Goal: Transaction & Acquisition: Purchase product/service

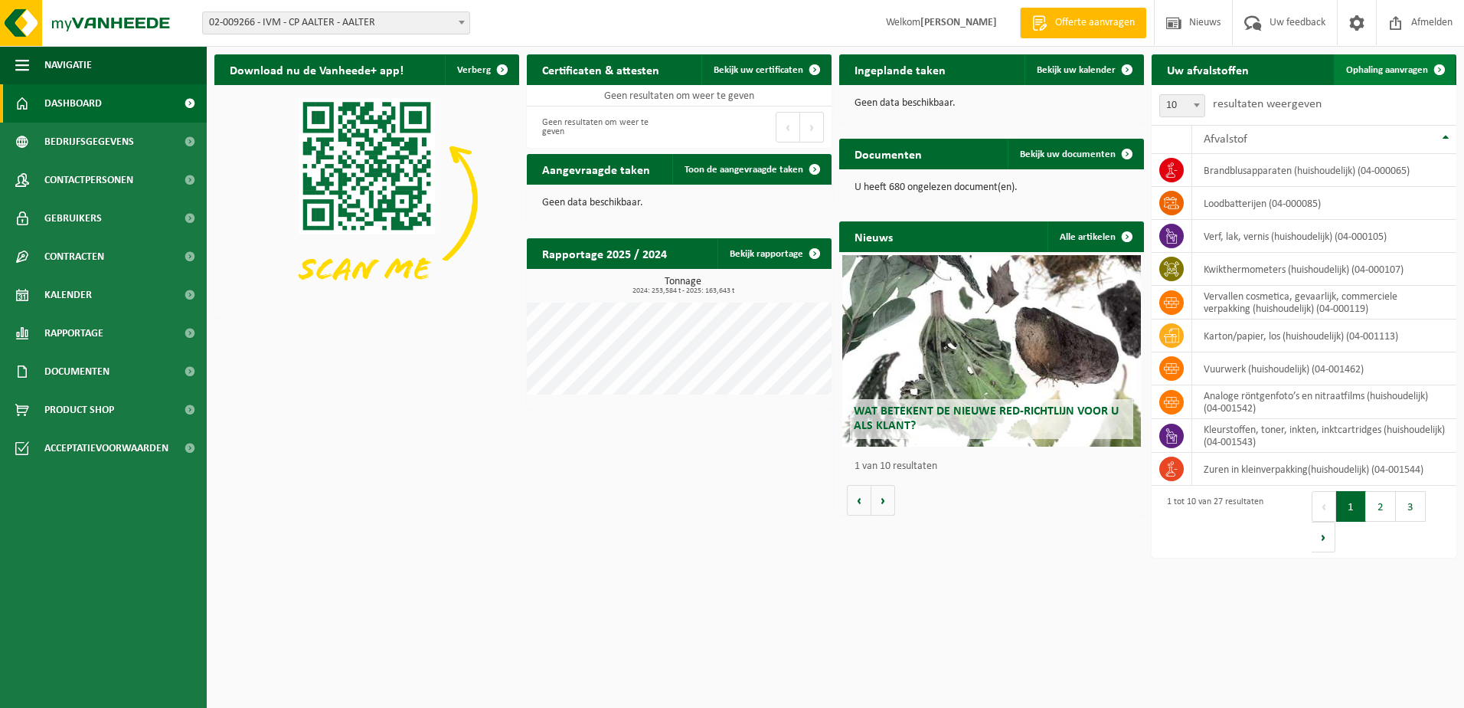
click at [1440, 68] on span at bounding box center [1439, 69] width 31 height 31
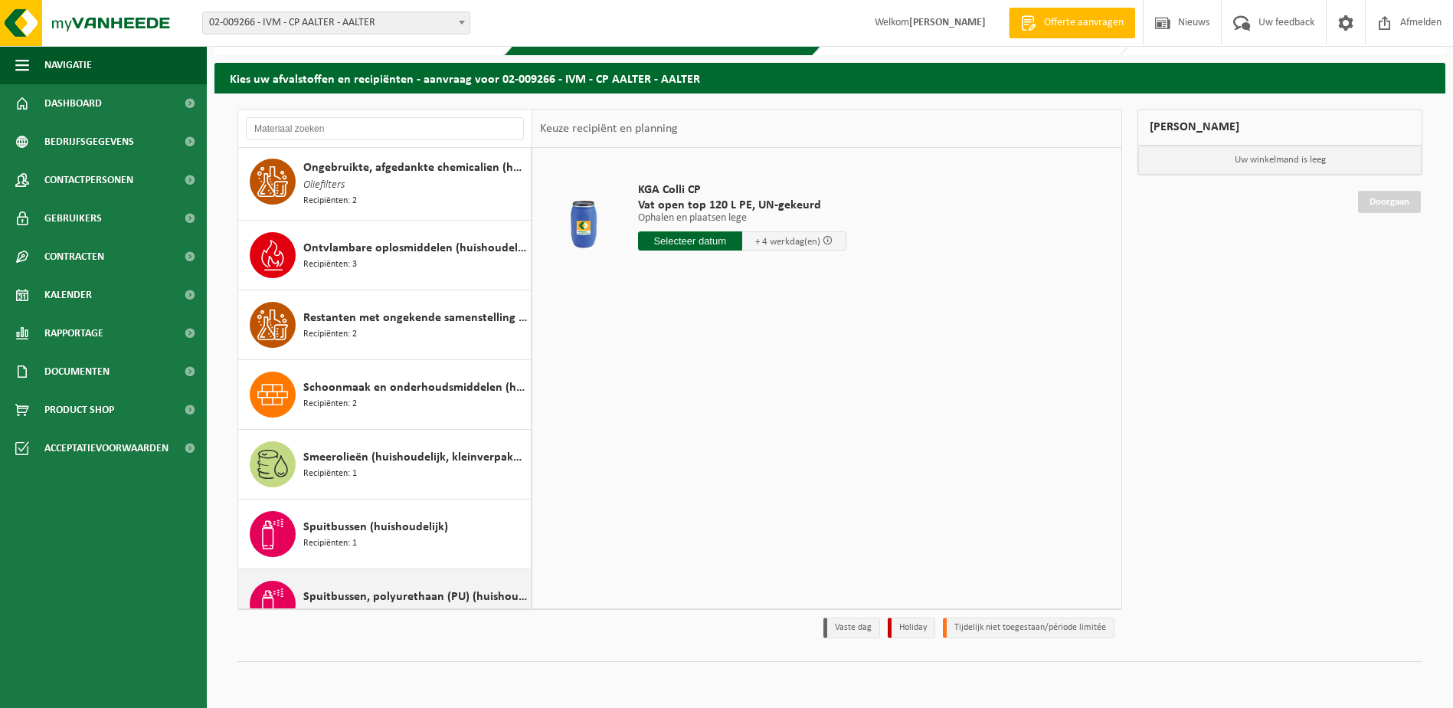
scroll to position [1039, 0]
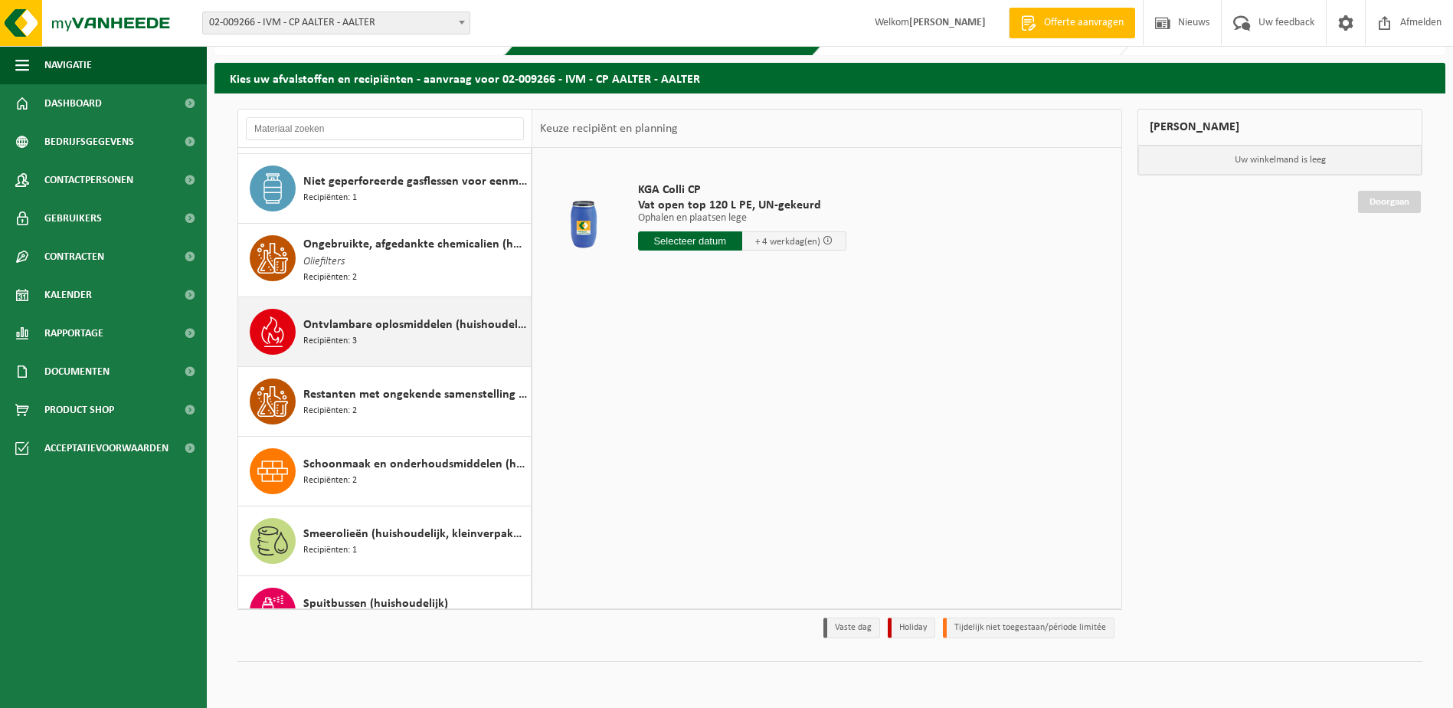
click at [357, 323] on span "Ontvlambare oplosmiddelen (huishoudelijk)" at bounding box center [415, 324] width 224 height 18
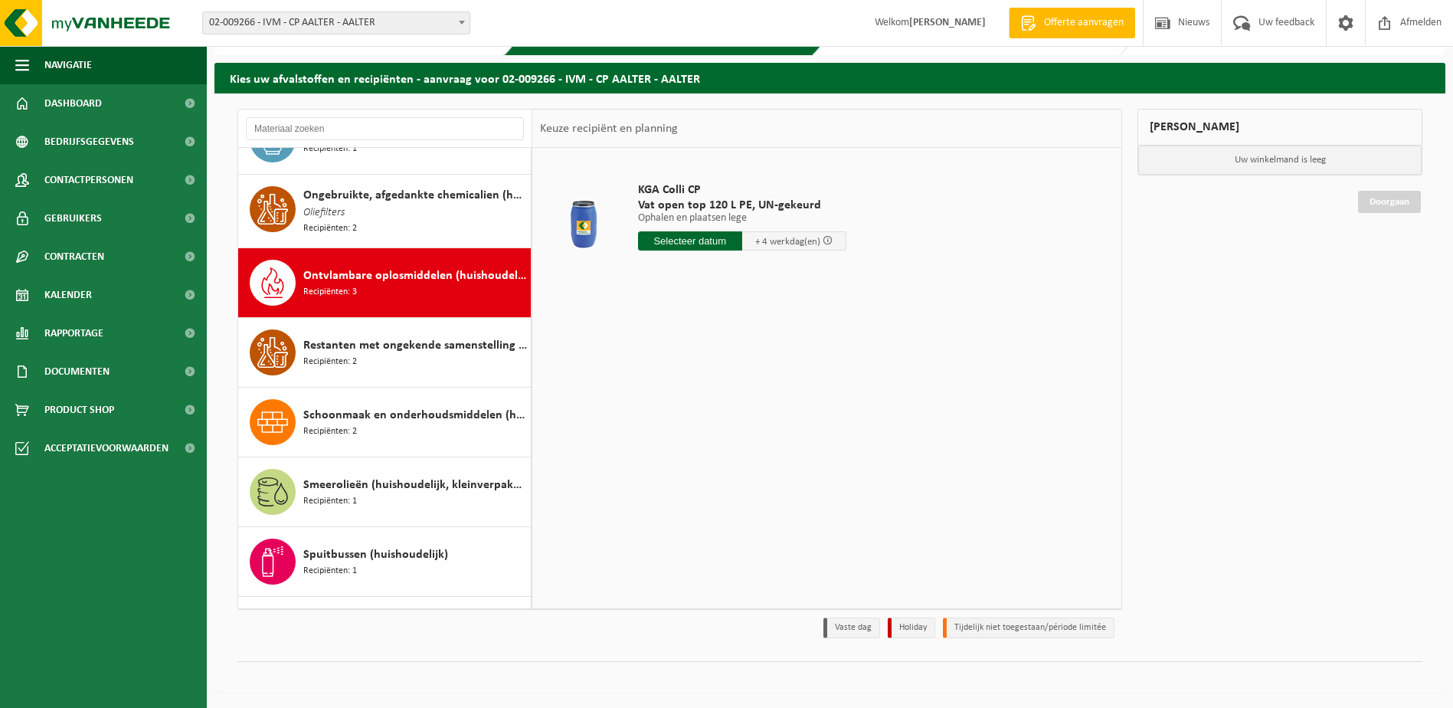
scroll to position [1186, 0]
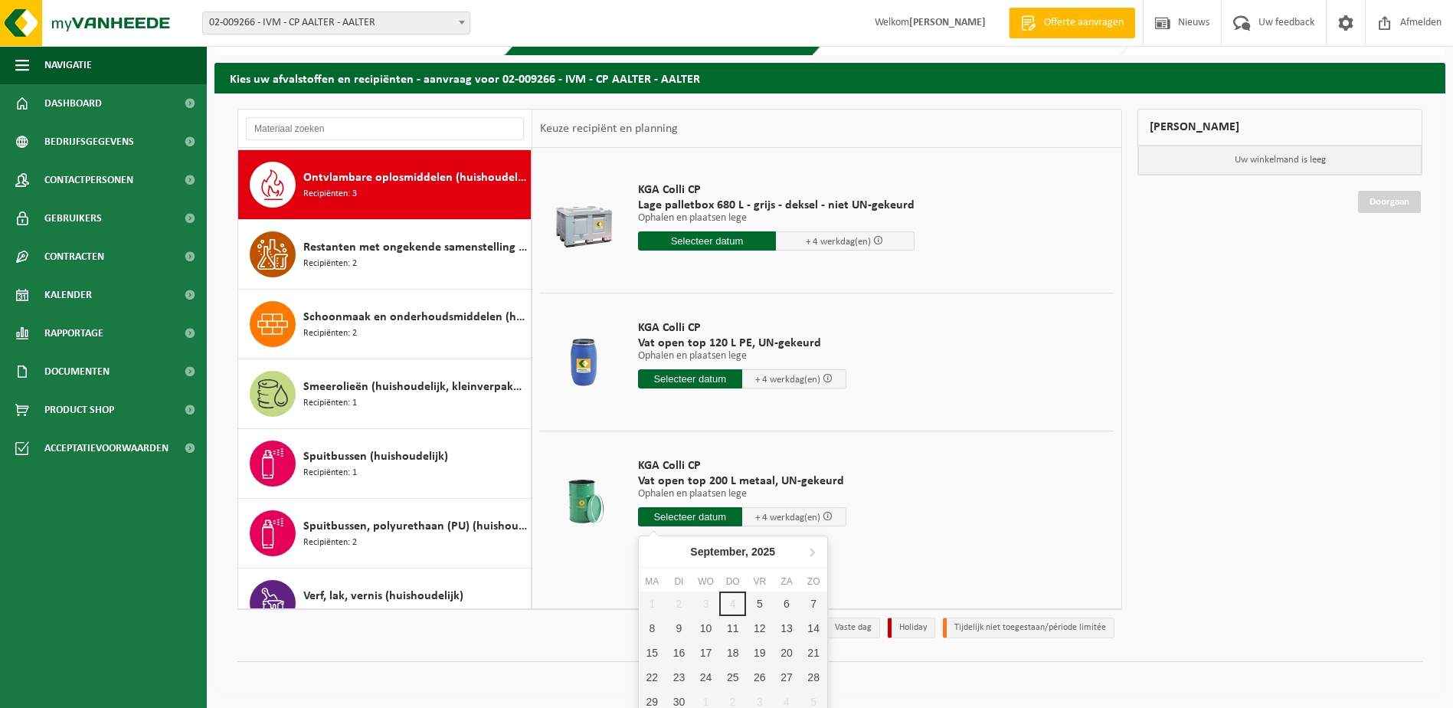
click at [682, 514] on input "text" at bounding box center [690, 516] width 104 height 19
click at [678, 624] on div "9" at bounding box center [678, 628] width 27 height 25
type input "Van 2025-09-09"
type input "2025-09-09"
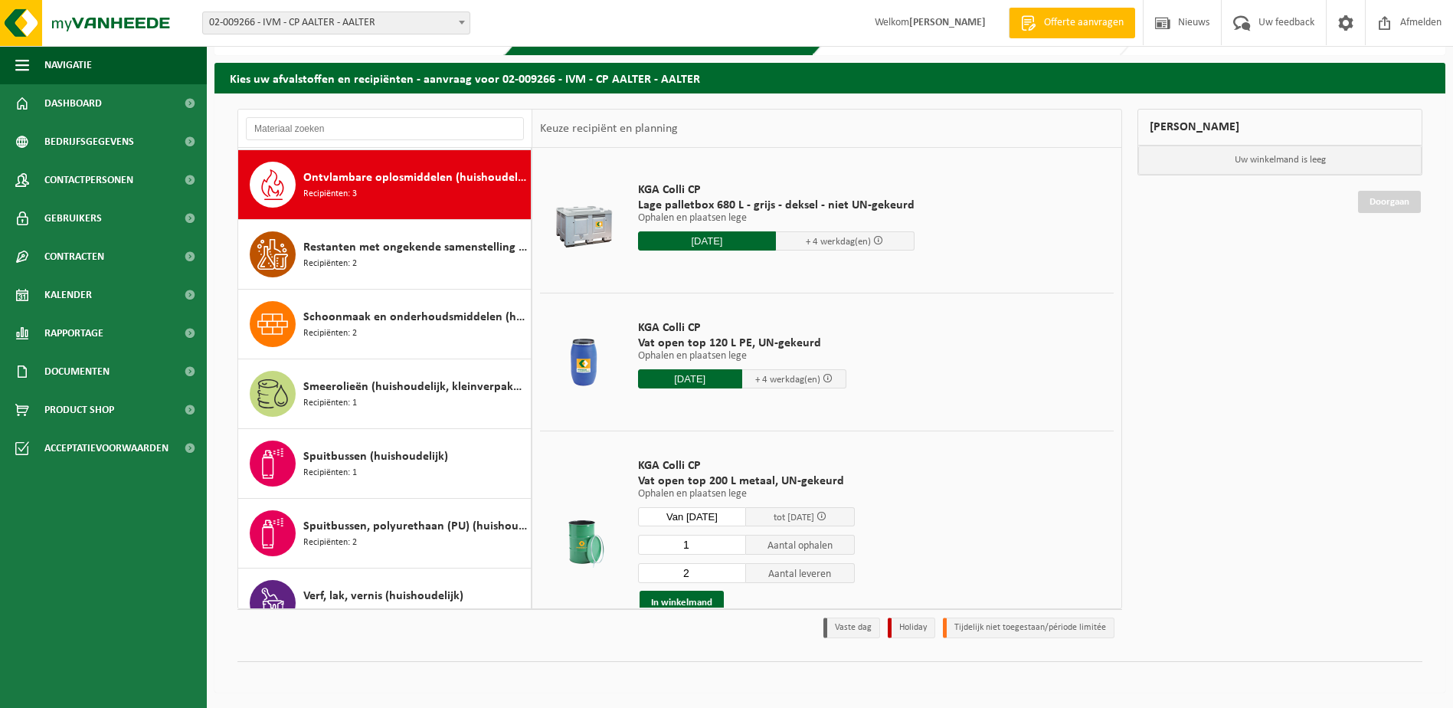
type input "1"
click at [733, 548] on input "1" at bounding box center [692, 544] width 109 height 20
type input "1"
click at [732, 577] on input "1" at bounding box center [692, 573] width 109 height 20
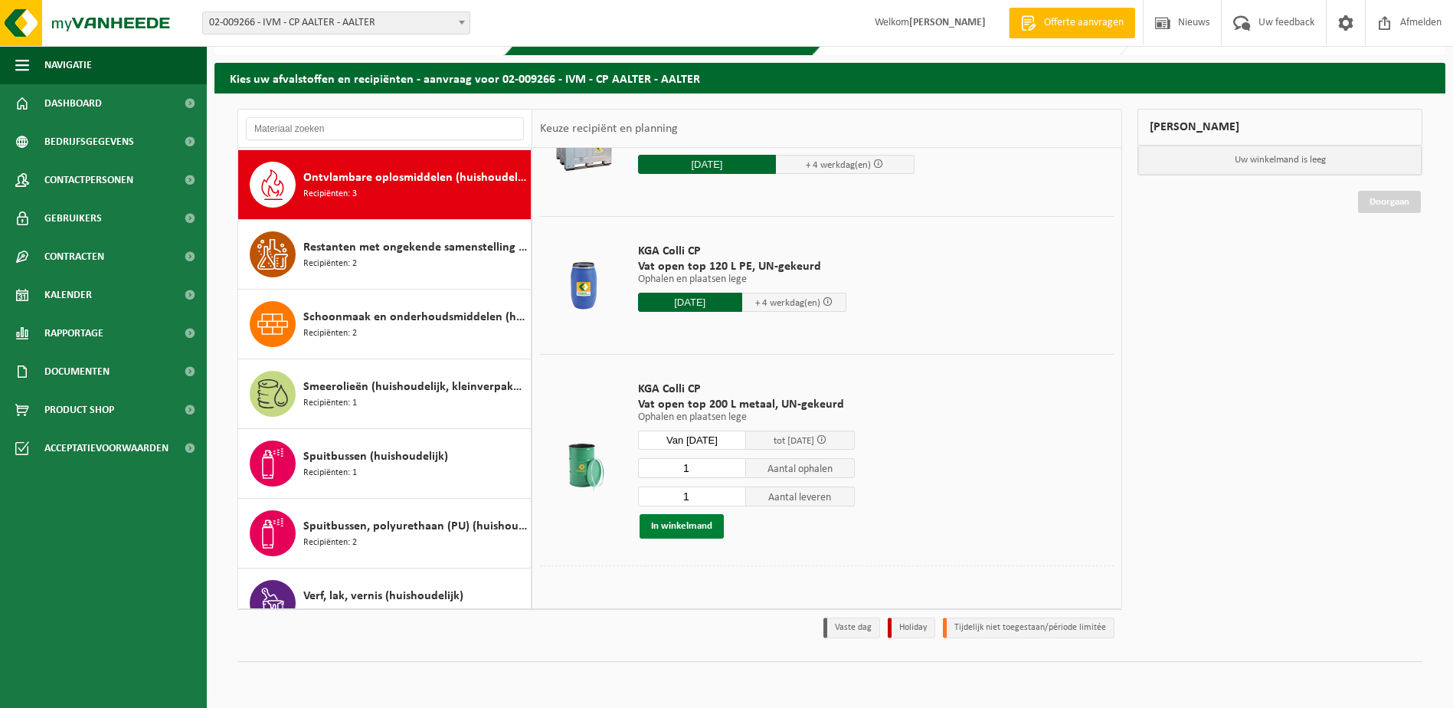
click at [673, 523] on button "In winkelmand" at bounding box center [681, 526] width 84 height 25
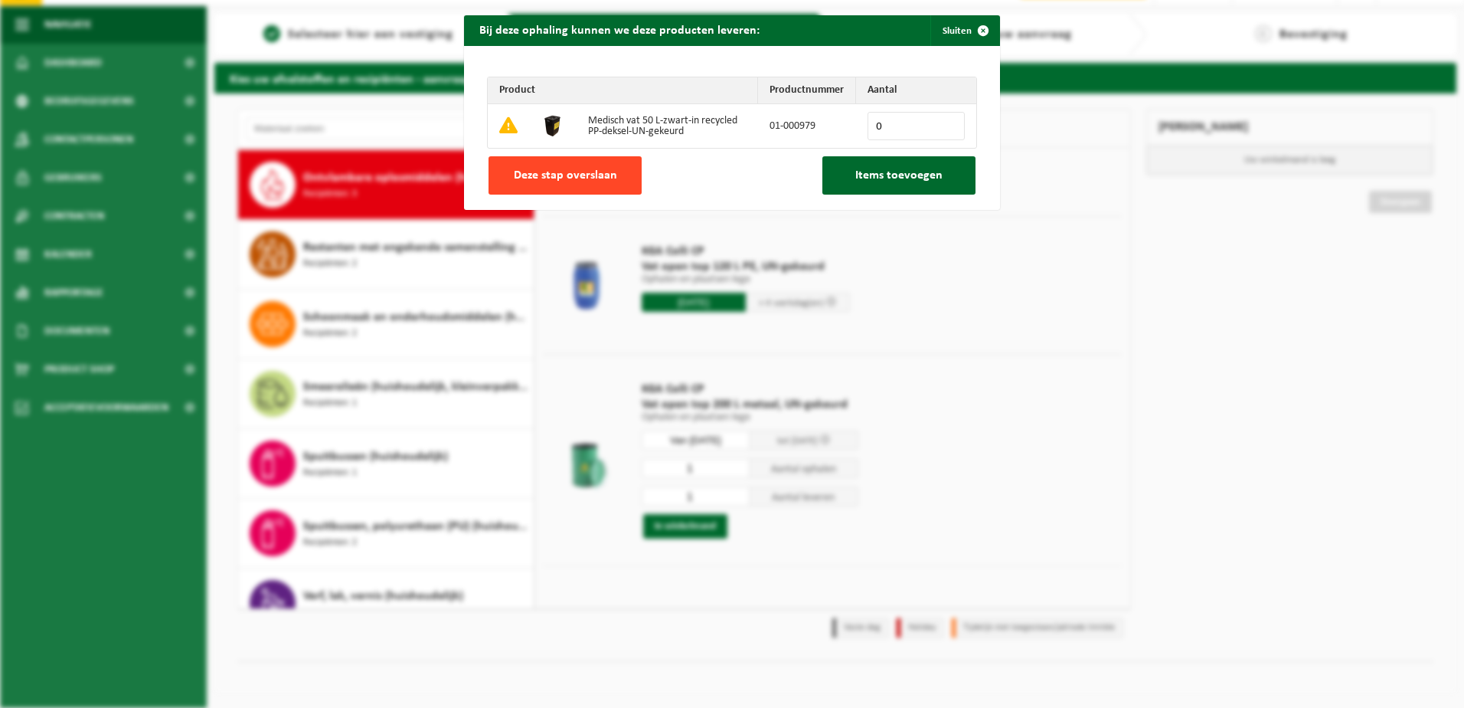
click at [590, 175] on span "Deze stap overslaan" at bounding box center [565, 175] width 103 height 12
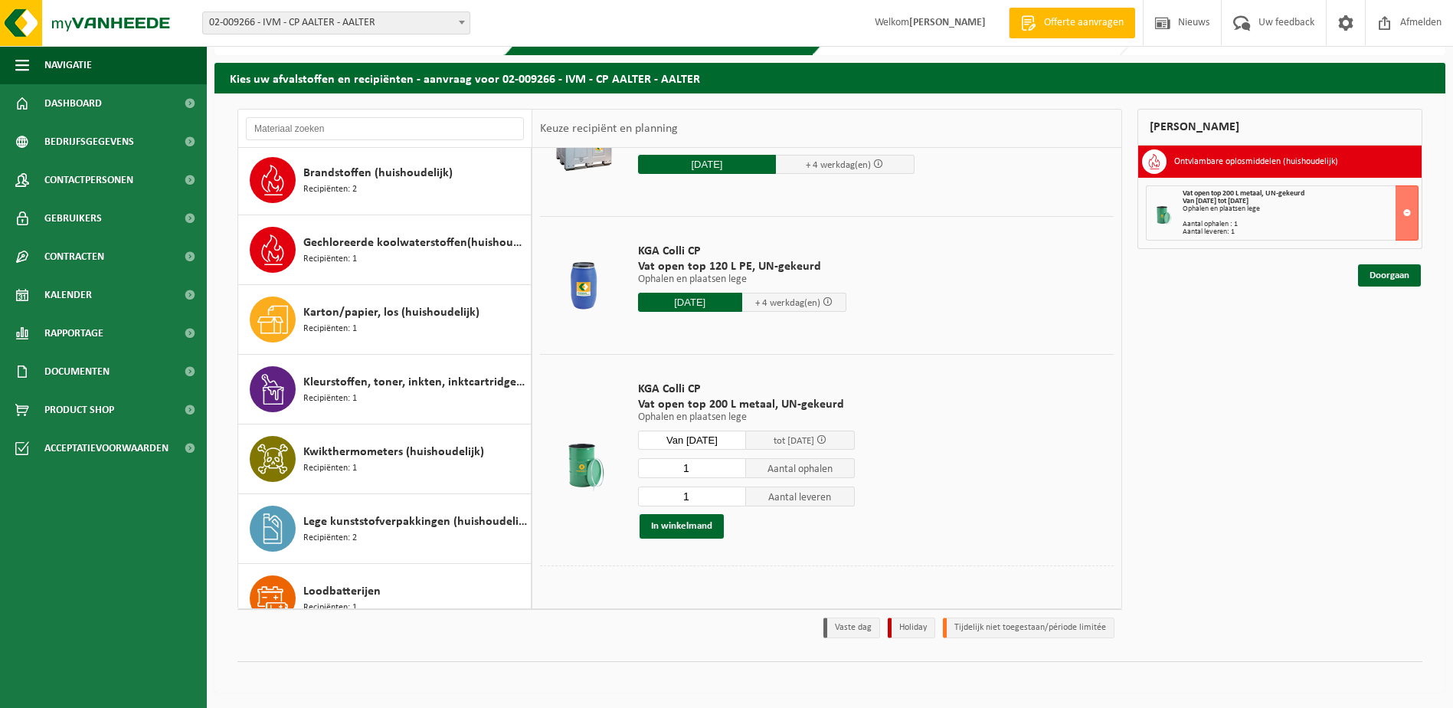
scroll to position [191, 0]
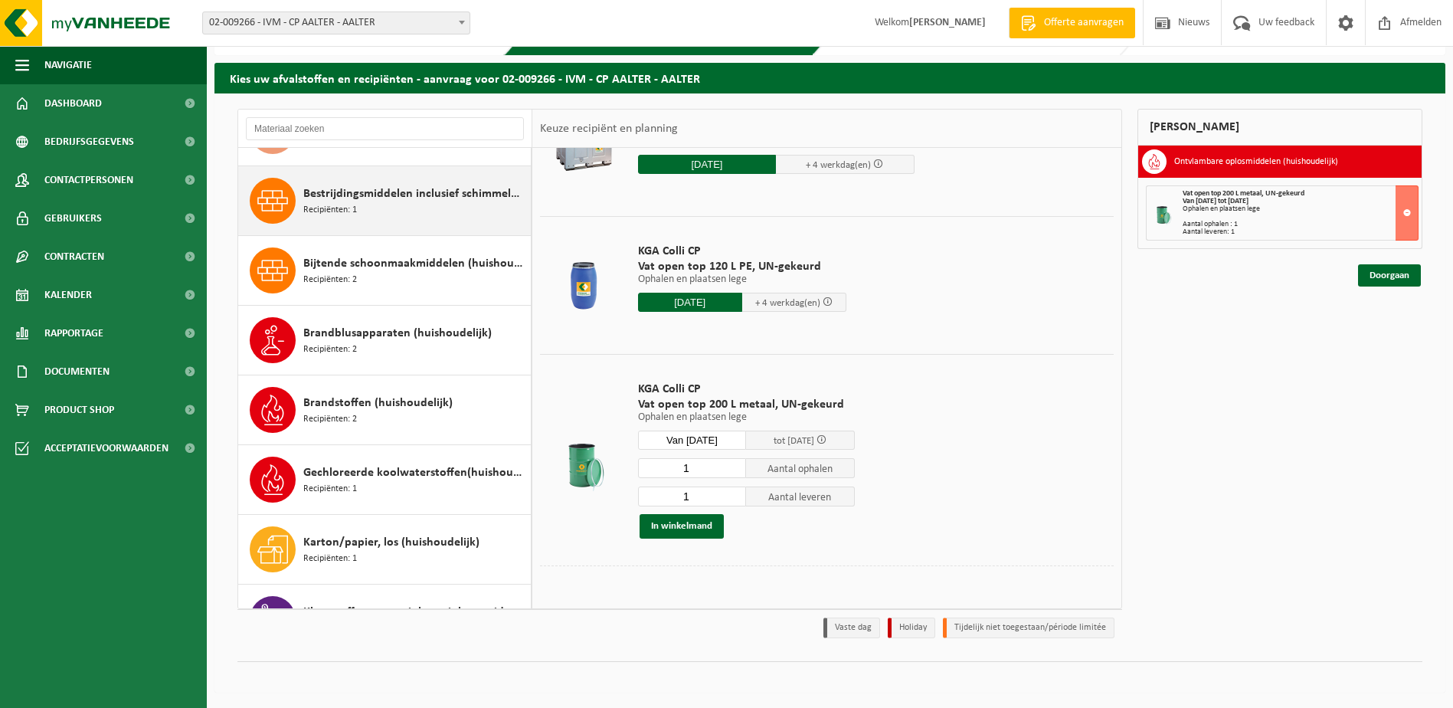
click at [394, 200] on span "Bestrijdingsmiddelen inclusief schimmelwerende beschermingsmiddelen (huishoudel…" at bounding box center [415, 194] width 224 height 18
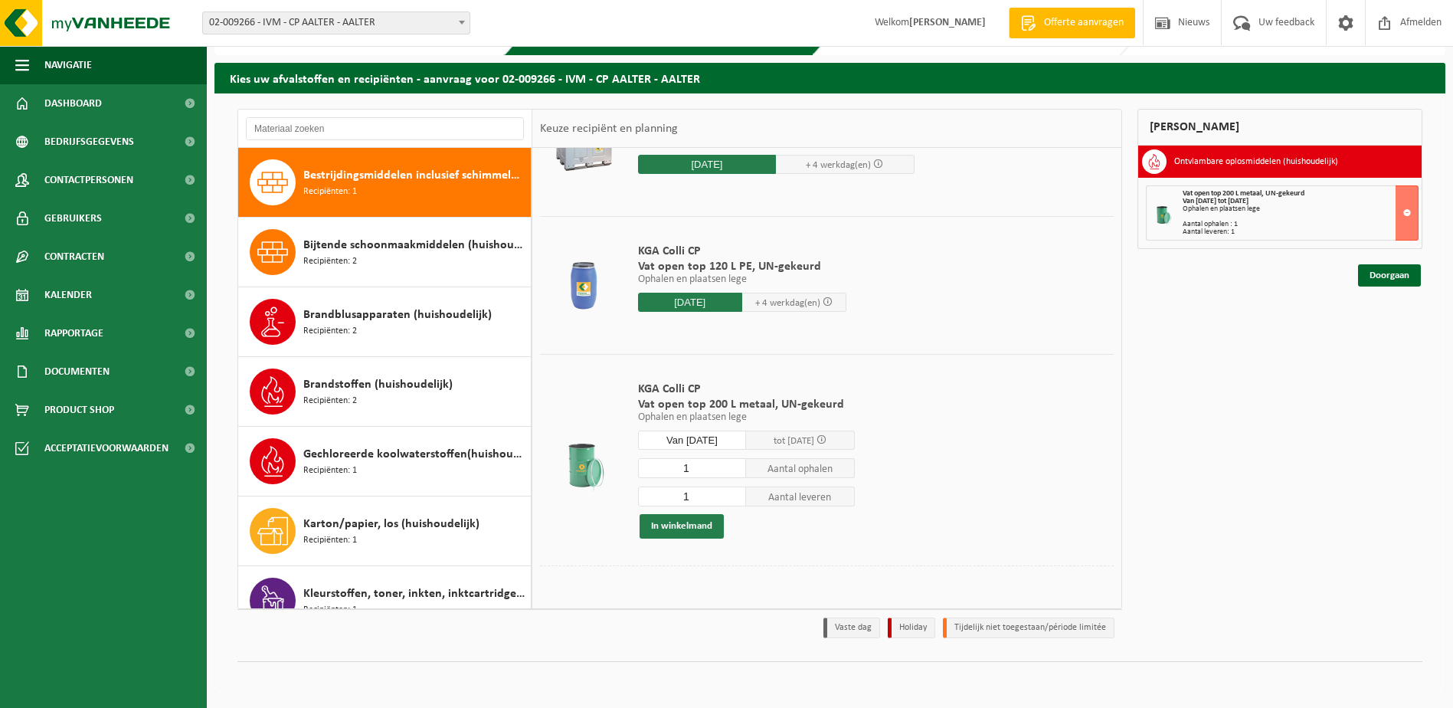
scroll to position [0, 0]
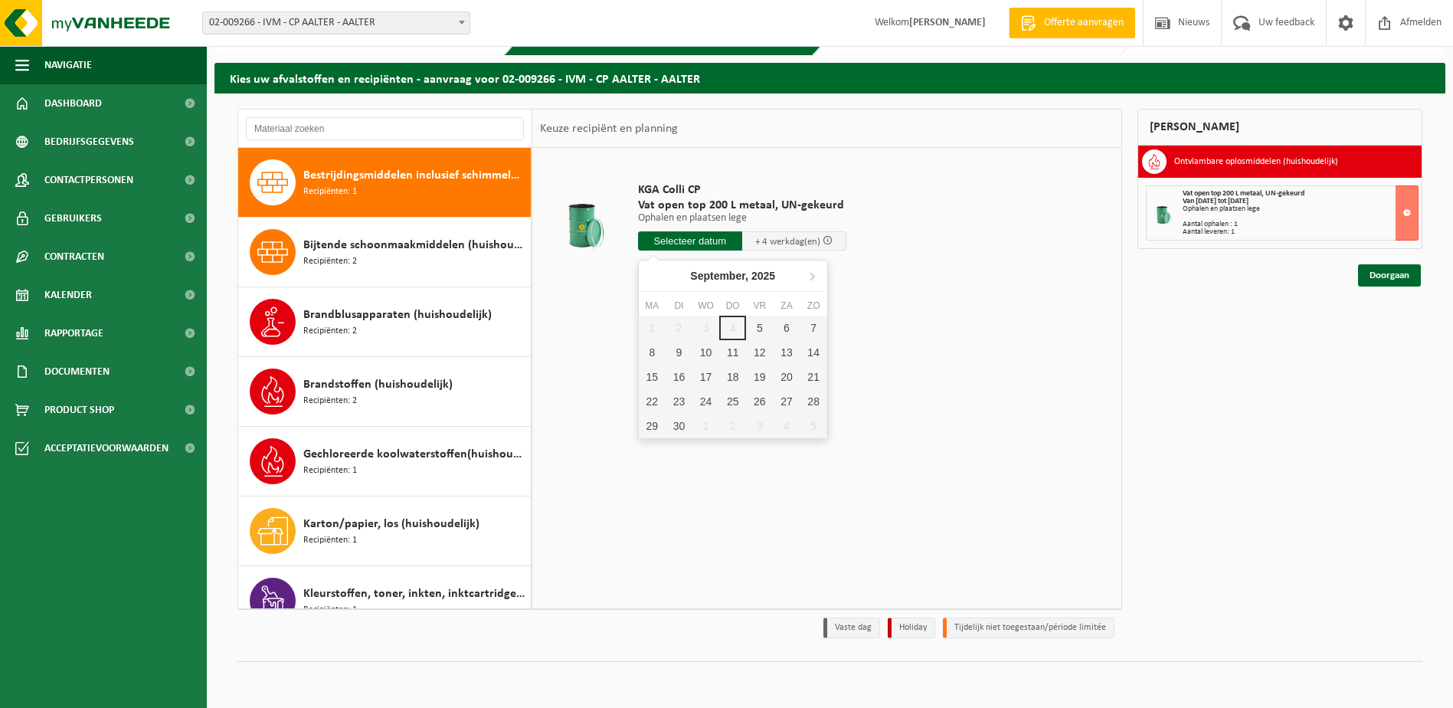
click at [665, 235] on input "text" at bounding box center [690, 240] width 104 height 19
click at [675, 351] on div "9" at bounding box center [678, 352] width 27 height 25
type input "Van 2025-09-09"
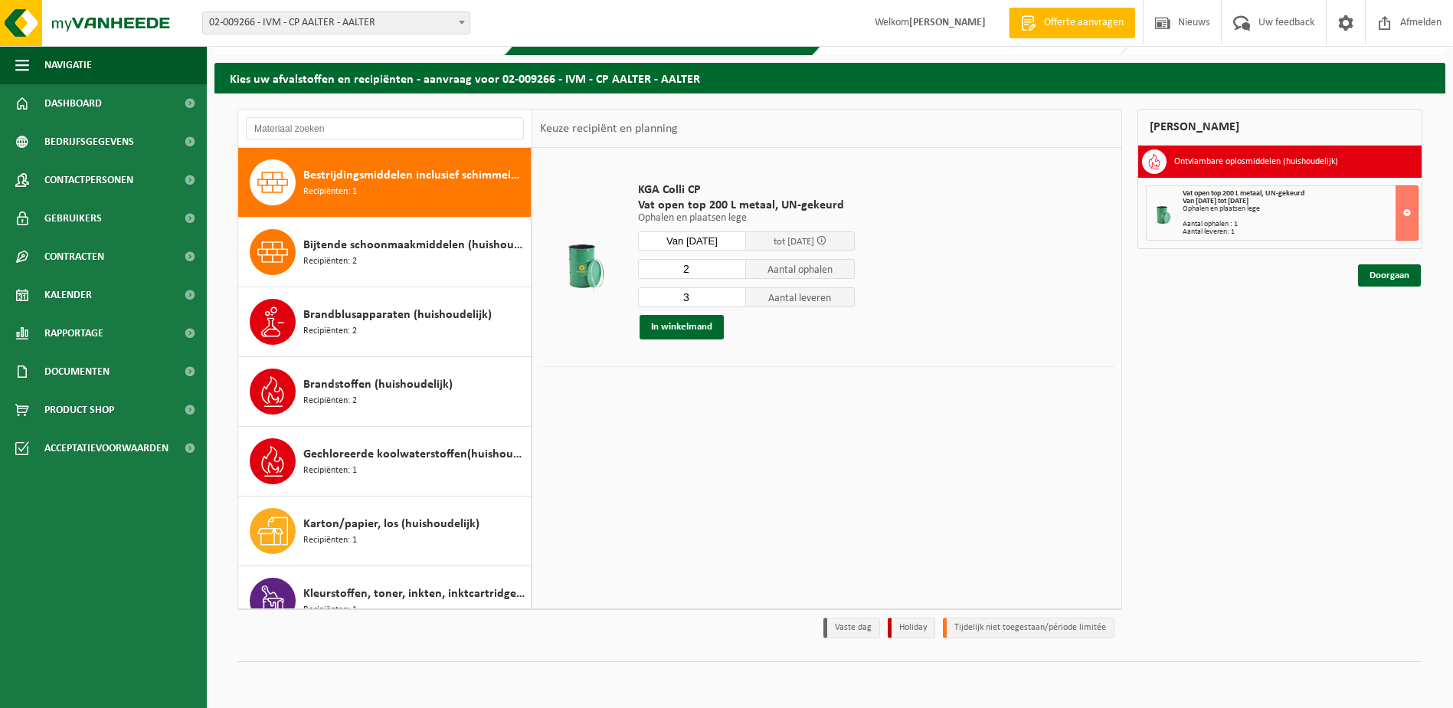
click at [734, 270] on input "2" at bounding box center [692, 269] width 109 height 20
type input "1"
click at [734, 270] on input "1" at bounding box center [692, 269] width 109 height 20
click at [735, 299] on input "2" at bounding box center [692, 297] width 109 height 20
type input "1"
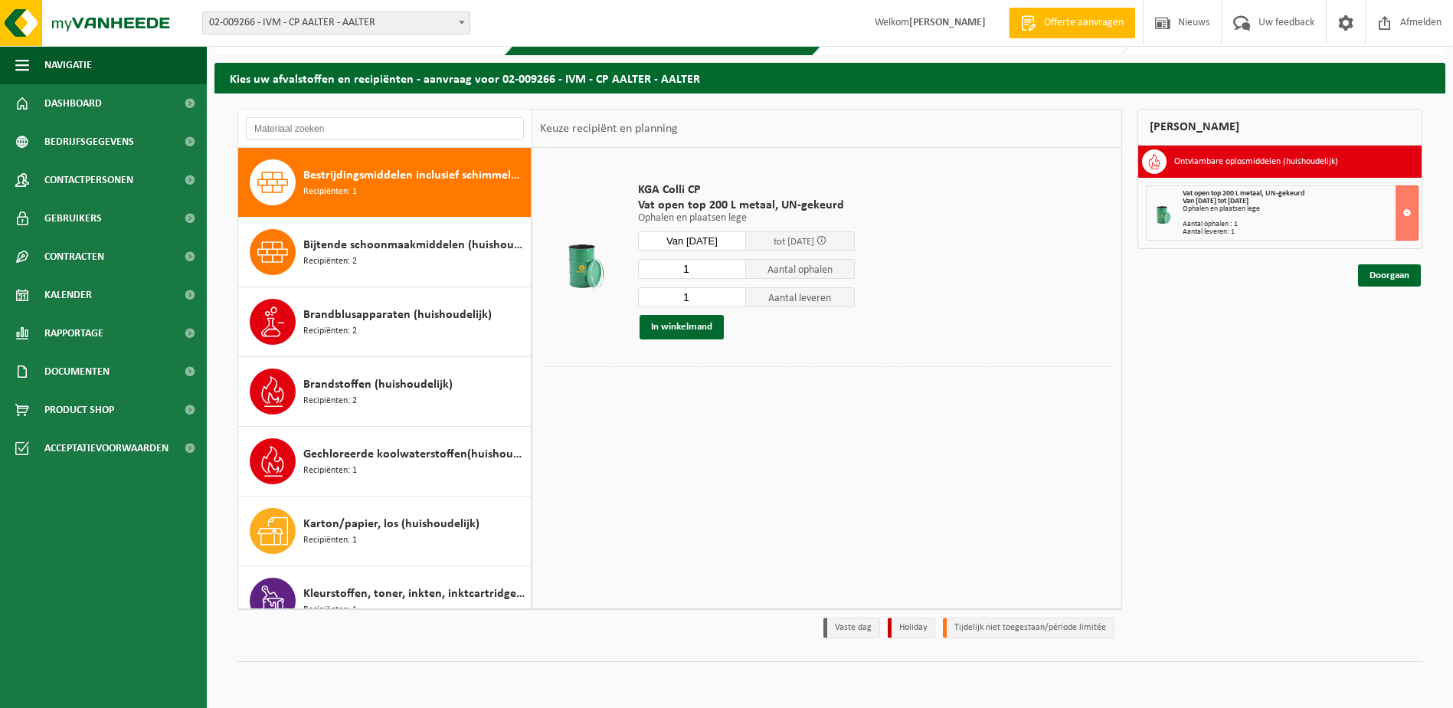
click at [735, 299] on input "1" at bounding box center [692, 297] width 109 height 20
click at [695, 325] on button "In winkelmand" at bounding box center [681, 327] width 84 height 25
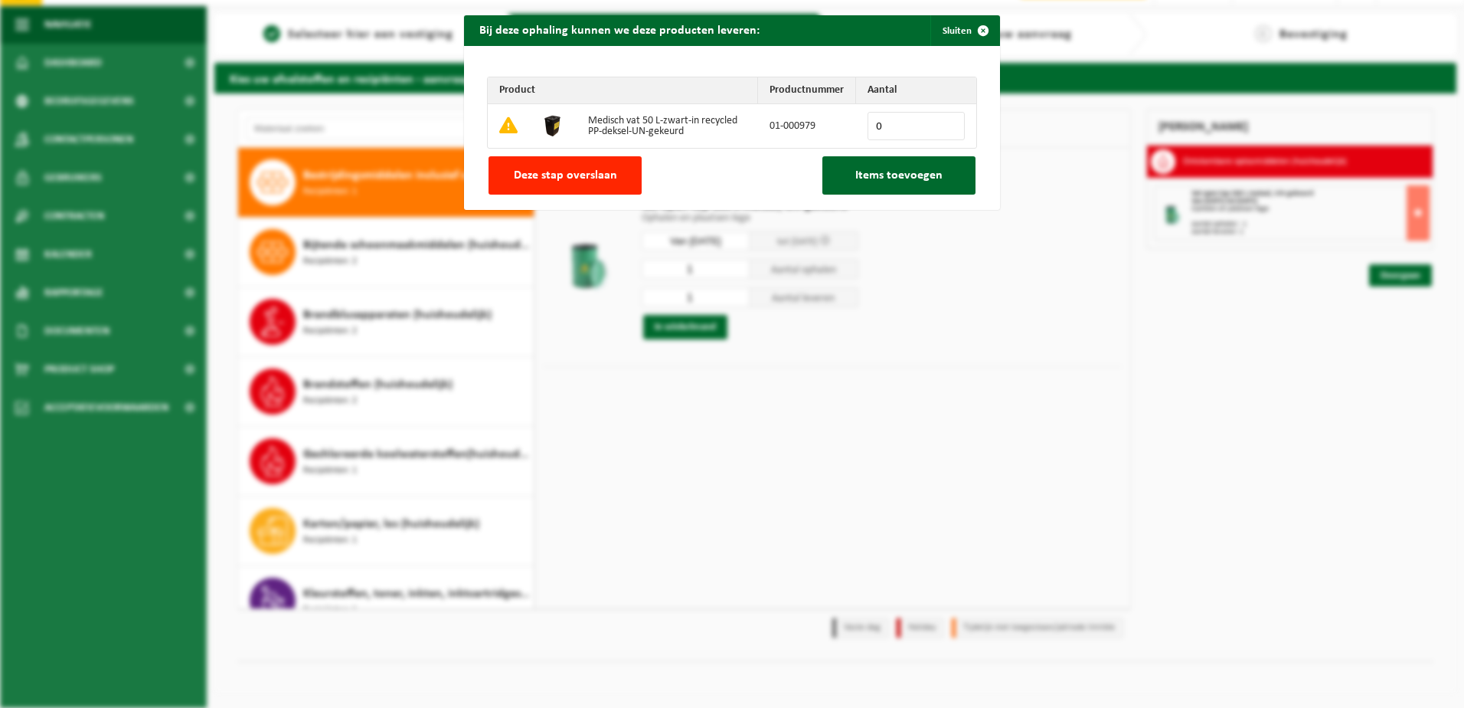
drag, startPoint x: 547, startPoint y: 168, endPoint x: 541, endPoint y: 181, distance: 14.1
click at [547, 169] on span "Deze stap overslaan" at bounding box center [565, 175] width 103 height 12
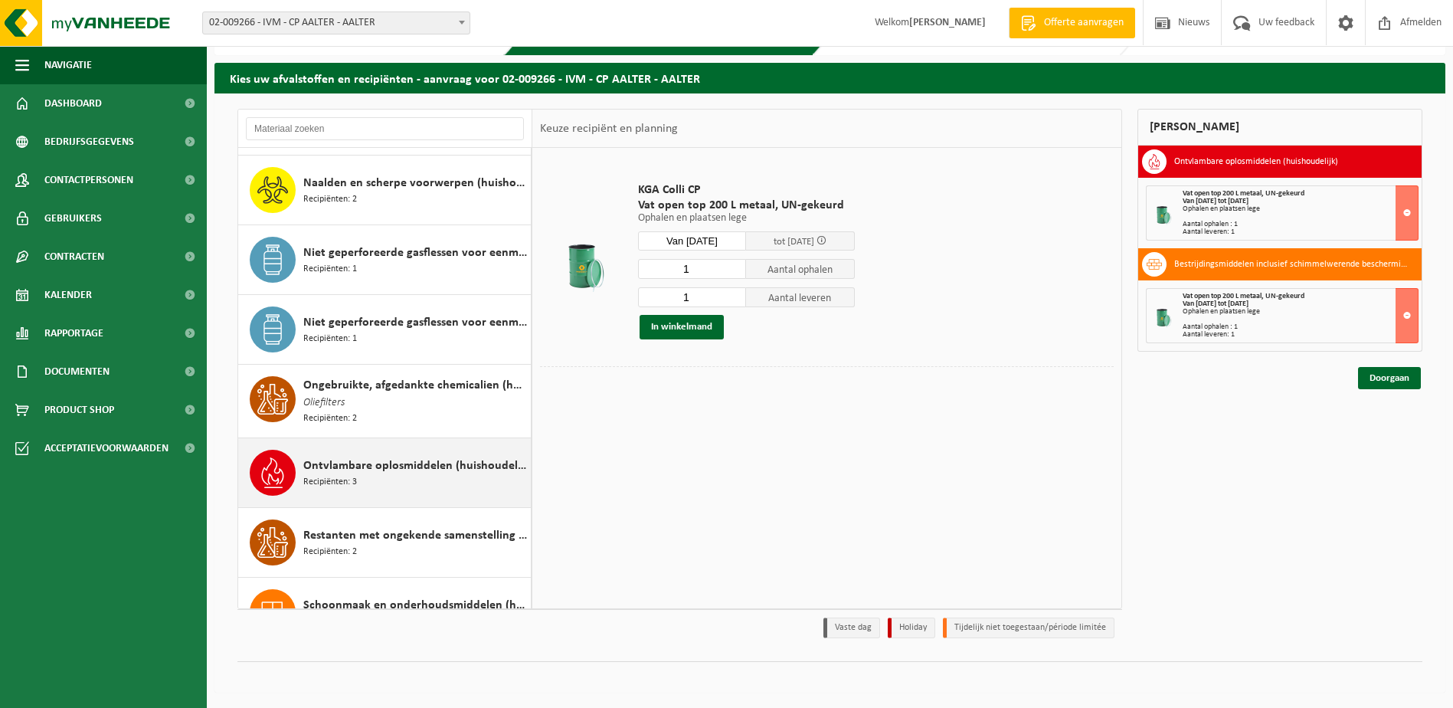
scroll to position [975, 0]
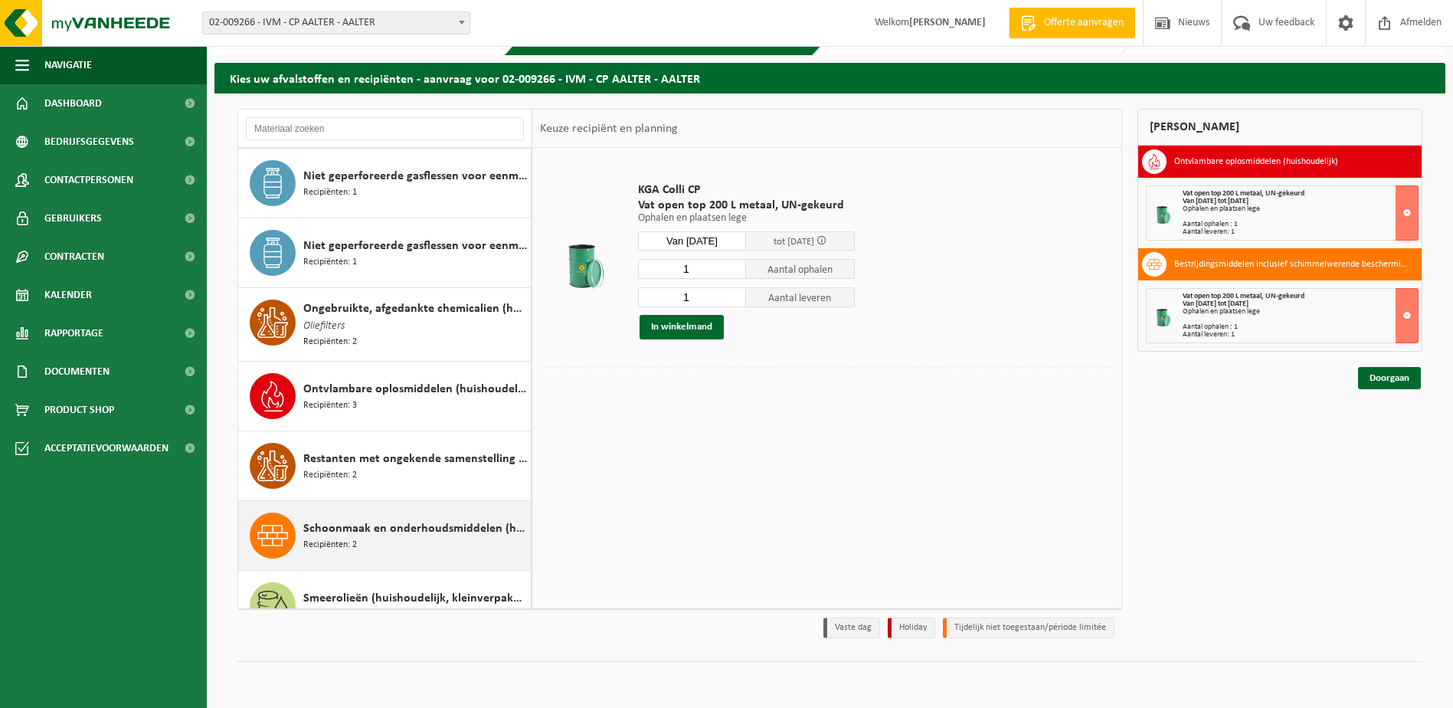
click at [365, 521] on span "Schoonmaak en onderhoudsmiddelen (huishoudelijk)" at bounding box center [415, 528] width 224 height 18
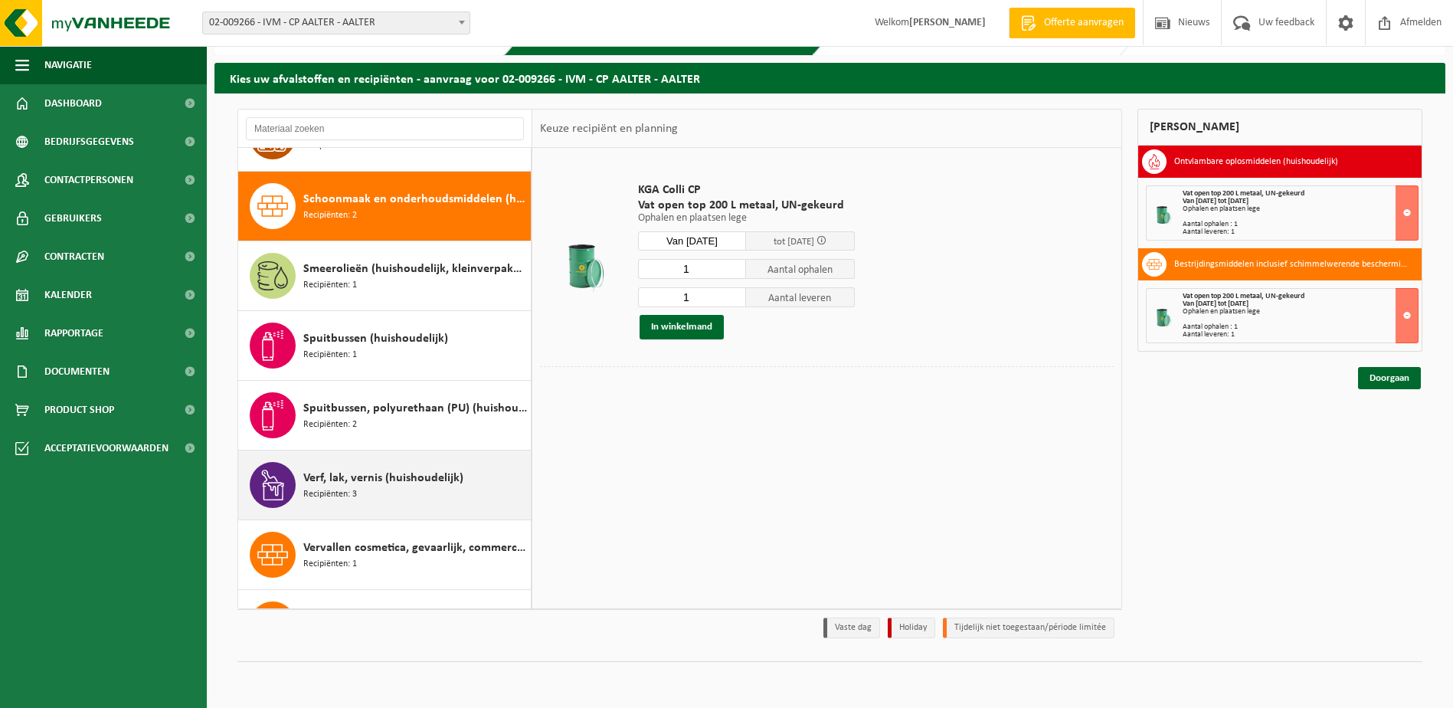
scroll to position [1325, 0]
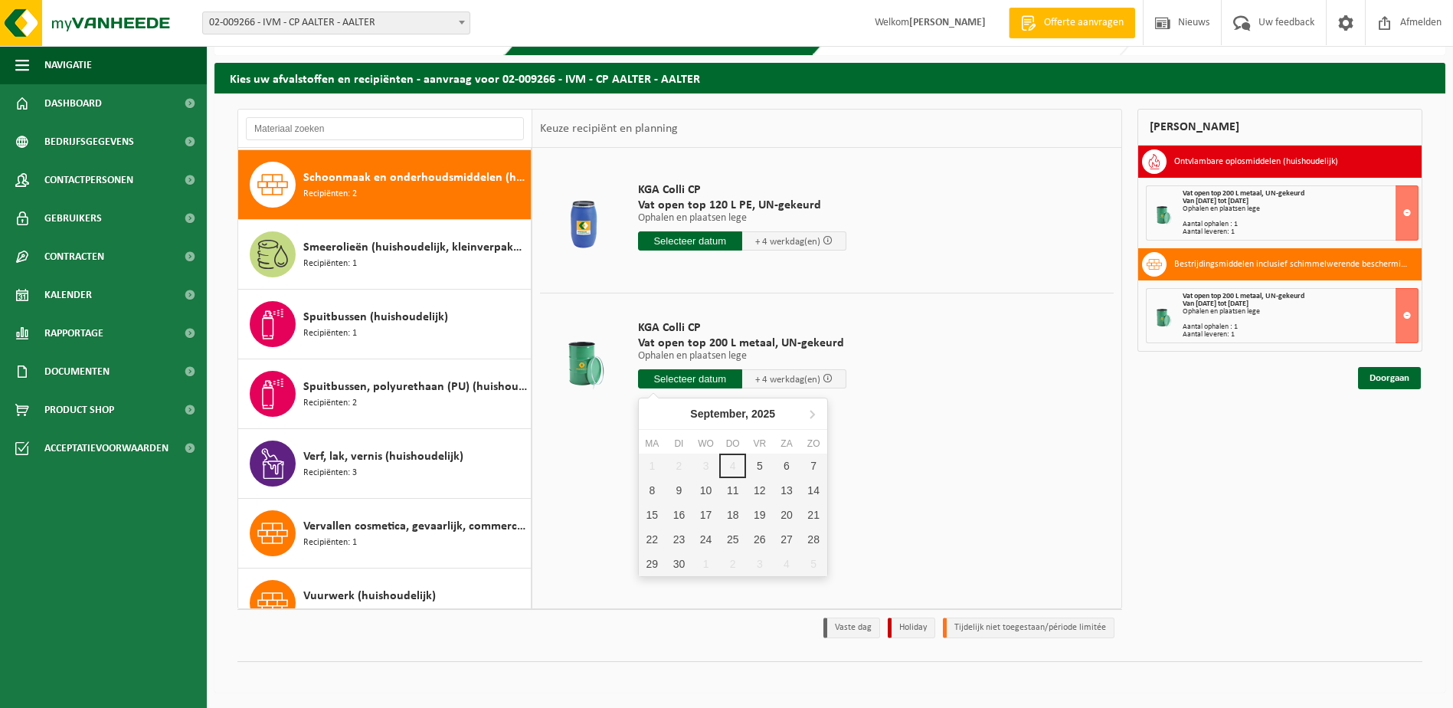
click at [679, 378] on input "text" at bounding box center [690, 378] width 104 height 19
click at [680, 487] on div "9" at bounding box center [678, 490] width 27 height 25
type input "Van 2025-09-09"
type input "2025-09-09"
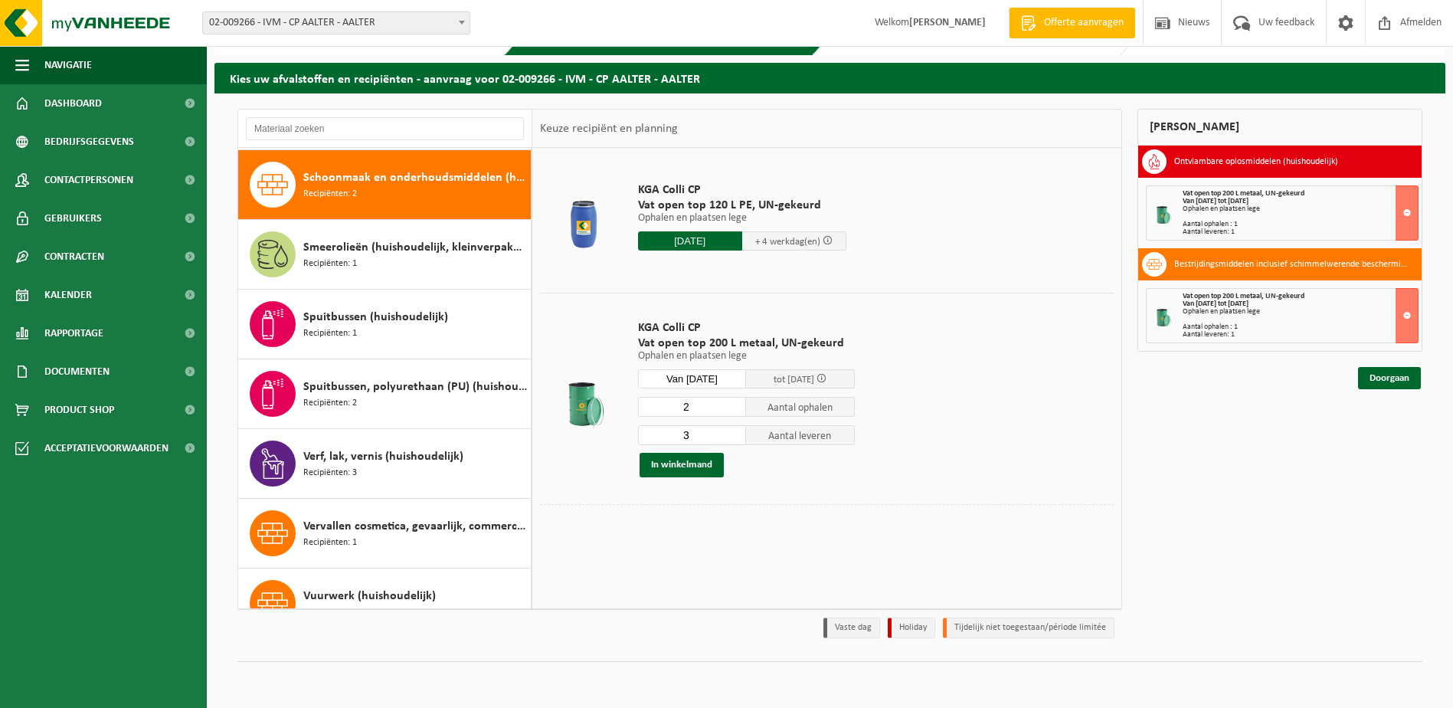
type input "2"
click at [734, 409] on input "2" at bounding box center [692, 407] width 109 height 20
type input "2"
click at [734, 438] on input "2" at bounding box center [692, 435] width 109 height 20
click at [681, 459] on button "In winkelmand" at bounding box center [681, 465] width 84 height 25
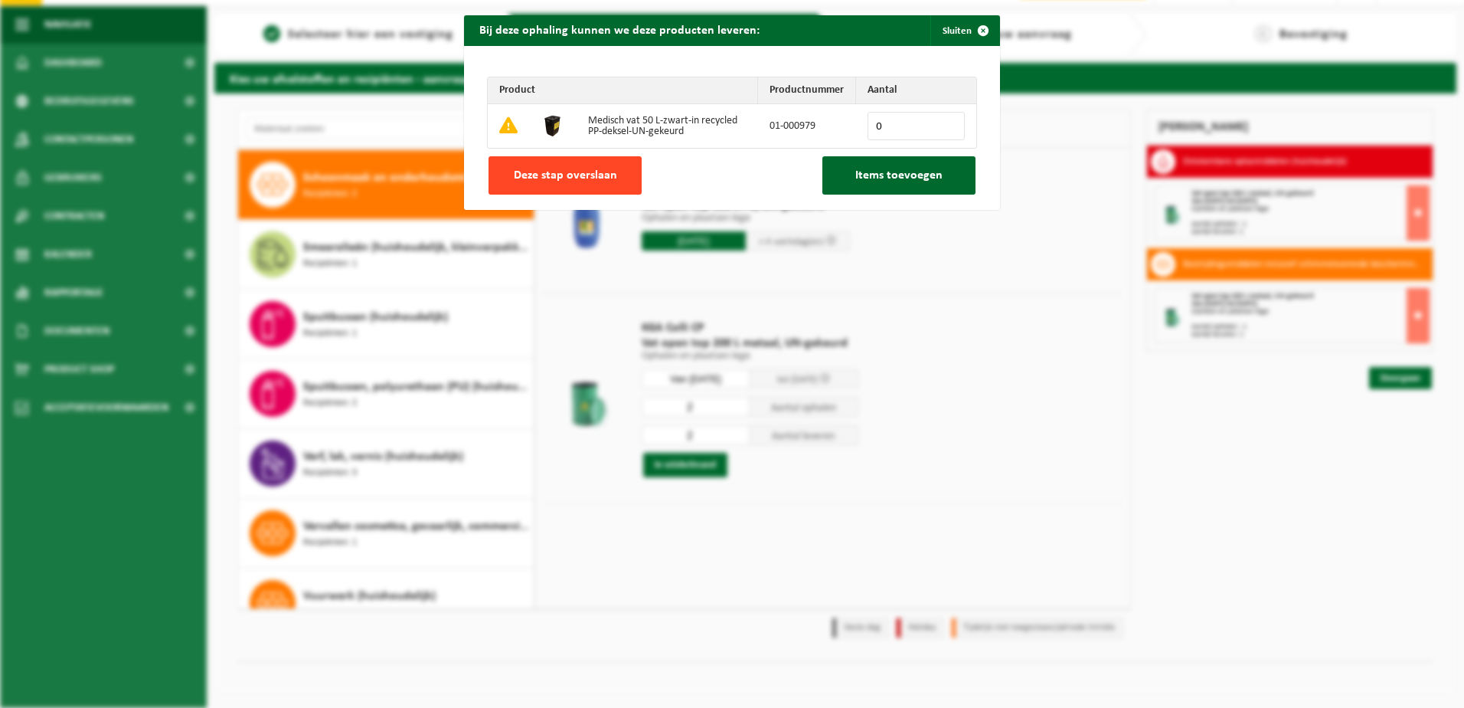
click at [576, 169] on span "Deze stap overslaan" at bounding box center [565, 175] width 103 height 12
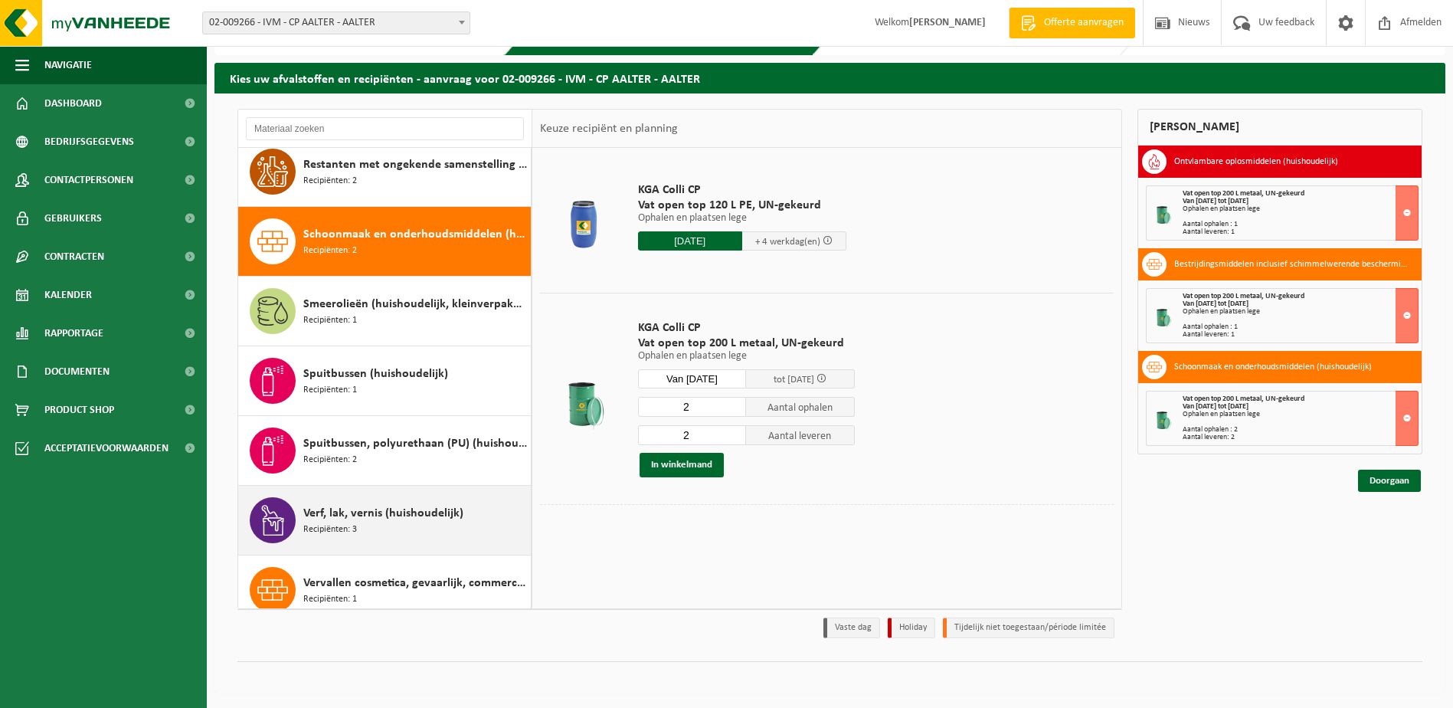
scroll to position [1116, 0]
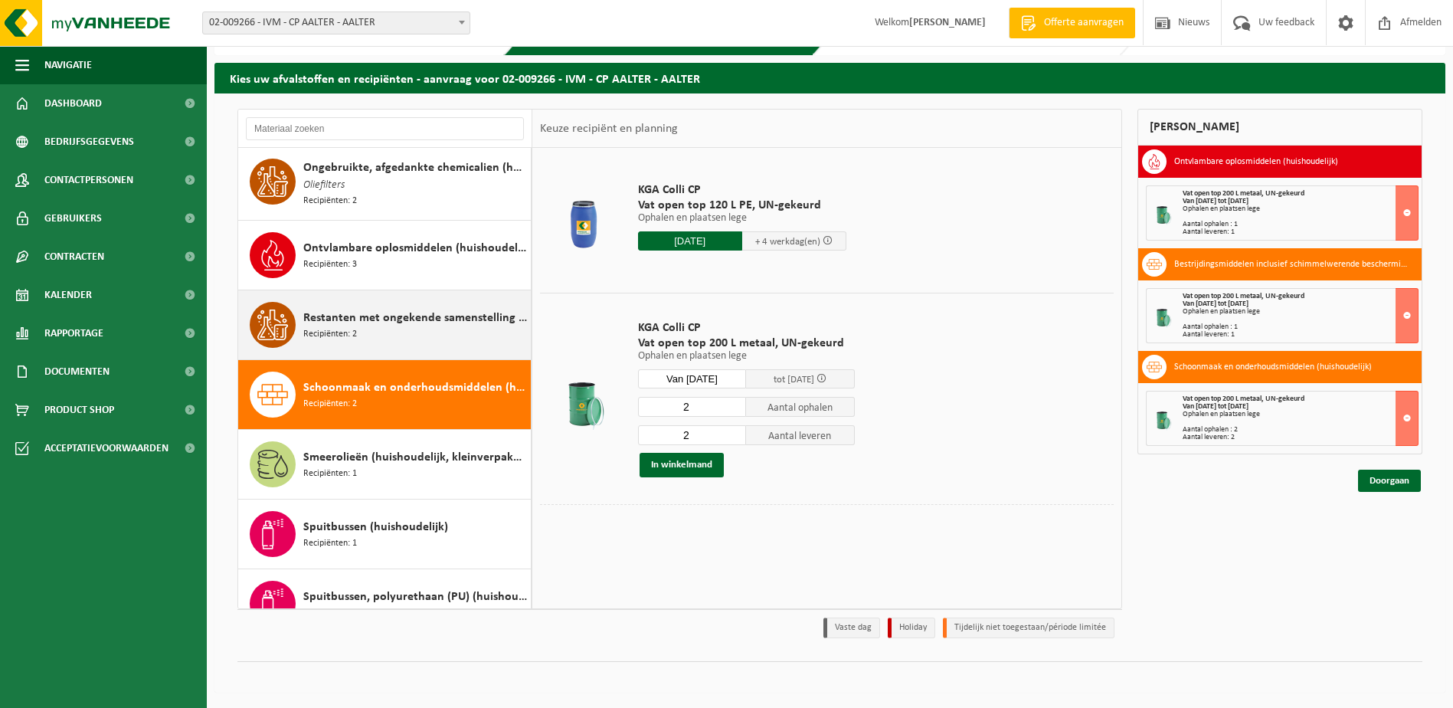
drag, startPoint x: 372, startPoint y: 311, endPoint x: 423, endPoint y: 283, distance: 58.2
click at [374, 309] on span "Restanten met ongekende samenstelling (huishoudelijk)" at bounding box center [415, 318] width 224 height 18
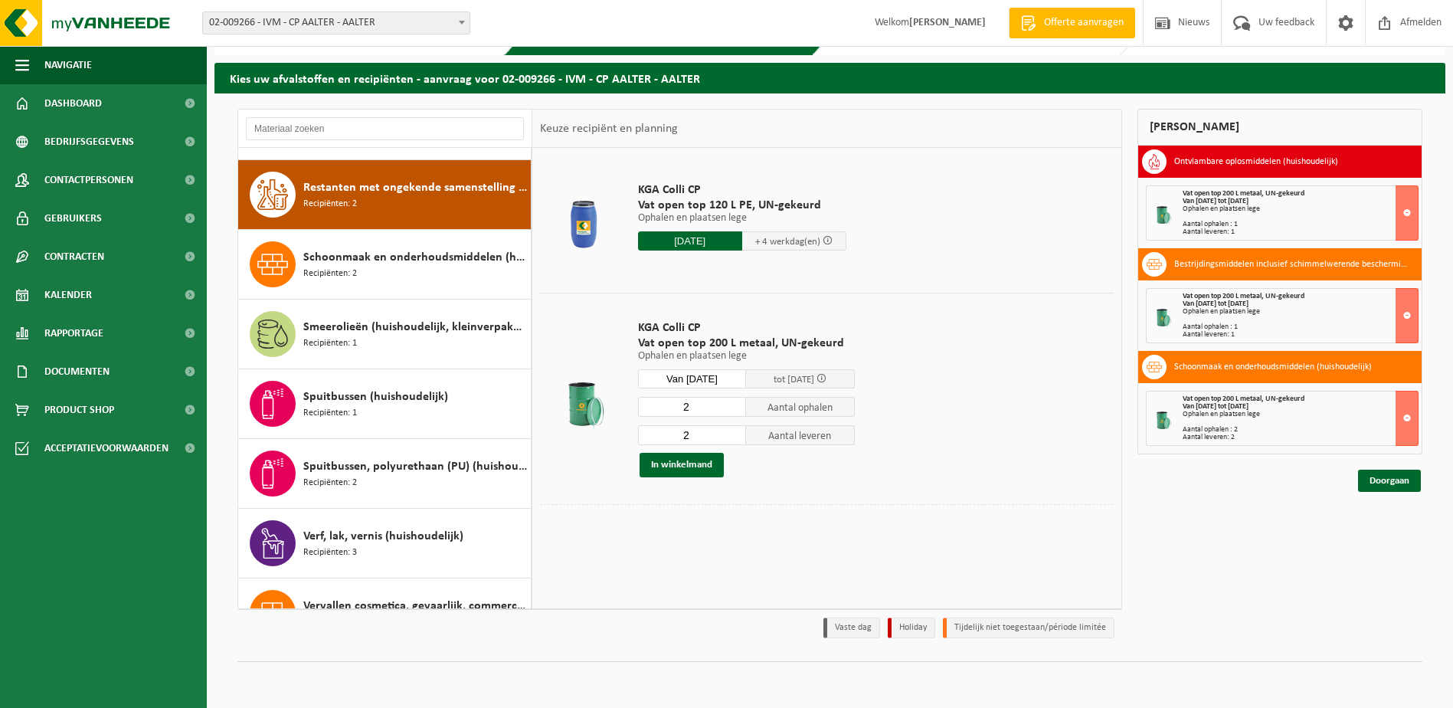
scroll to position [1256, 0]
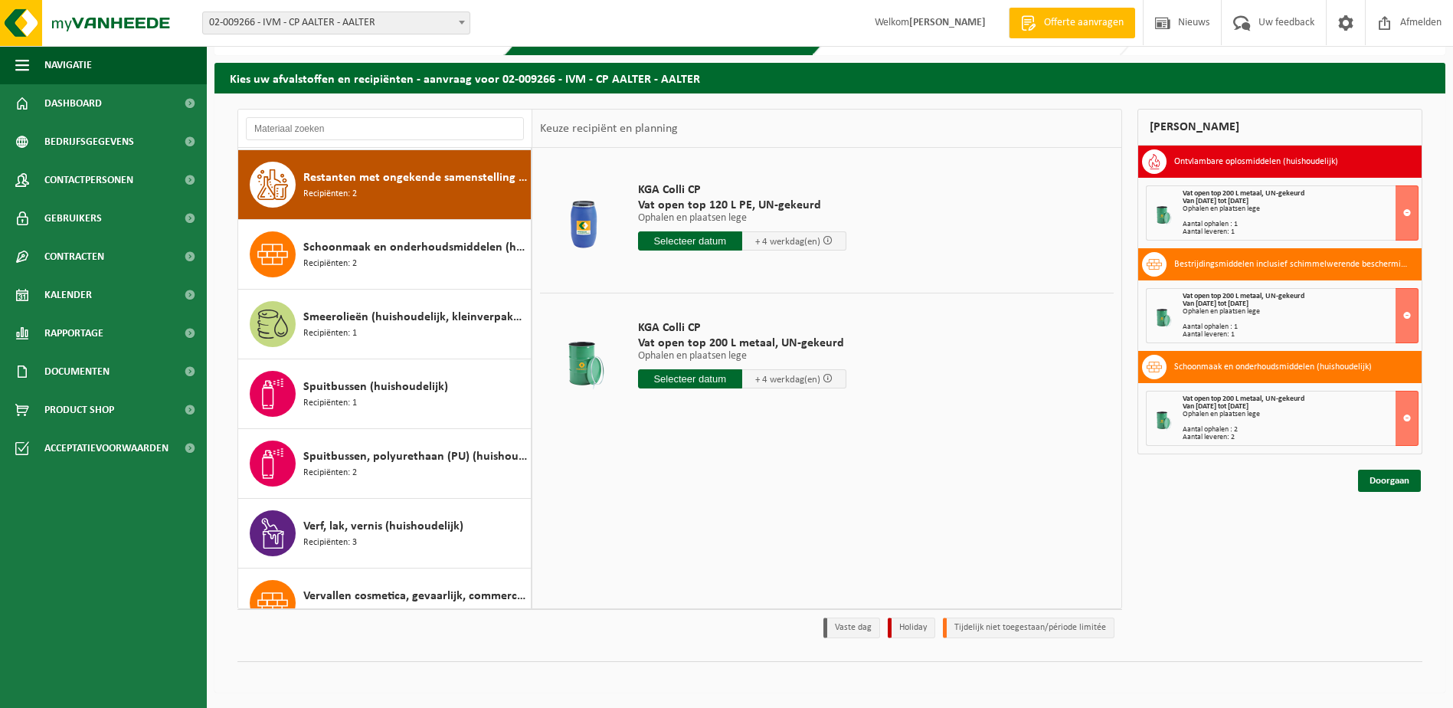
click at [673, 242] on input "text" at bounding box center [690, 240] width 104 height 19
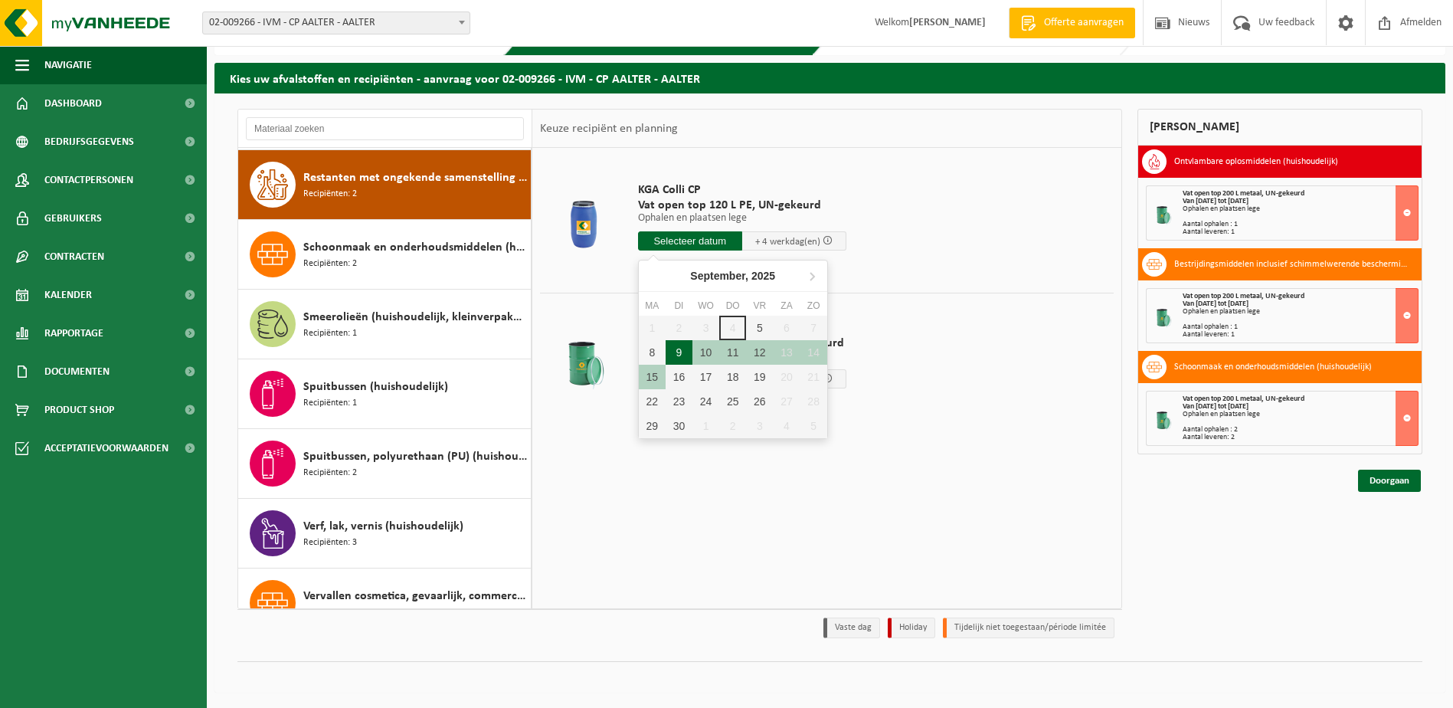
click at [677, 348] on div "9" at bounding box center [678, 352] width 27 height 25
type input "Van 2025-09-09"
type input "2025-09-09"
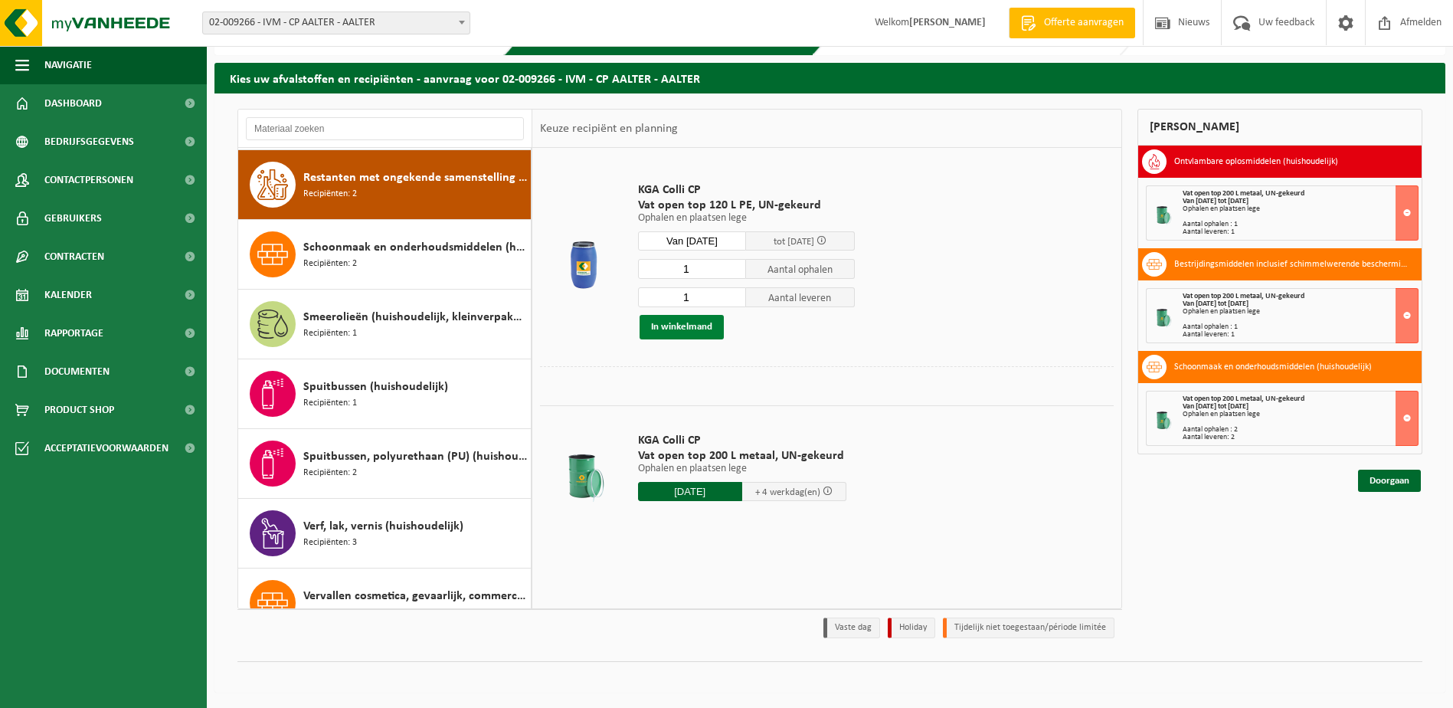
click at [673, 322] on button "In winkelmand" at bounding box center [681, 327] width 84 height 25
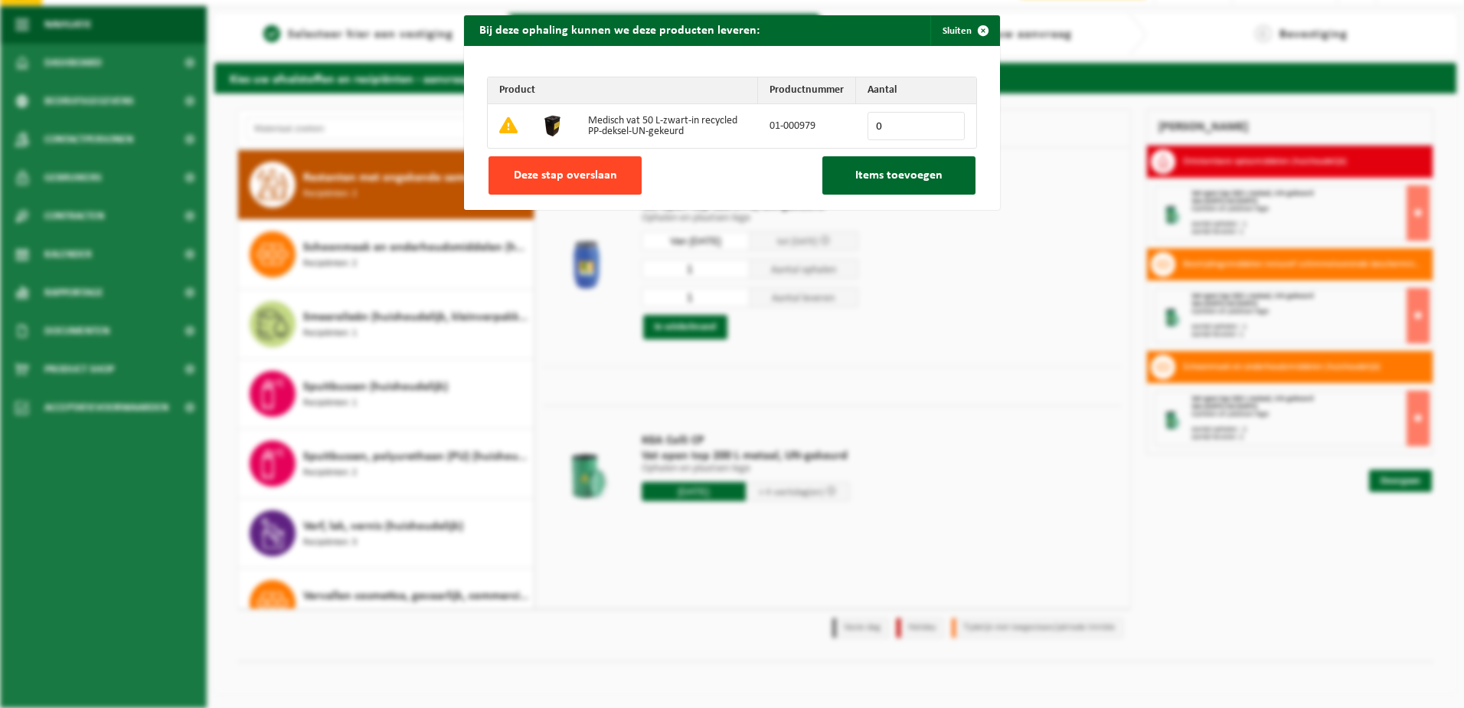
click at [600, 171] on span "Deze stap overslaan" at bounding box center [565, 175] width 103 height 12
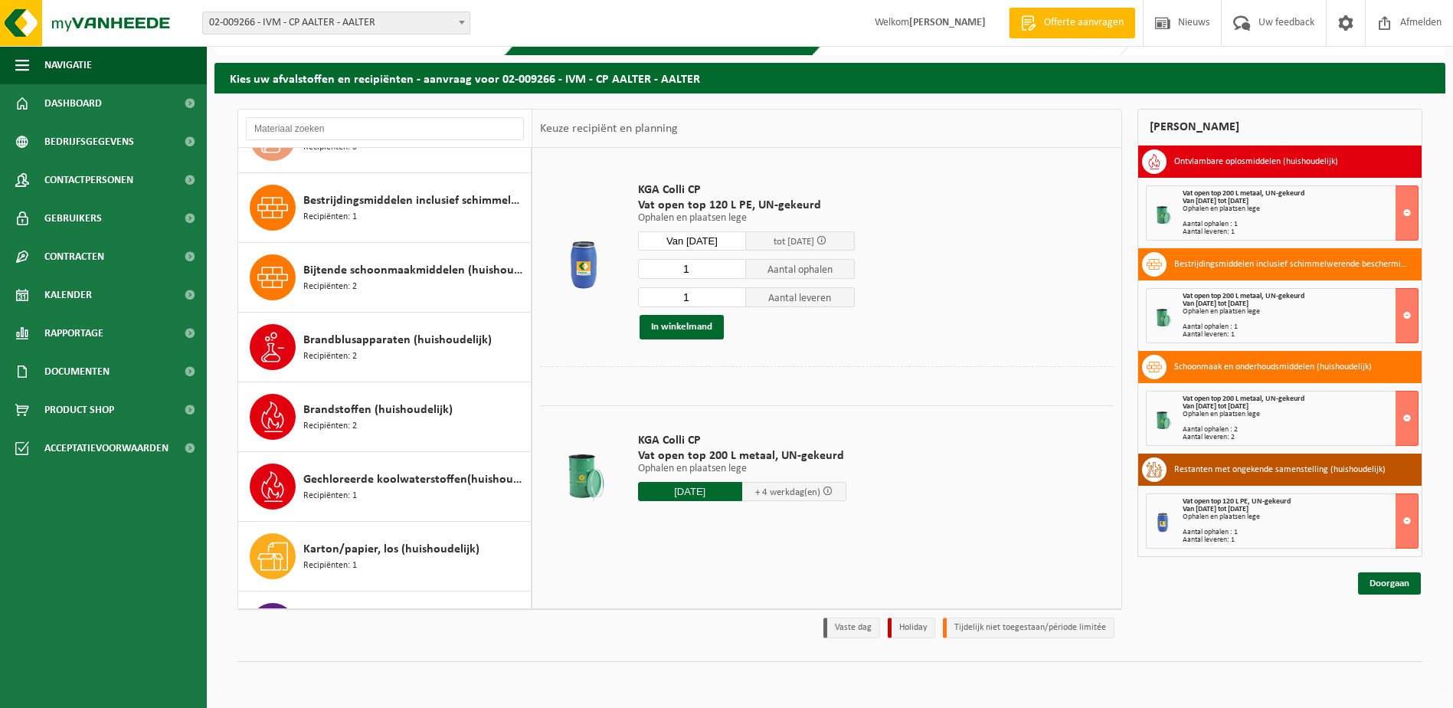
scroll to position [107, 0]
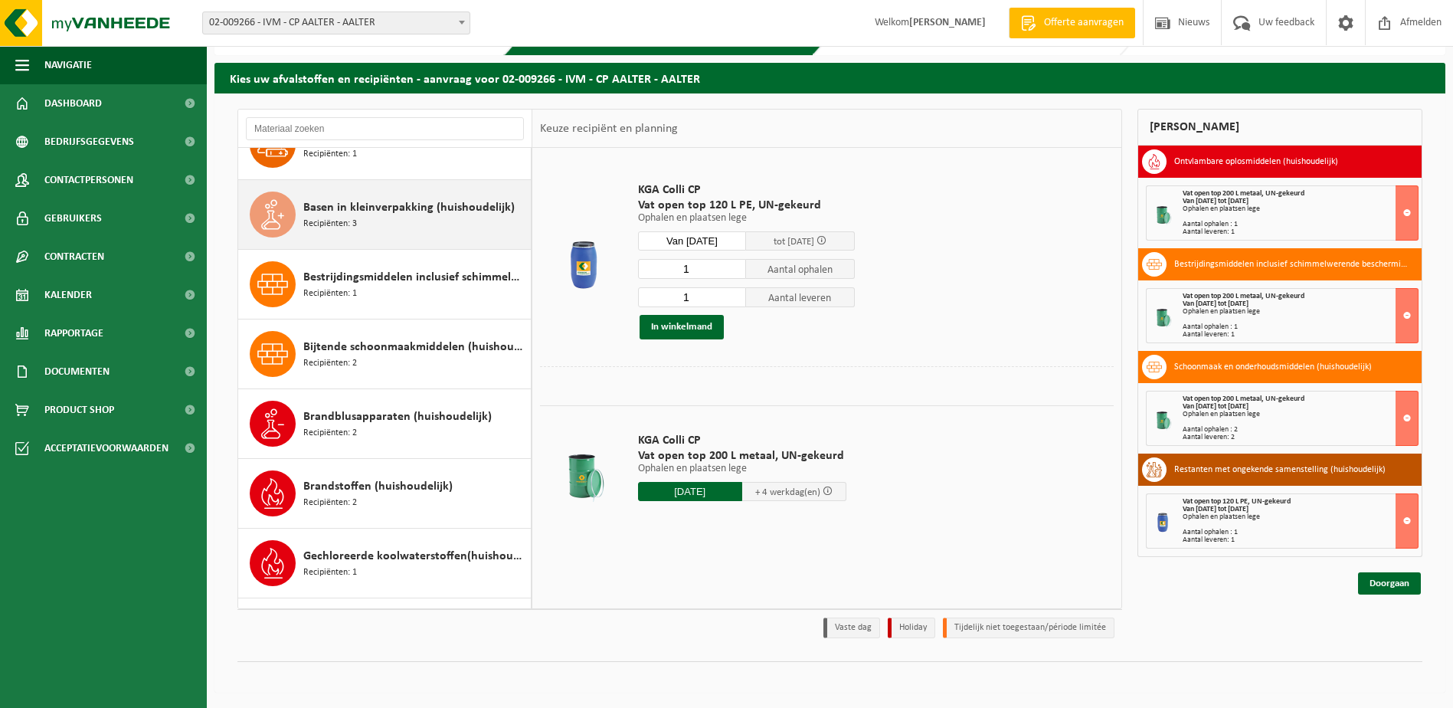
click at [357, 217] on div "Basen in kleinverpakking (huishoudelijk) Recipiënten: 3" at bounding box center [415, 214] width 224 height 46
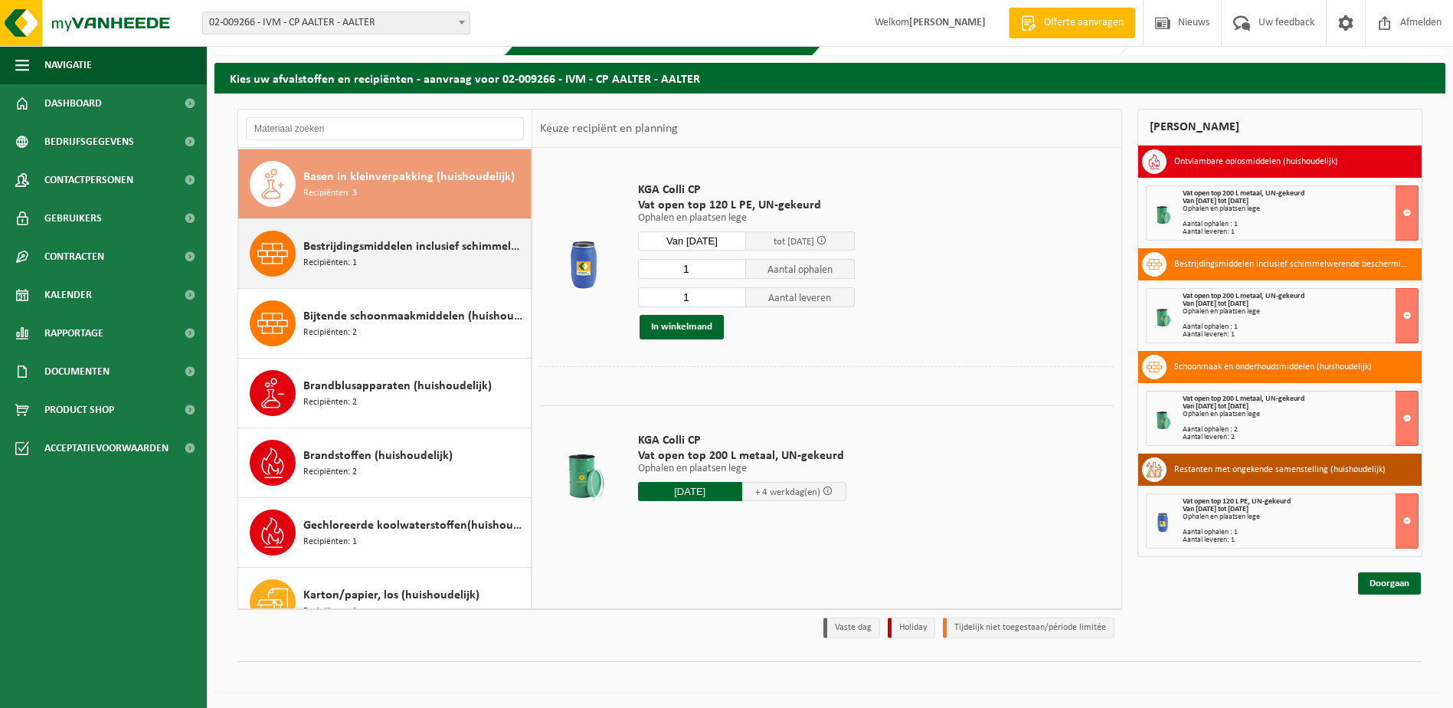
scroll to position [139, 0]
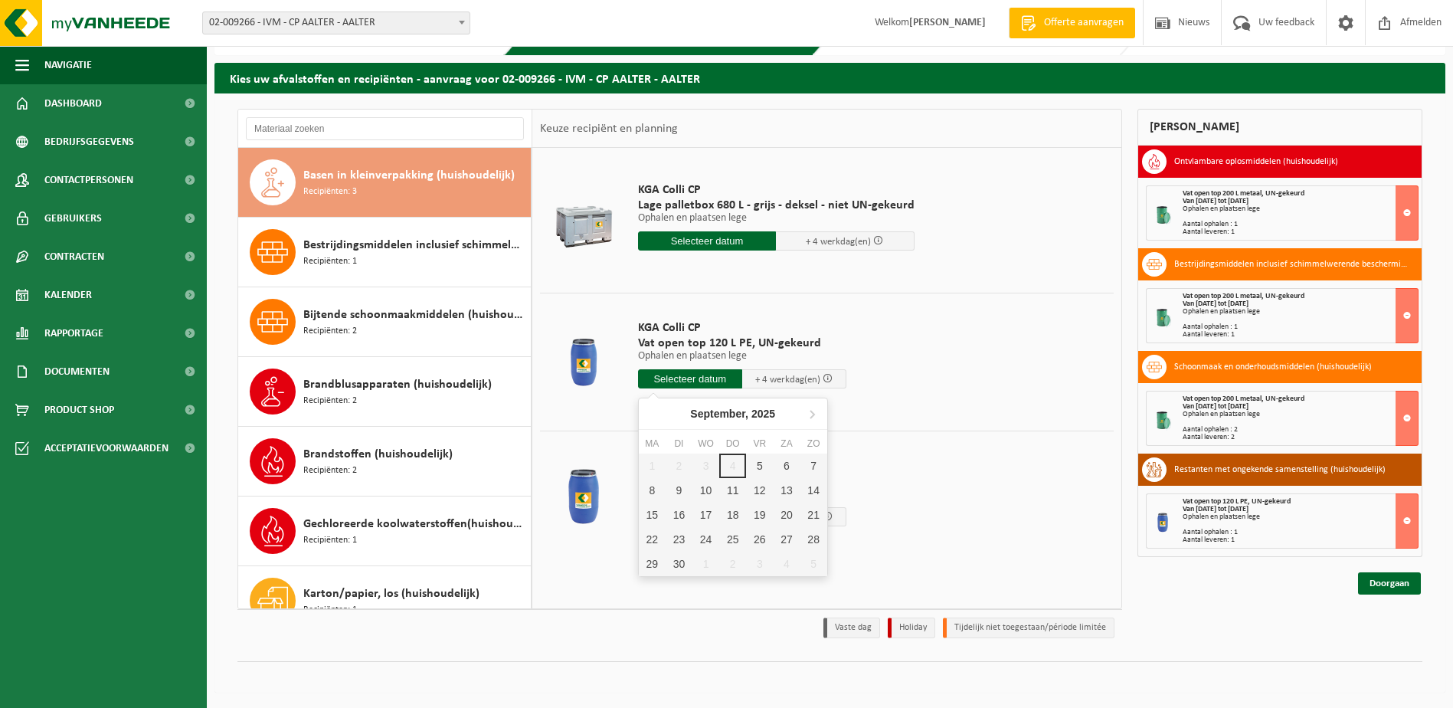
click at [682, 377] on input "text" at bounding box center [690, 378] width 104 height 19
click at [677, 485] on div "9" at bounding box center [678, 490] width 27 height 25
type input "Van 2025-09-09"
type input "2025-09-09"
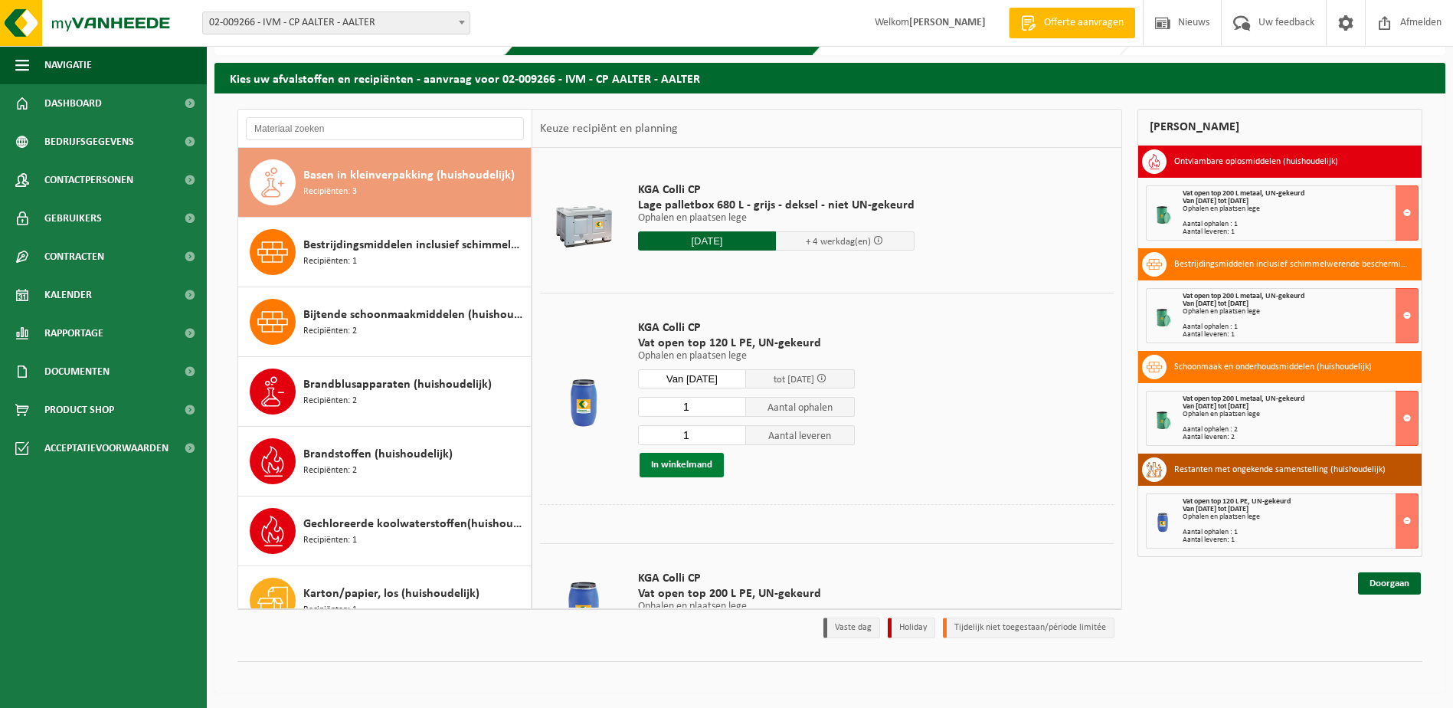
click at [688, 465] on button "In winkelmand" at bounding box center [681, 465] width 84 height 25
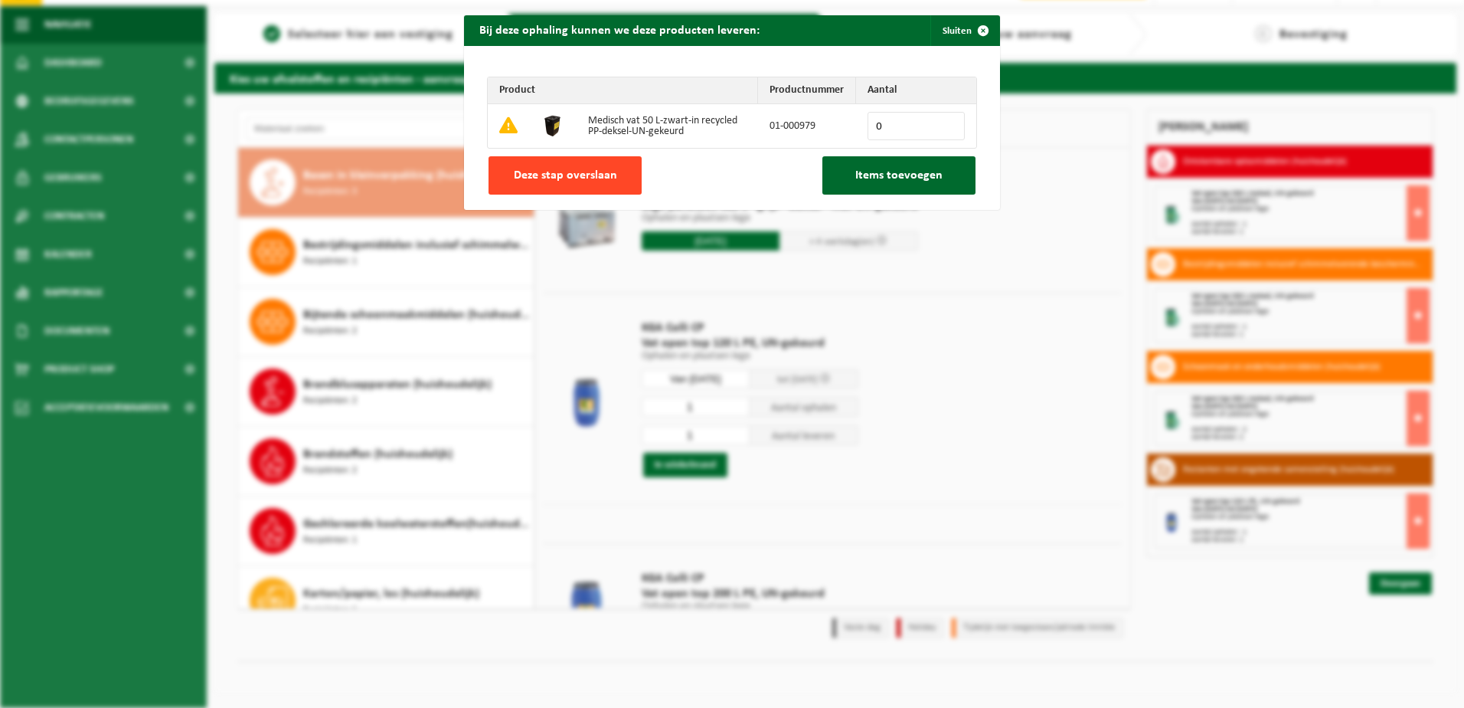
click at [551, 169] on span "Deze stap overslaan" at bounding box center [565, 175] width 103 height 12
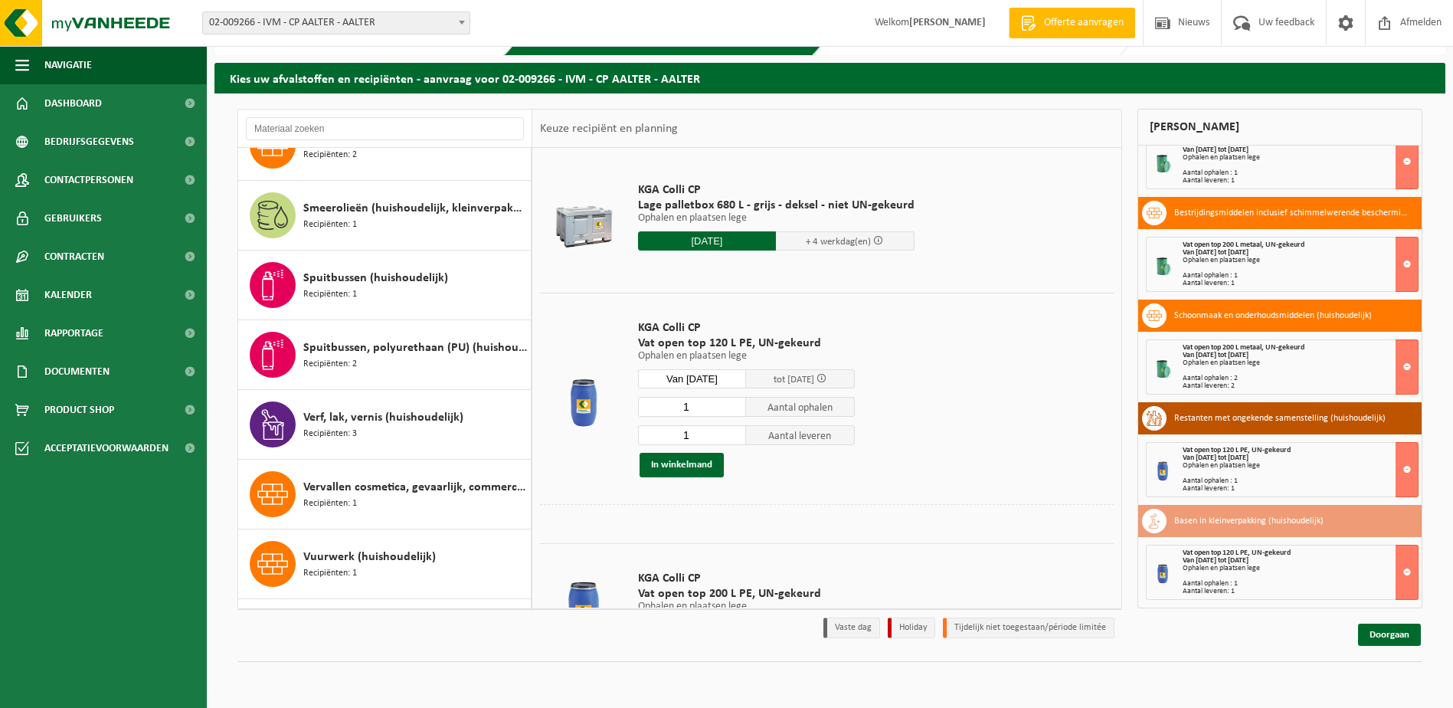
scroll to position [1422, 0]
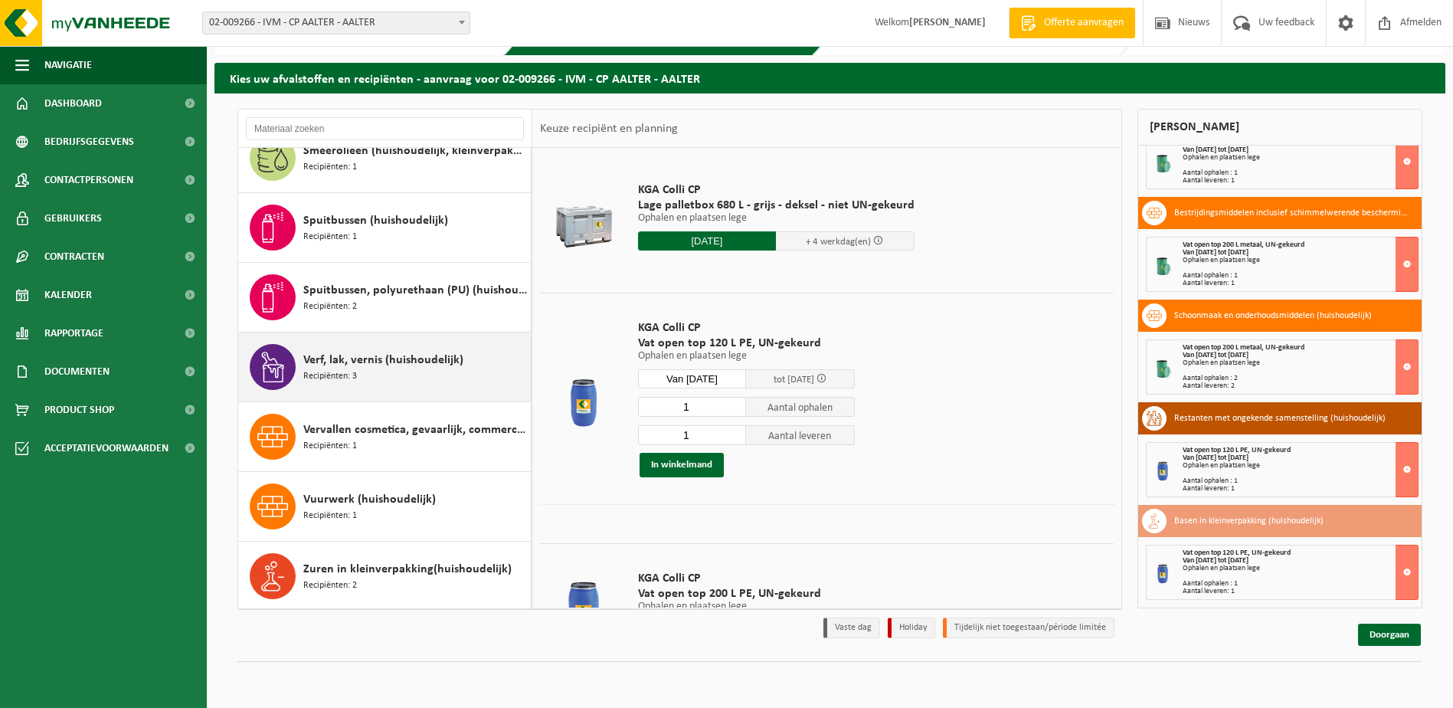
click at [327, 369] on span "Recipiënten: 3" at bounding box center [330, 376] width 54 height 15
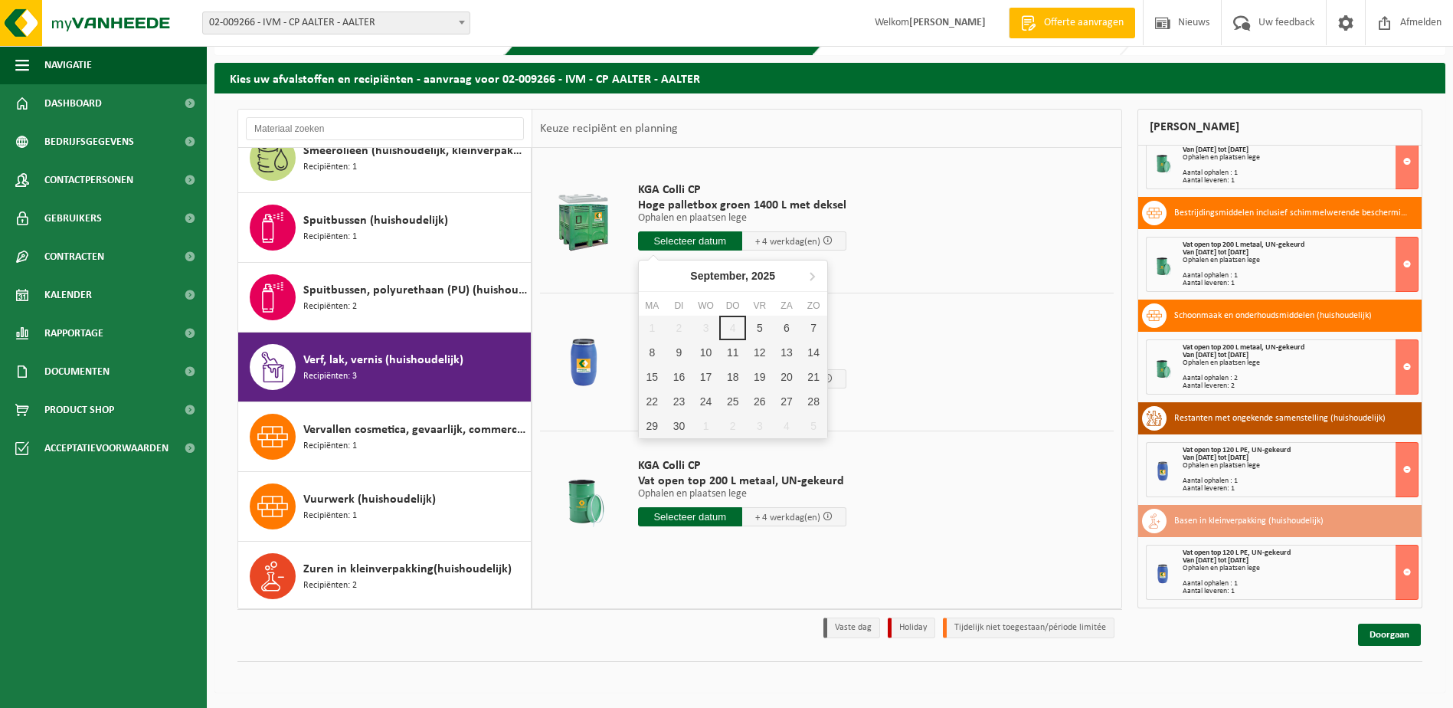
click at [685, 236] on input "text" at bounding box center [690, 240] width 104 height 19
click at [684, 351] on div "9" at bounding box center [678, 352] width 27 height 25
type input "Van 2025-09-09"
type input "2025-09-09"
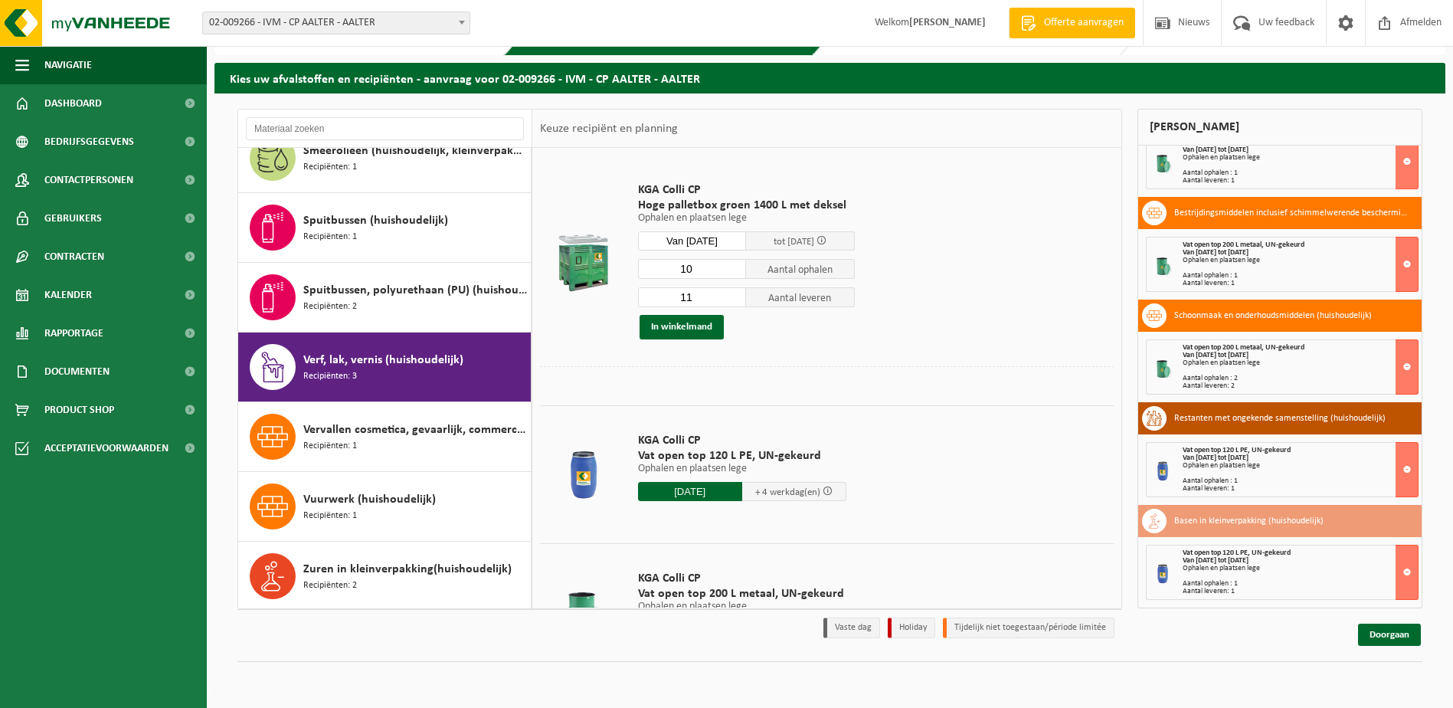
click at [733, 270] on input "10" at bounding box center [692, 269] width 109 height 20
click at [733, 270] on input "9" at bounding box center [692, 269] width 109 height 20
click at [733, 270] on input "8" at bounding box center [692, 269] width 109 height 20
click at [733, 270] on input "7" at bounding box center [692, 269] width 109 height 20
type input "6"
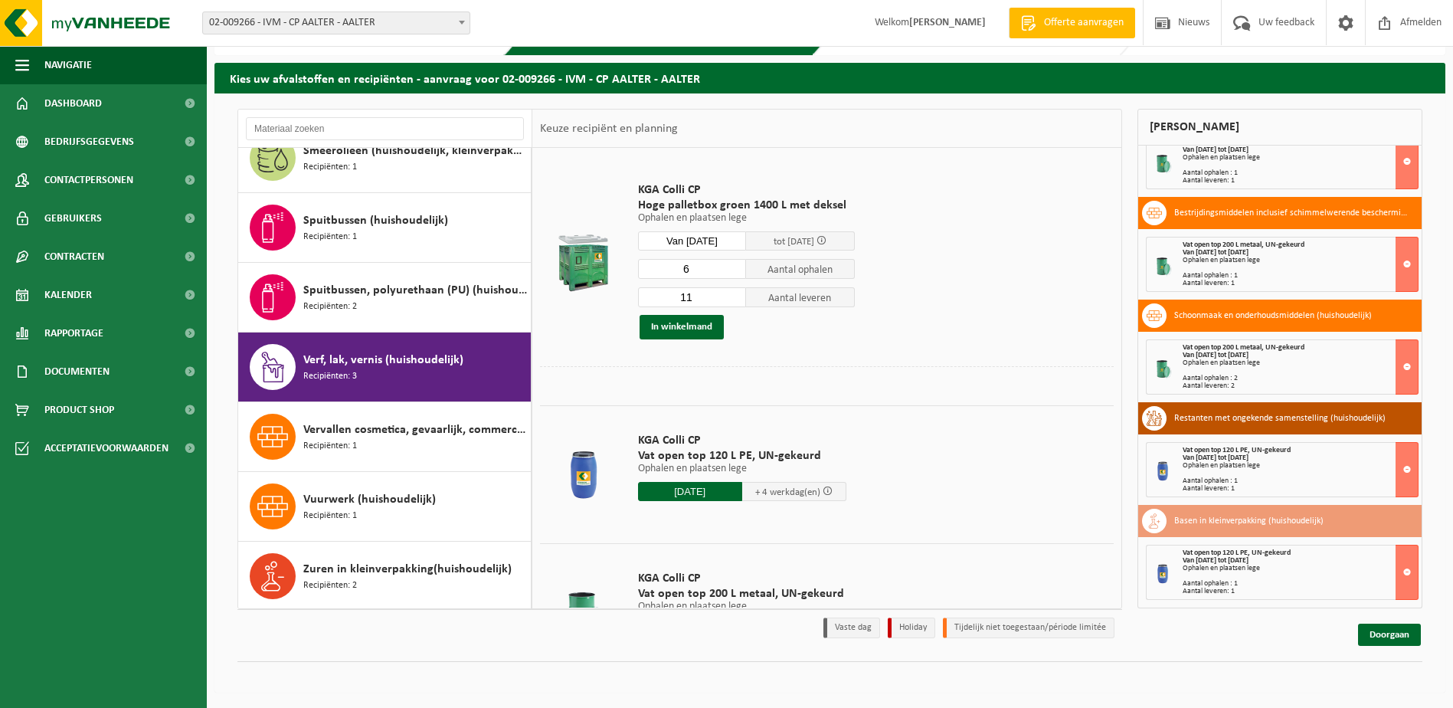
click at [733, 270] on input "6" at bounding box center [692, 269] width 109 height 20
click at [734, 302] on input "10" at bounding box center [692, 297] width 109 height 20
click at [735, 300] on input "9" at bounding box center [692, 297] width 109 height 20
click at [735, 300] on input "8" at bounding box center [692, 297] width 109 height 20
click at [735, 300] on input "7" at bounding box center [692, 297] width 109 height 20
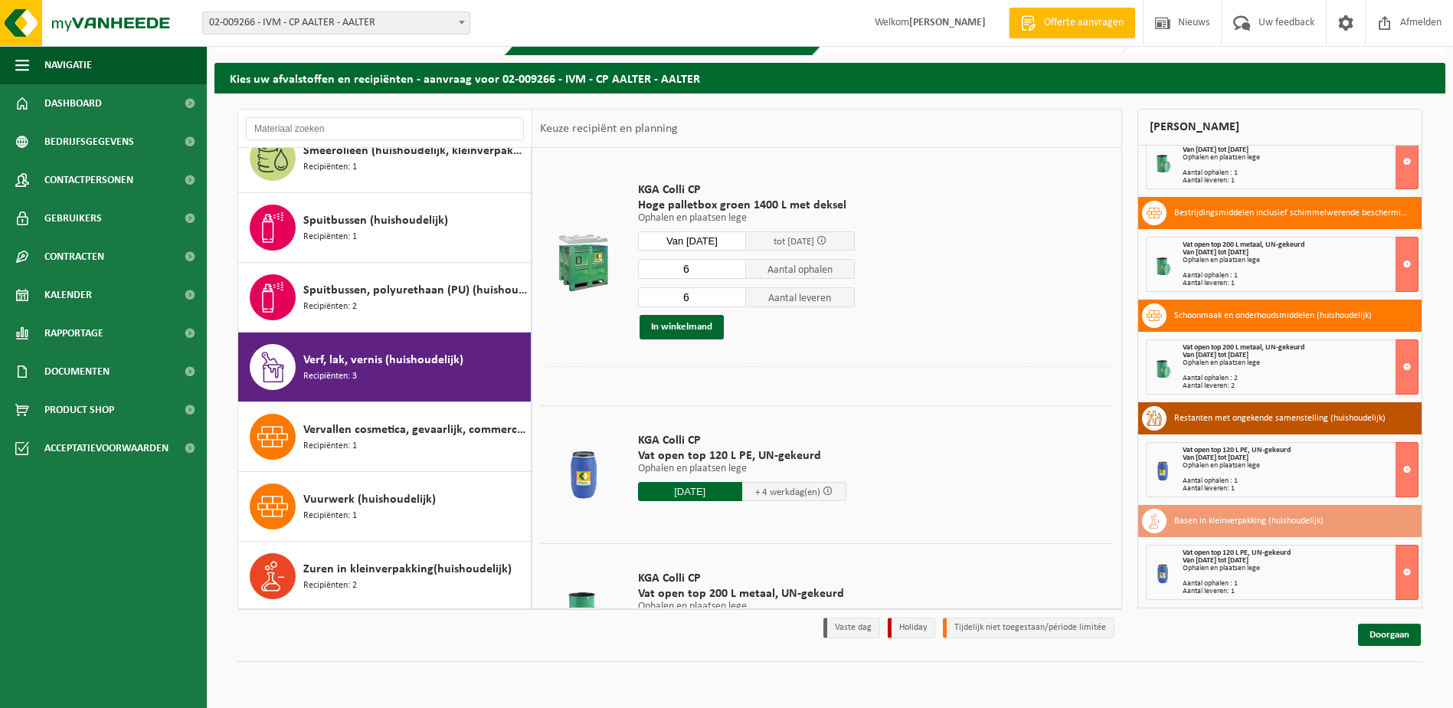
type input "6"
click at [731, 299] on input "6" at bounding box center [692, 297] width 109 height 20
click at [672, 322] on button "In winkelmand" at bounding box center [681, 327] width 84 height 25
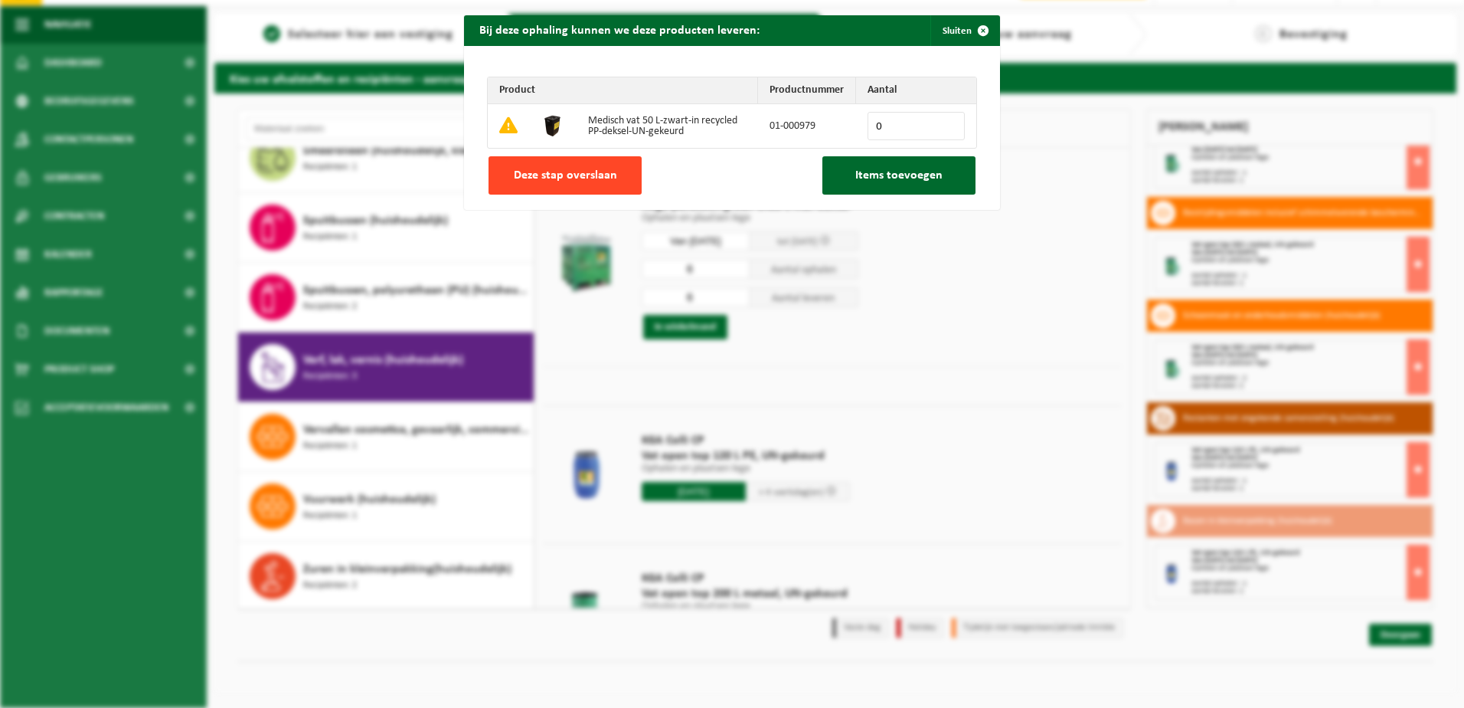
click at [599, 167] on button "Deze stap overslaan" at bounding box center [565, 175] width 153 height 38
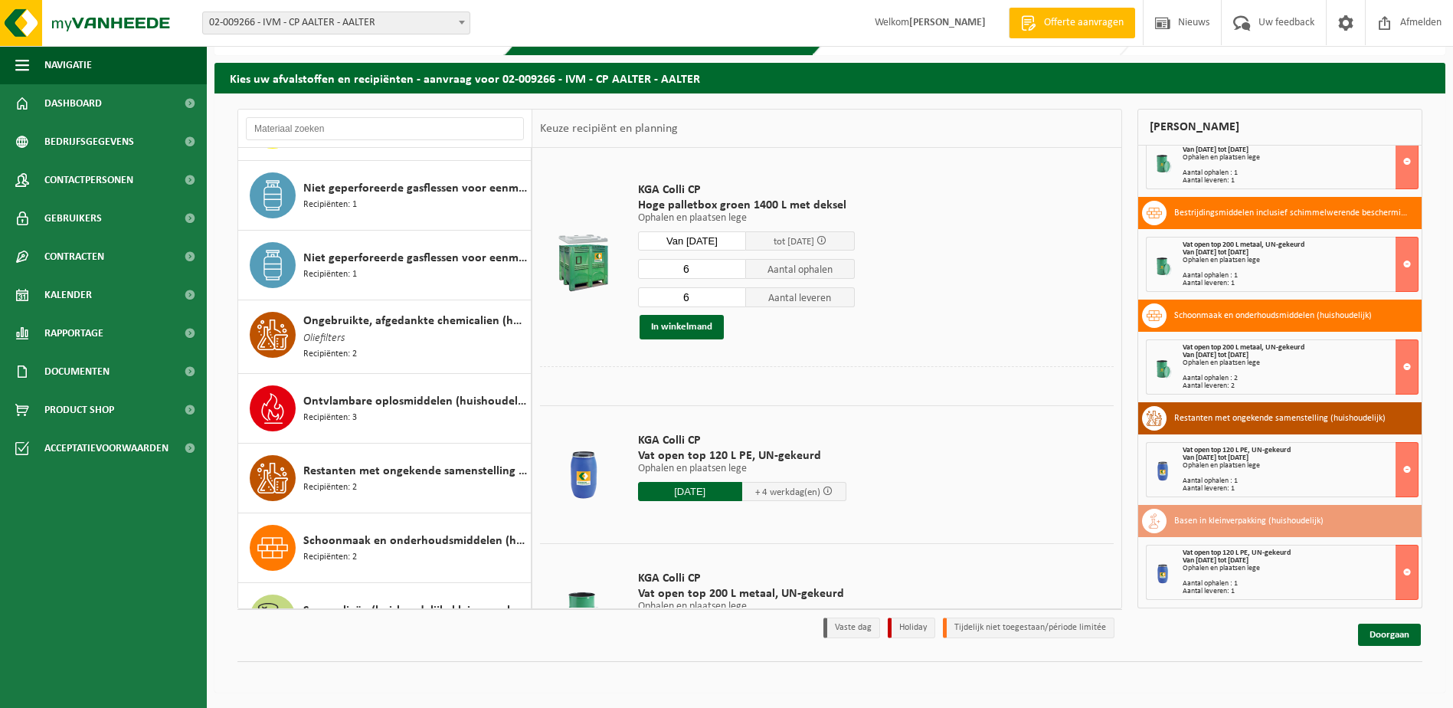
scroll to position [733, 0]
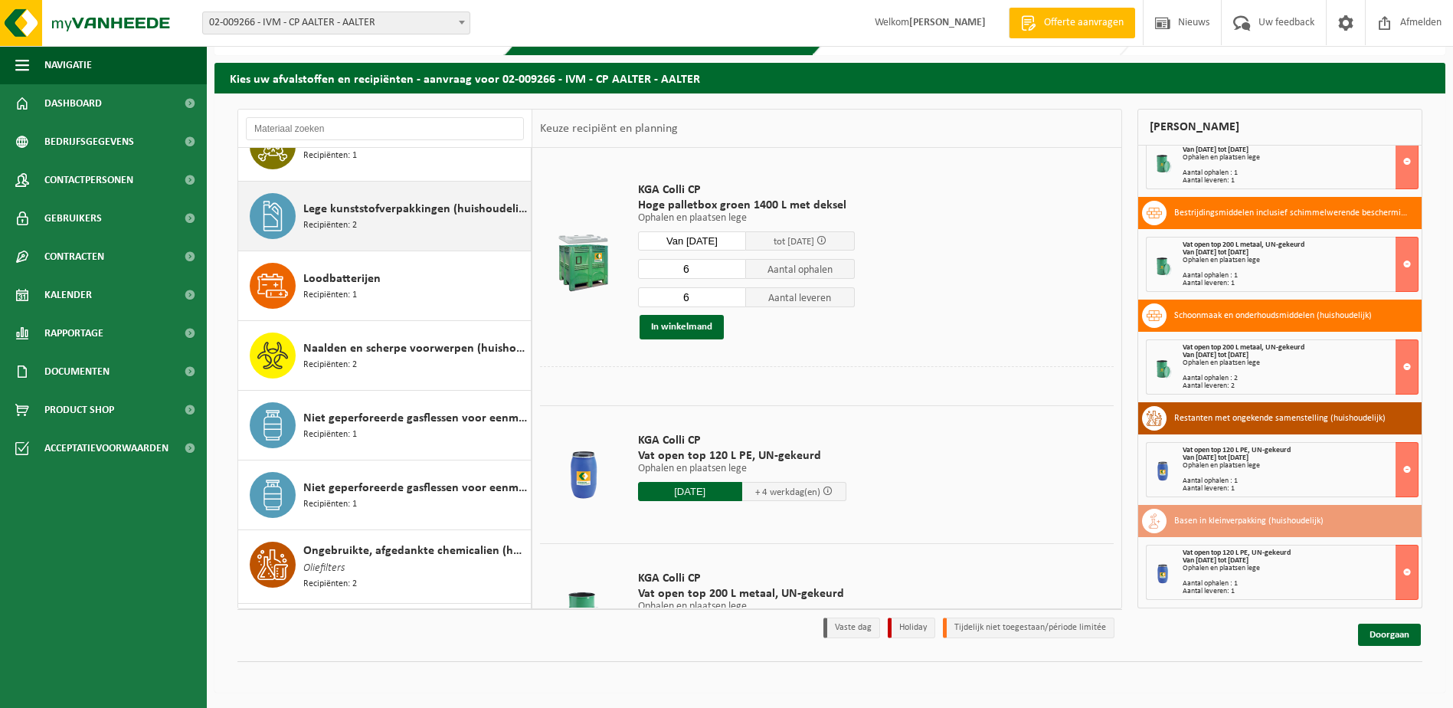
click at [369, 216] on span "Lege kunststofverpakkingen (huishoudelijk)" at bounding box center [415, 209] width 224 height 18
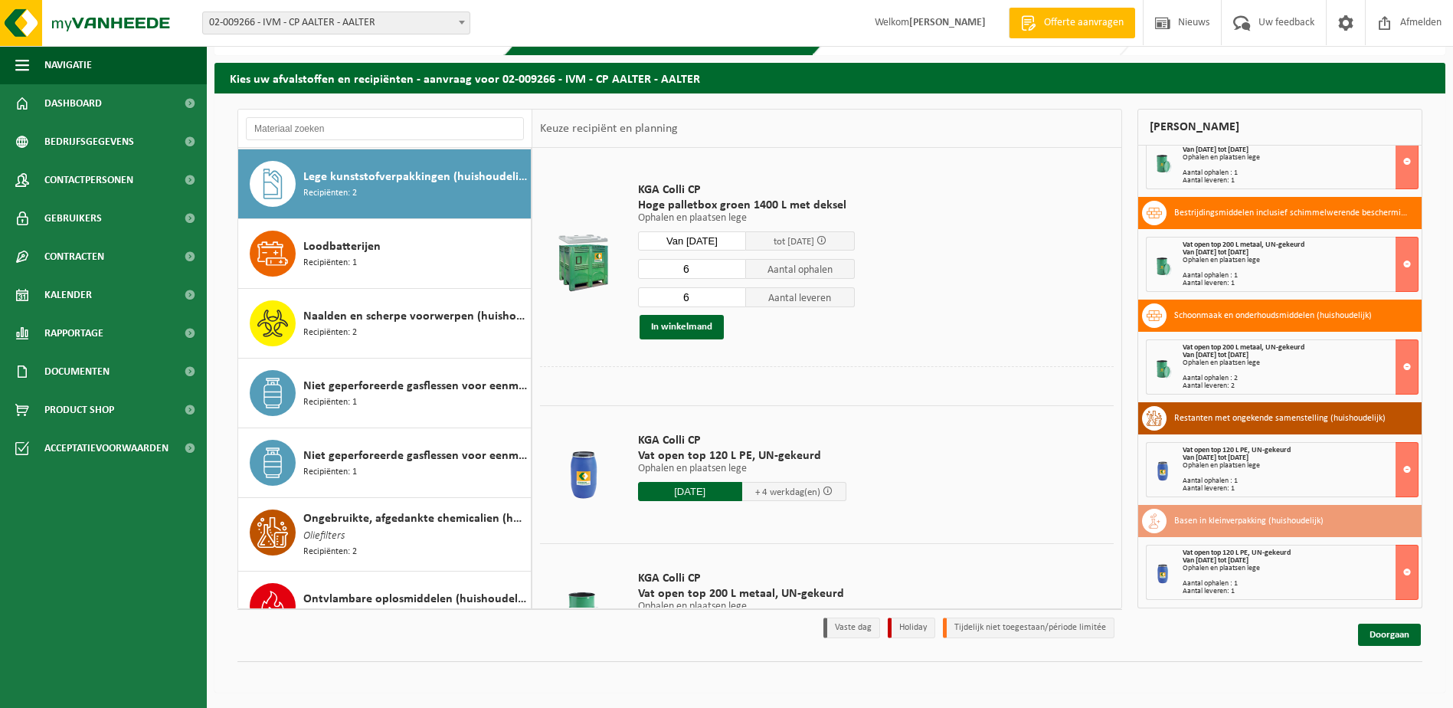
scroll to position [766, 0]
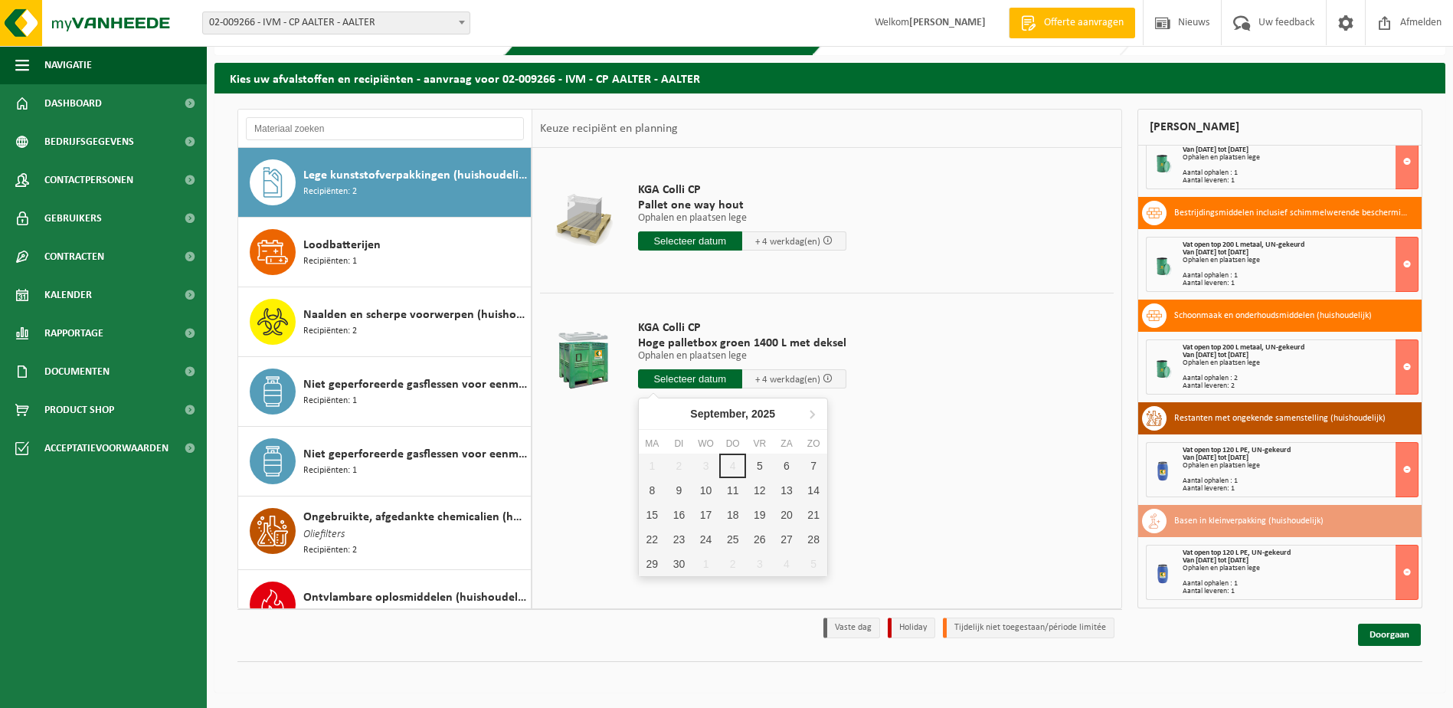
click at [680, 375] on input "text" at bounding box center [690, 378] width 104 height 19
click at [683, 488] on div "9" at bounding box center [678, 490] width 27 height 25
type input "Van 2025-09-09"
type input "2025-09-09"
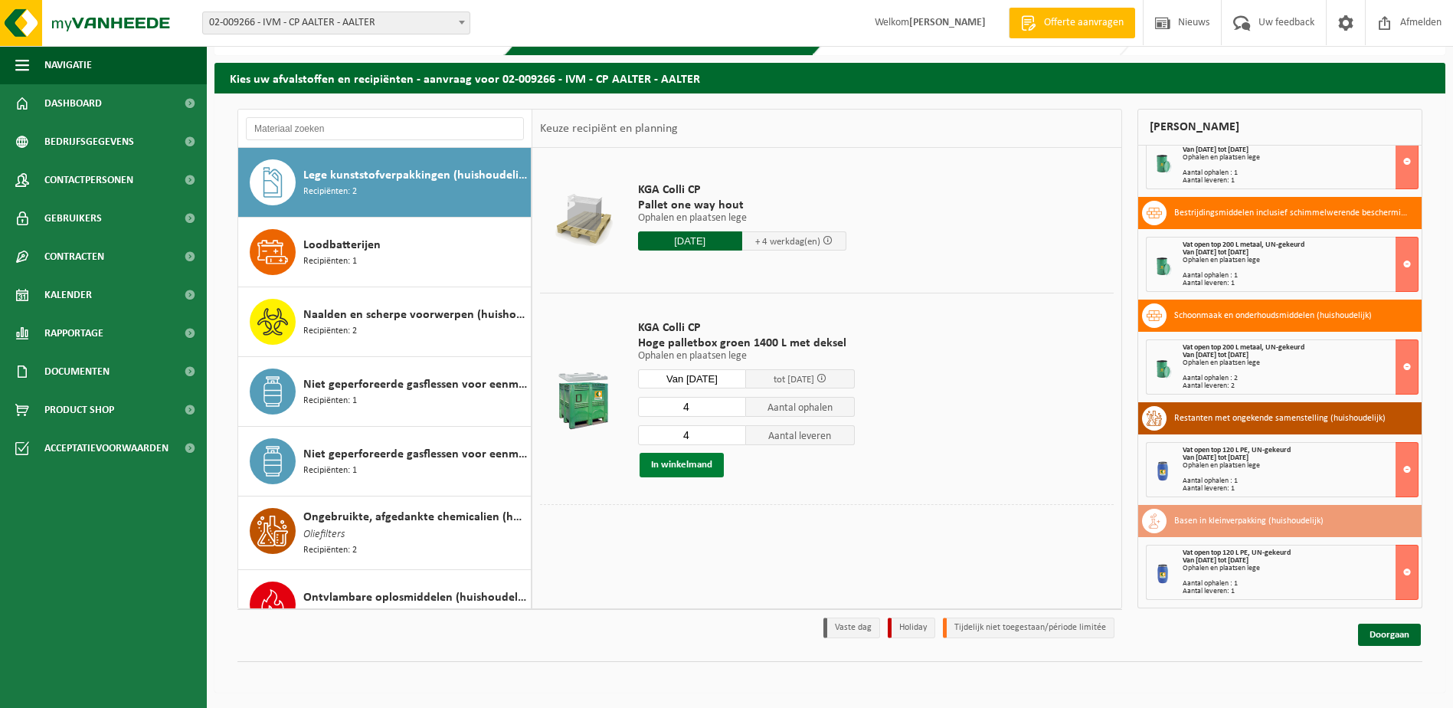
click at [689, 461] on button "In winkelmand" at bounding box center [681, 465] width 84 height 25
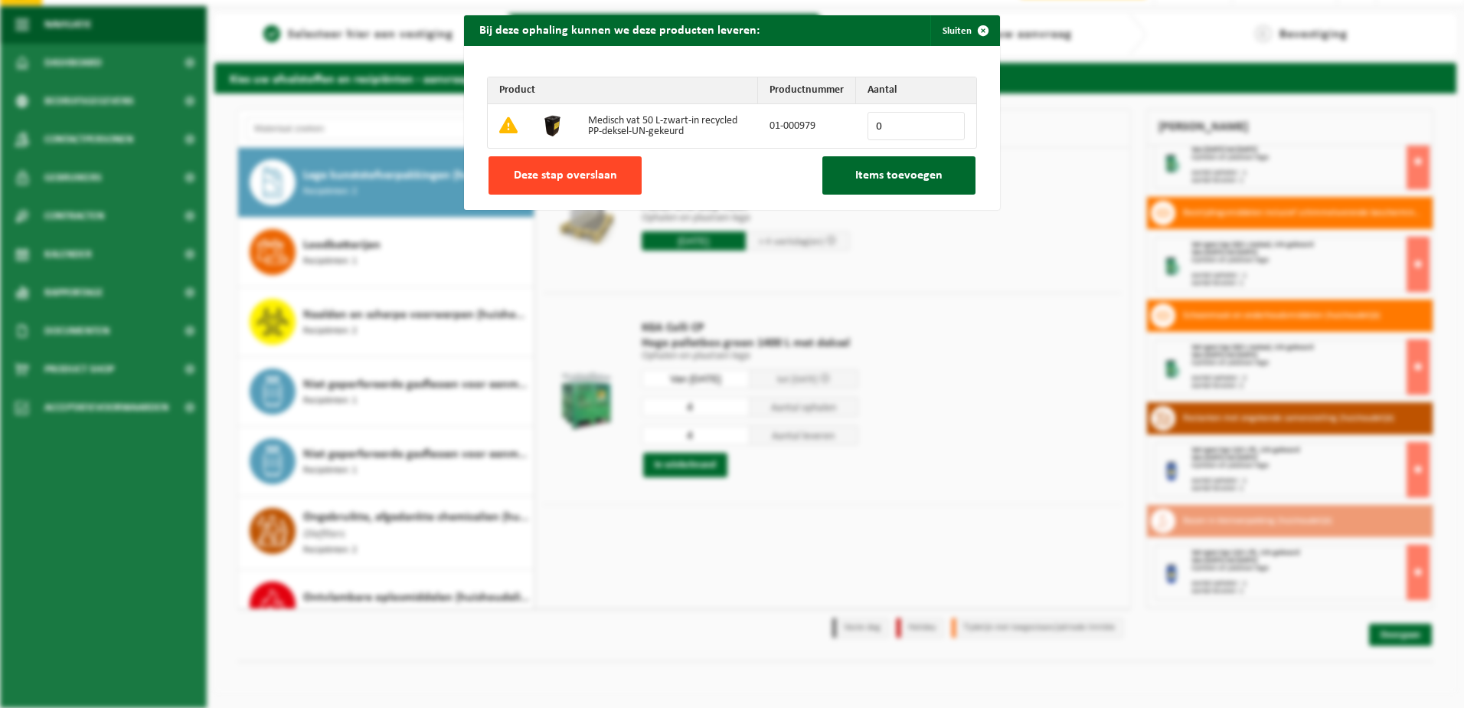
click at [583, 173] on span "Deze stap overslaan" at bounding box center [565, 175] width 103 height 12
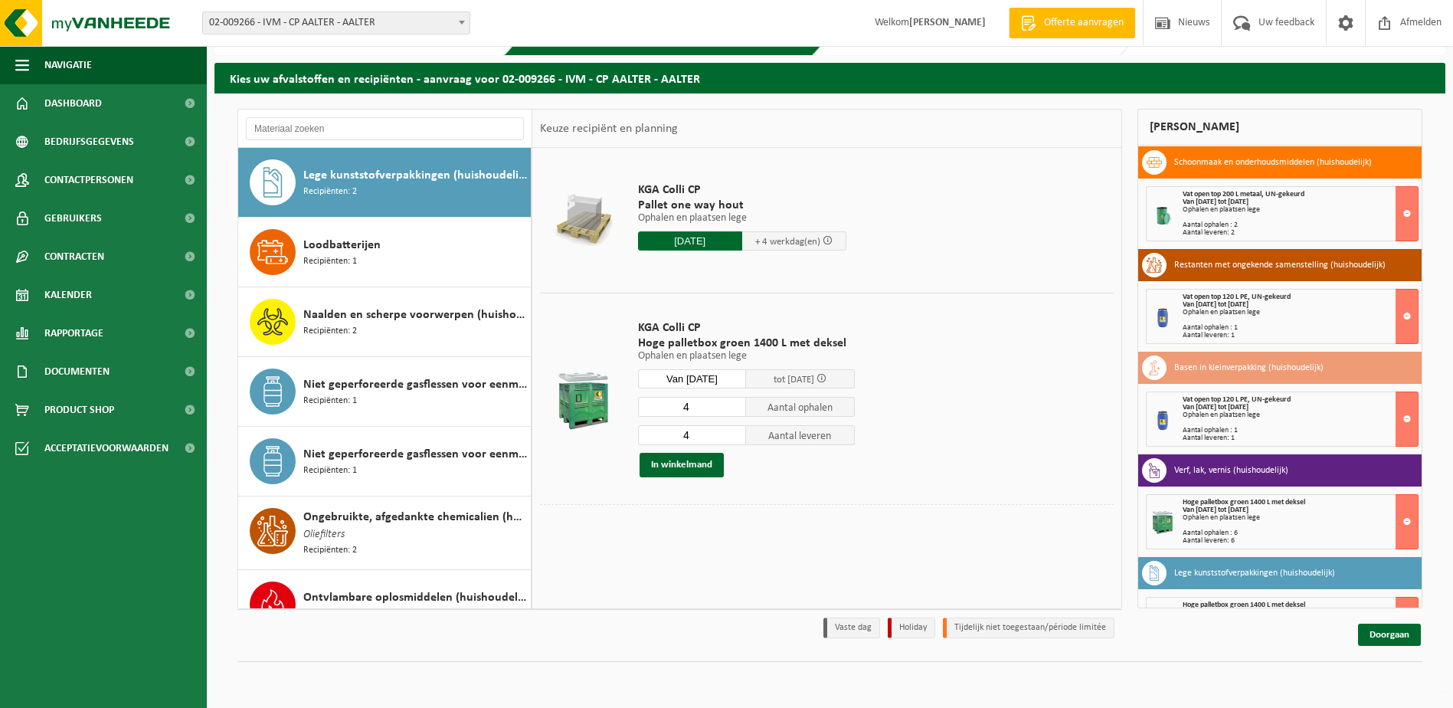
scroll to position [257, 0]
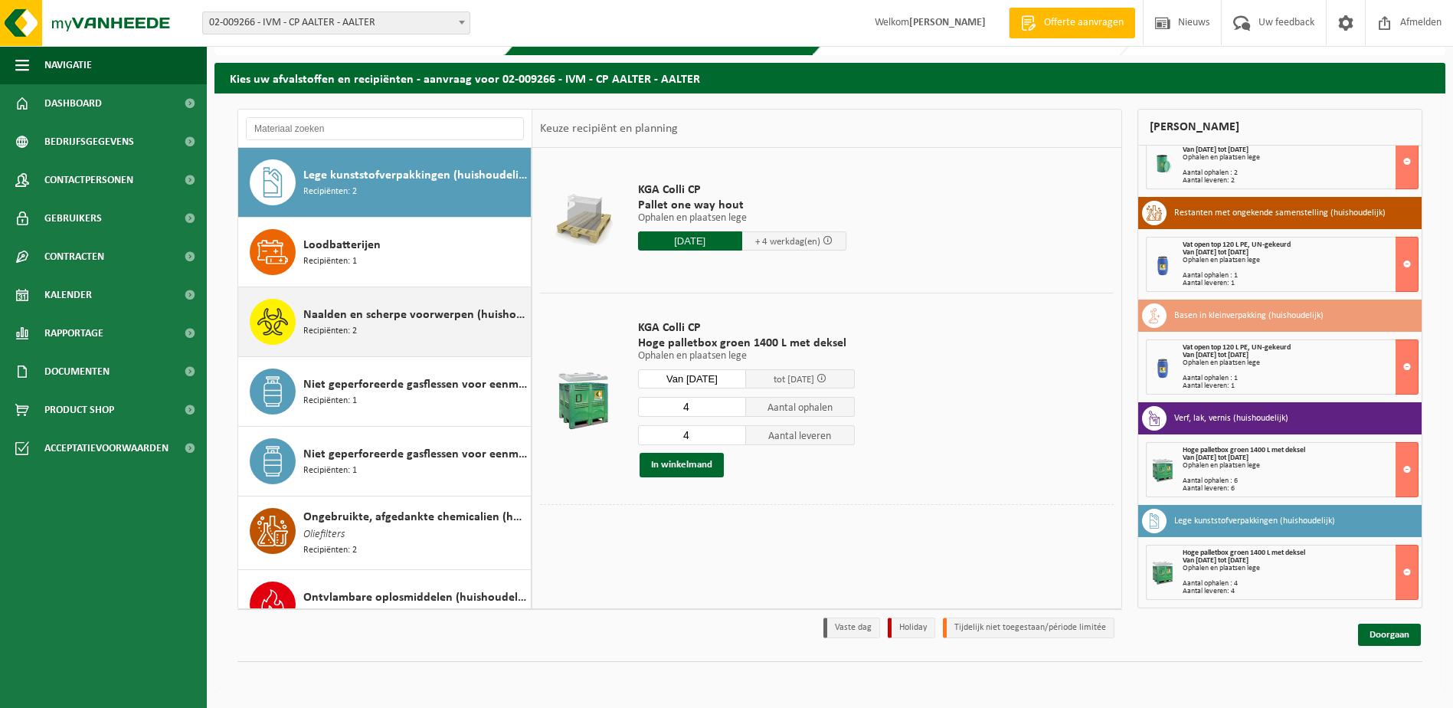
click at [327, 311] on span "Naalden en scherpe voorwerpen (huishoudelijk)" at bounding box center [415, 315] width 224 height 18
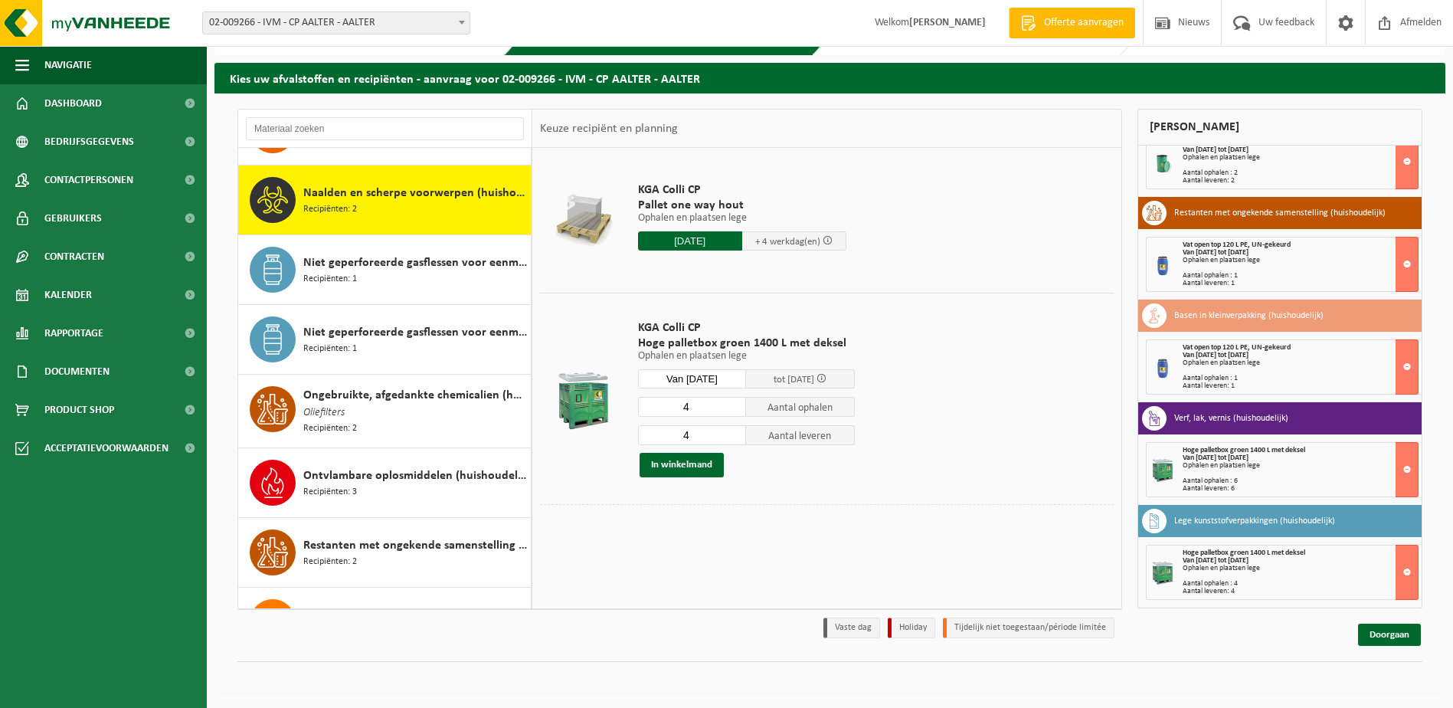
scroll to position [906, 0]
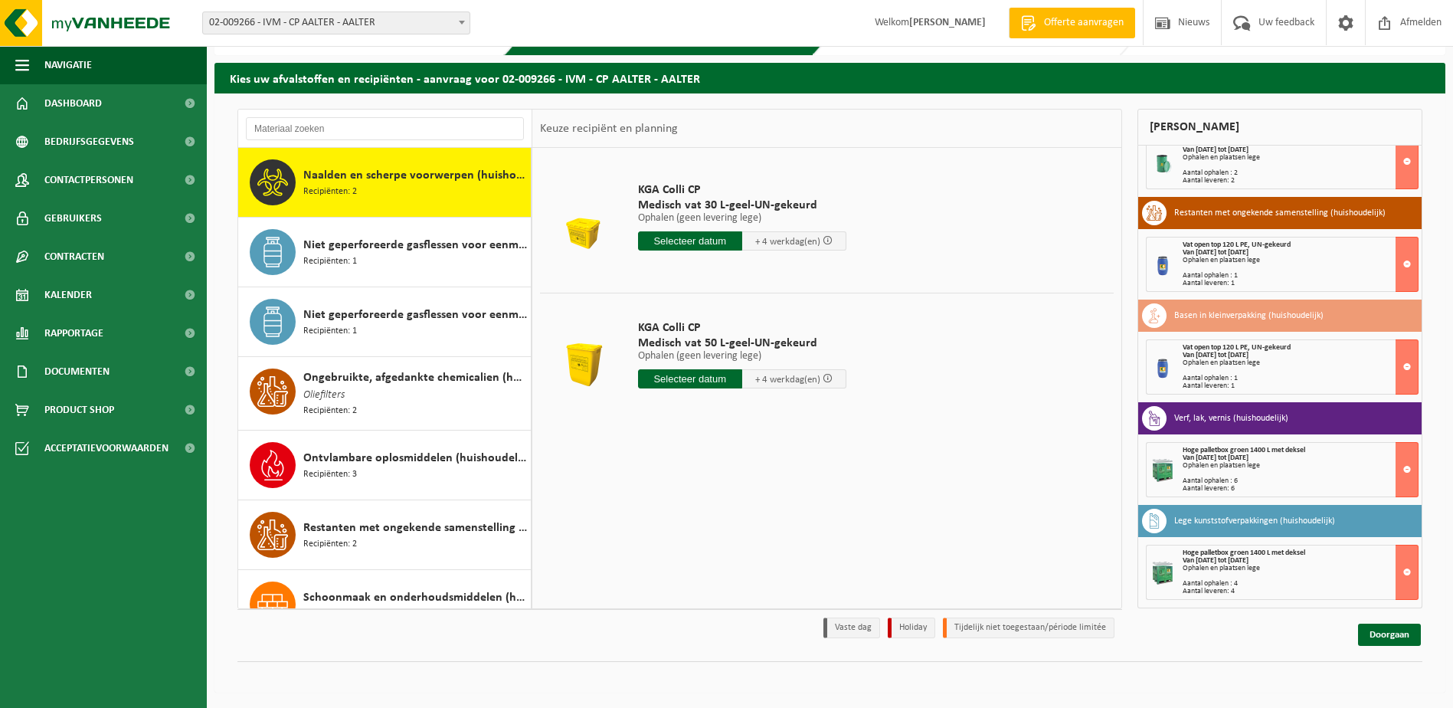
click at [672, 374] on input "text" at bounding box center [690, 378] width 104 height 19
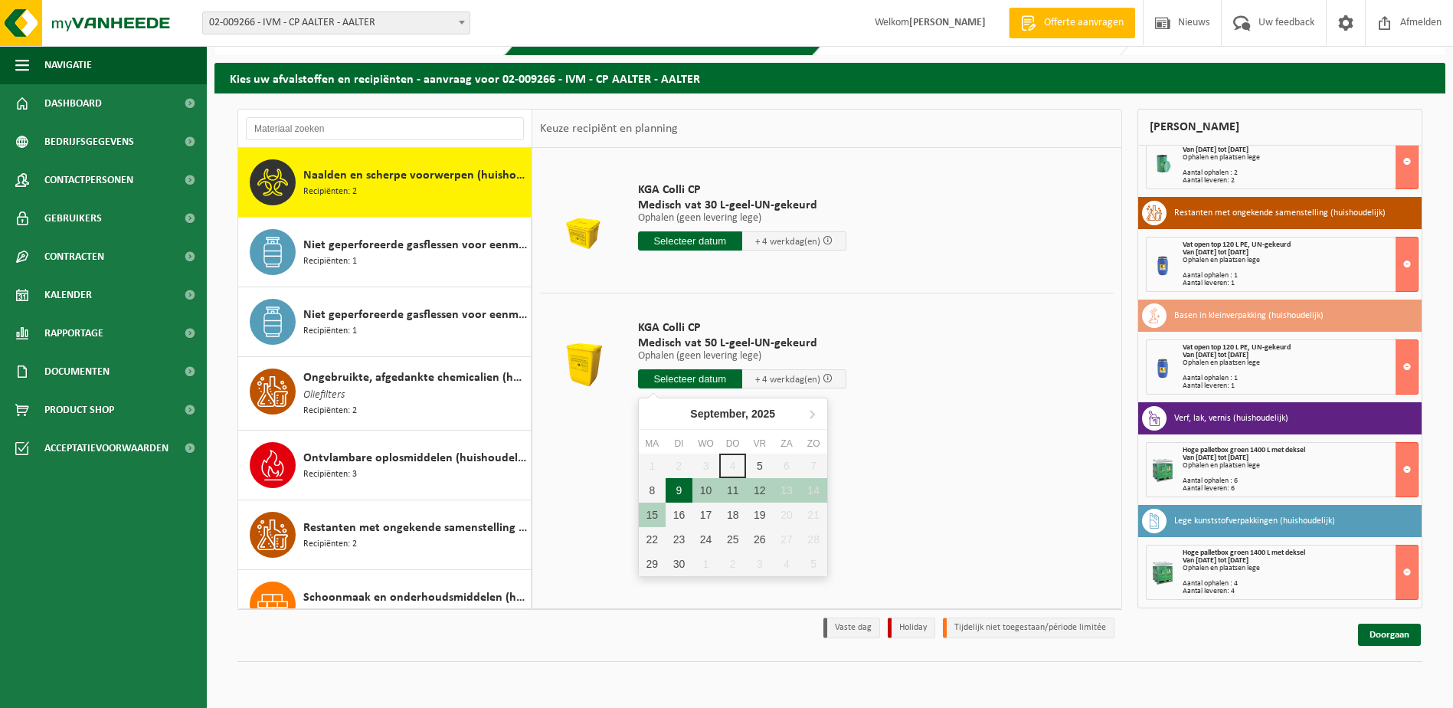
click at [679, 485] on div "9" at bounding box center [678, 490] width 27 height 25
type input "Van 2025-09-09"
type input "2025-09-09"
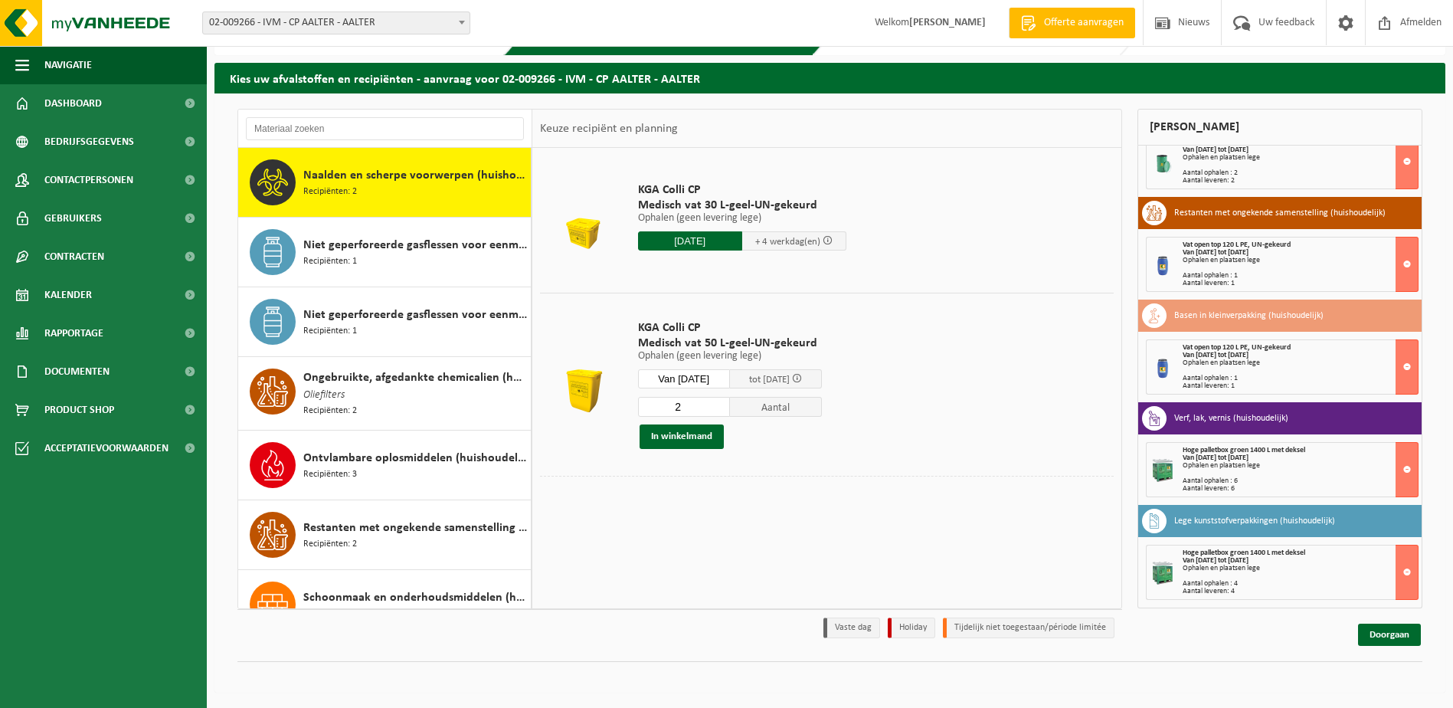
click at [730, 402] on input "2" at bounding box center [684, 407] width 92 height 20
click at [730, 402] on input "3" at bounding box center [684, 407] width 92 height 20
click at [730, 402] on input "4" at bounding box center [684, 407] width 92 height 20
click at [730, 402] on input "5" at bounding box center [684, 407] width 92 height 20
type input "6"
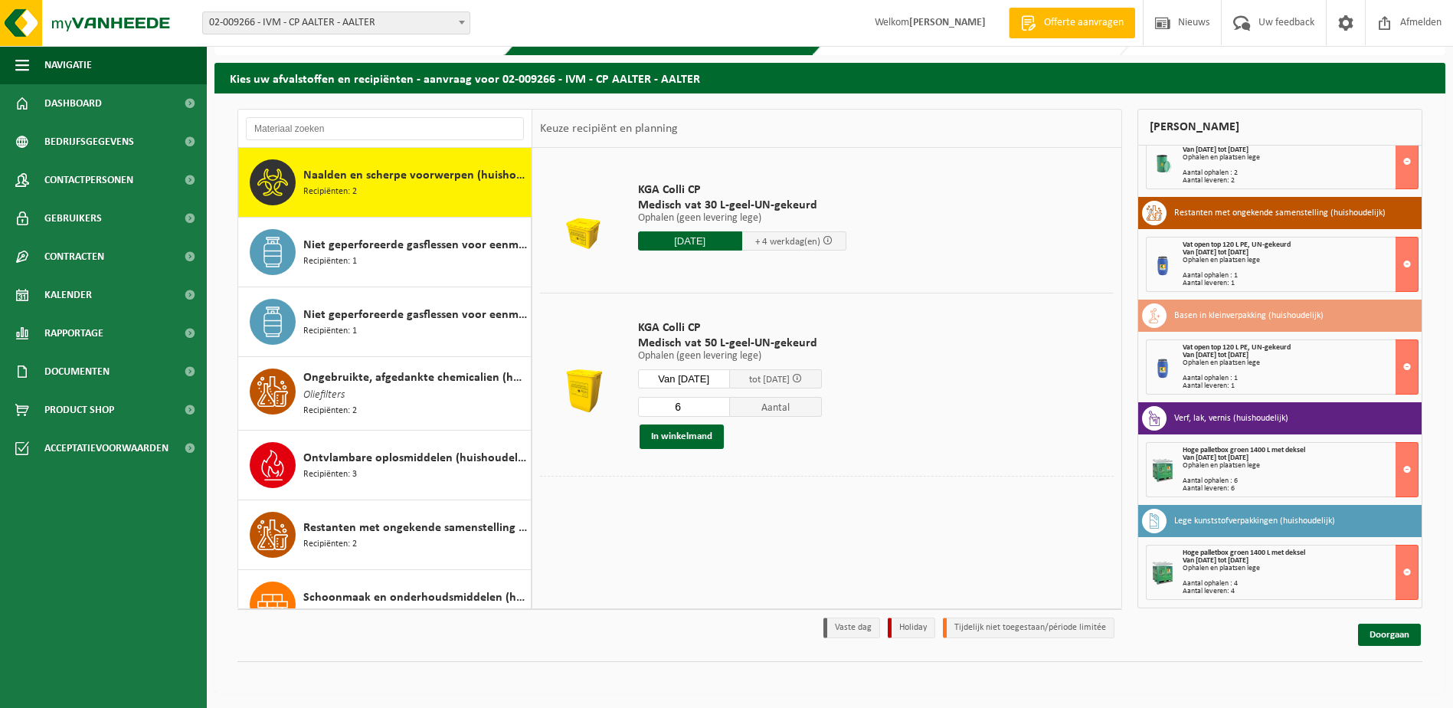
click at [730, 402] on input "6" at bounding box center [684, 407] width 92 height 20
click at [687, 435] on button "In winkelmand" at bounding box center [681, 436] width 84 height 25
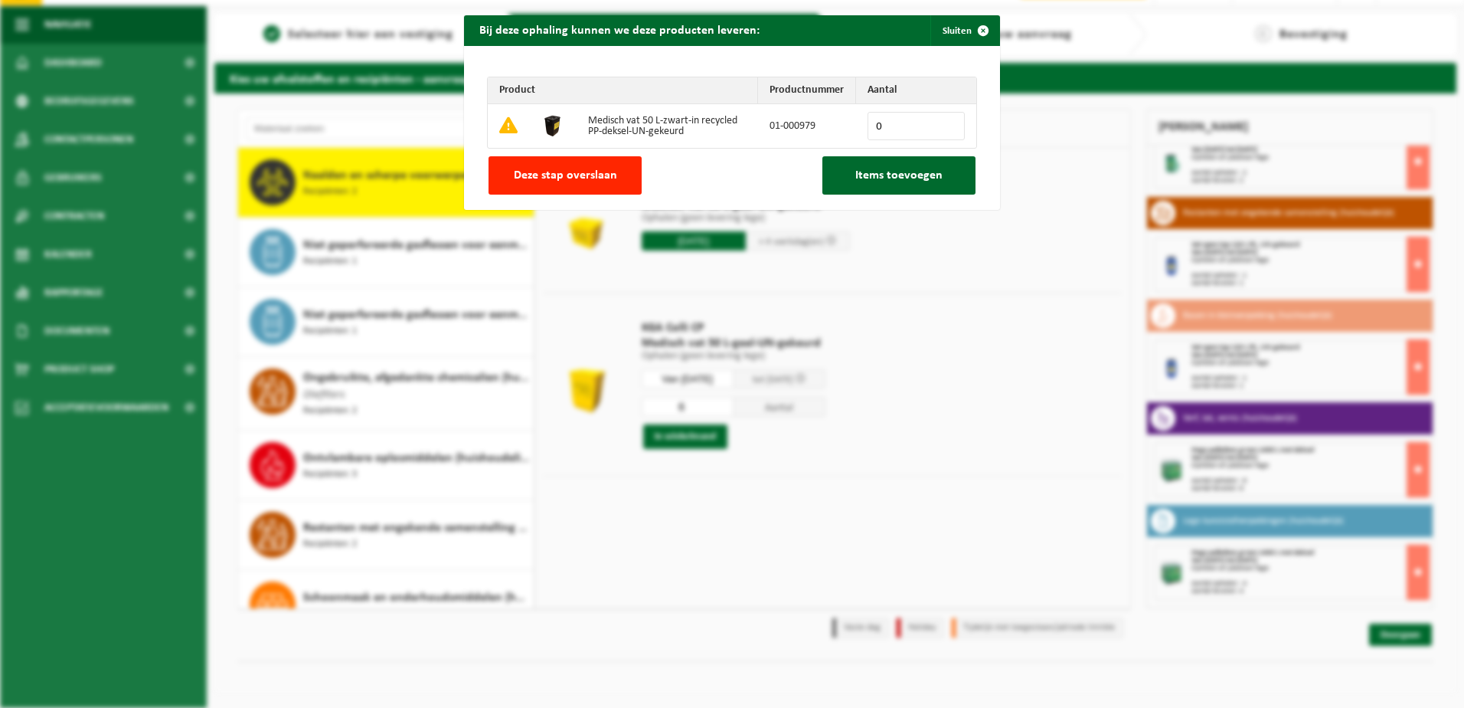
click at [876, 170] on span "Items toevoegen" at bounding box center [898, 175] width 87 height 12
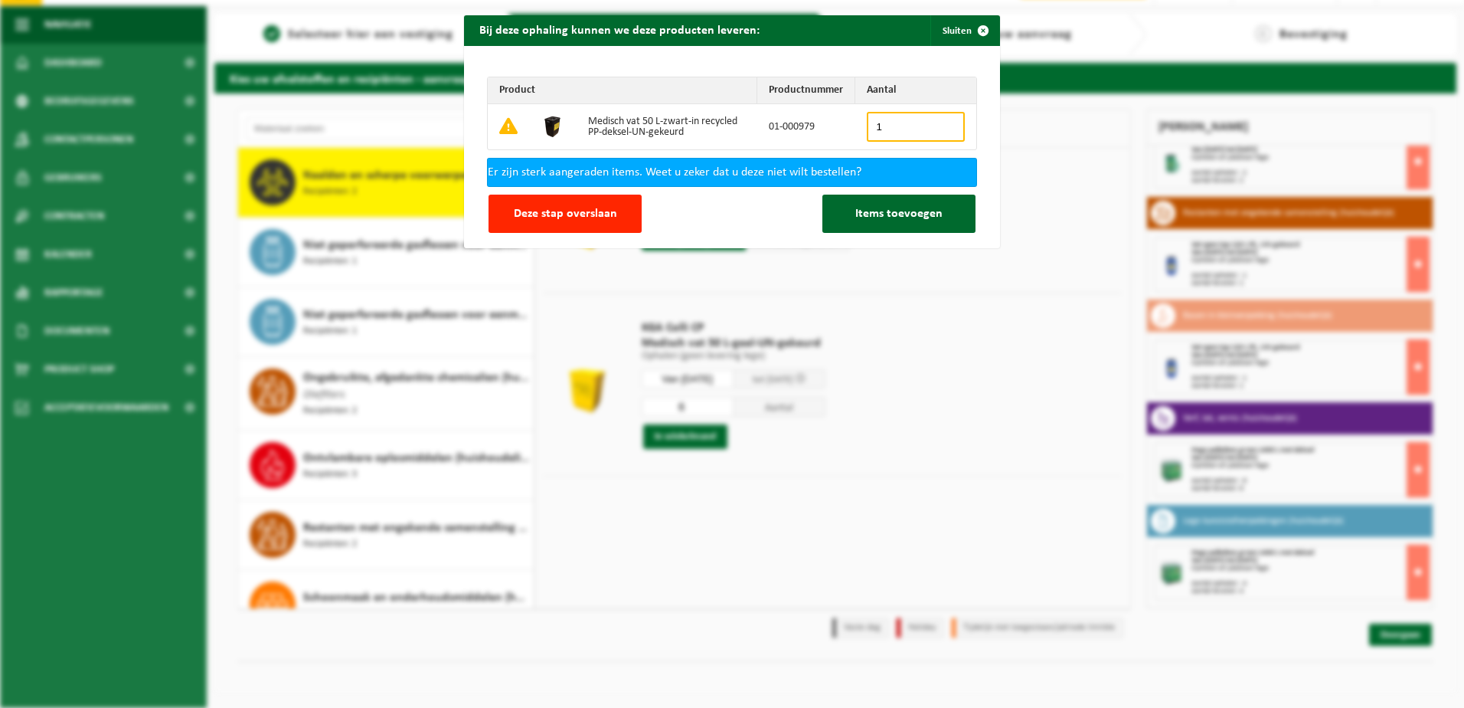
click at [943, 121] on input "1" at bounding box center [916, 127] width 98 height 30
click at [943, 121] on input "2" at bounding box center [916, 127] width 98 height 30
click at [943, 121] on input "3" at bounding box center [916, 127] width 98 height 30
click at [943, 121] on input "4" at bounding box center [916, 127] width 98 height 30
click at [943, 121] on input "5" at bounding box center [916, 127] width 98 height 30
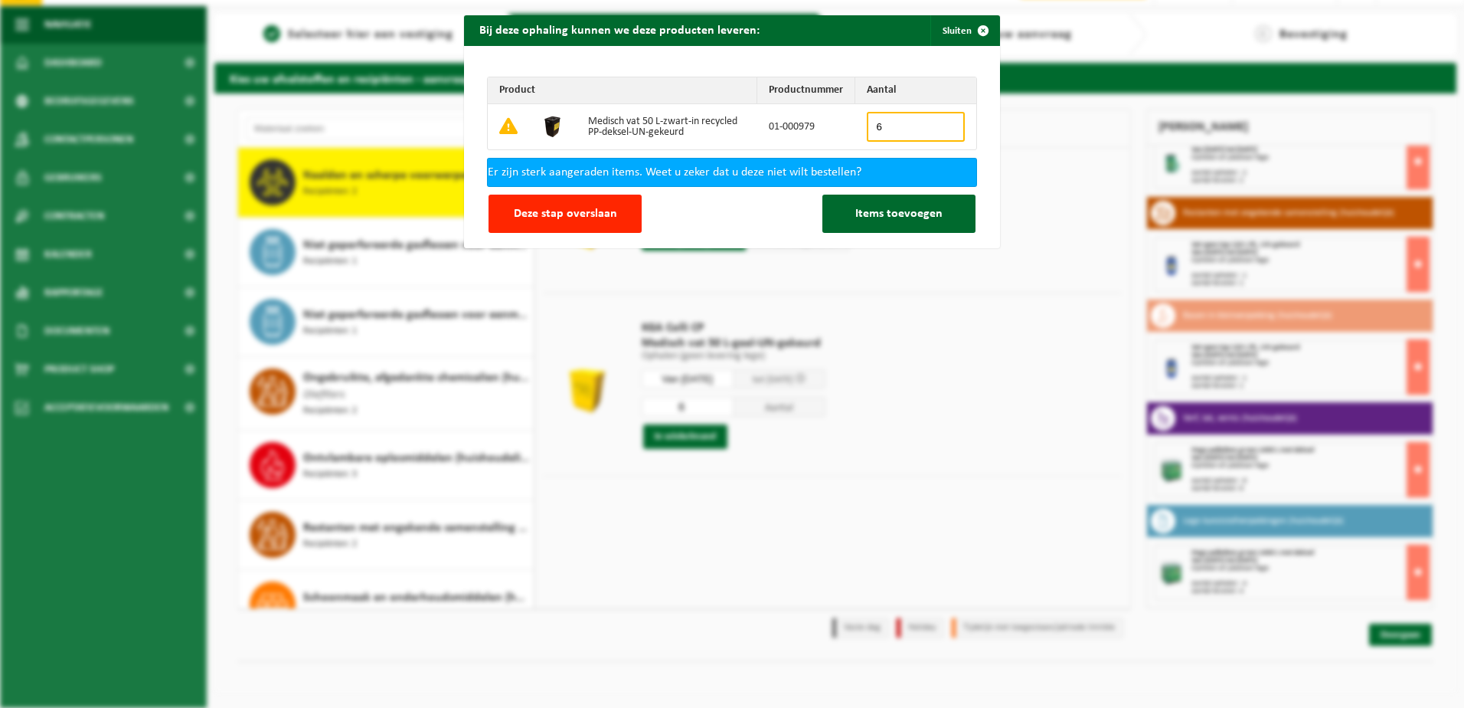
type input "6"
click at [942, 121] on input "6" at bounding box center [916, 127] width 98 height 30
click at [871, 211] on span "Items toevoegen" at bounding box center [898, 214] width 87 height 12
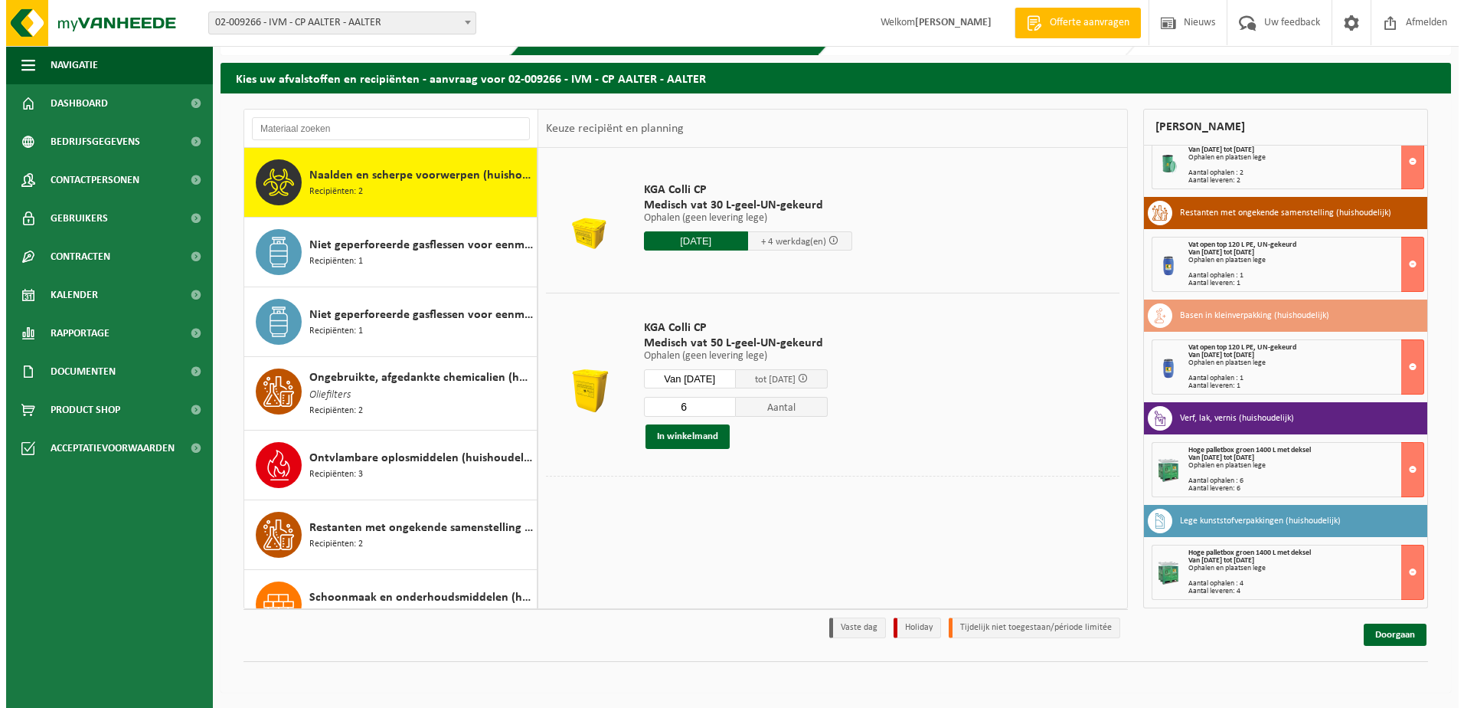
scroll to position [423, 0]
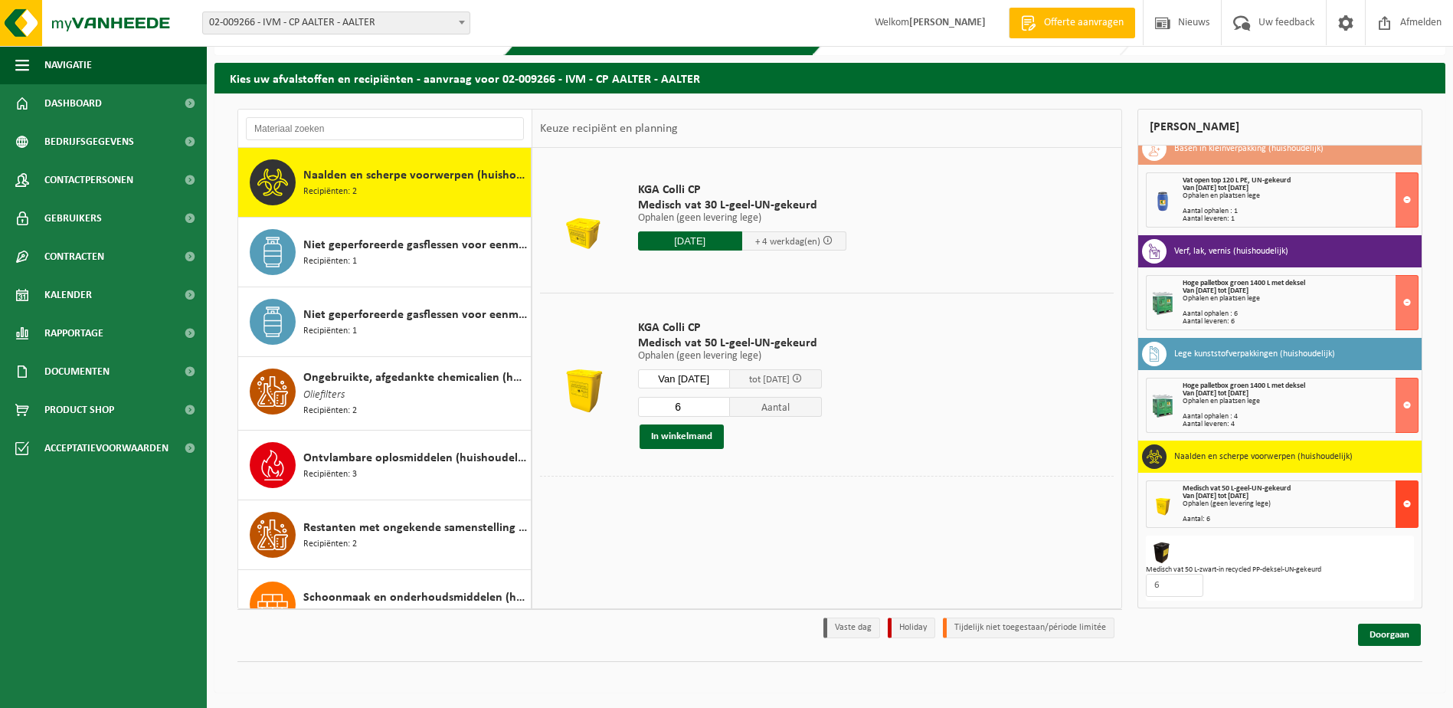
click at [1395, 498] on button at bounding box center [1406, 503] width 23 height 47
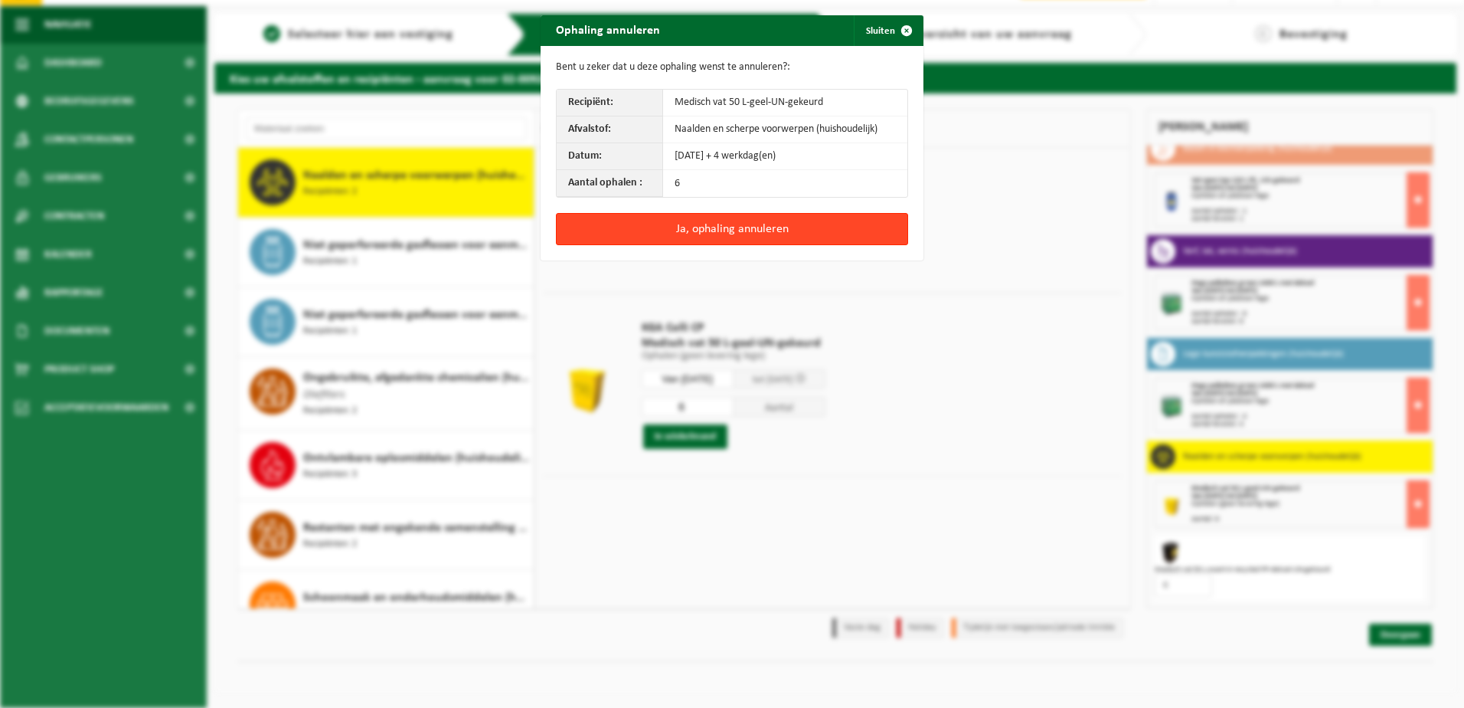
click at [727, 224] on button "Ja, ophaling annuleren" at bounding box center [732, 229] width 352 height 32
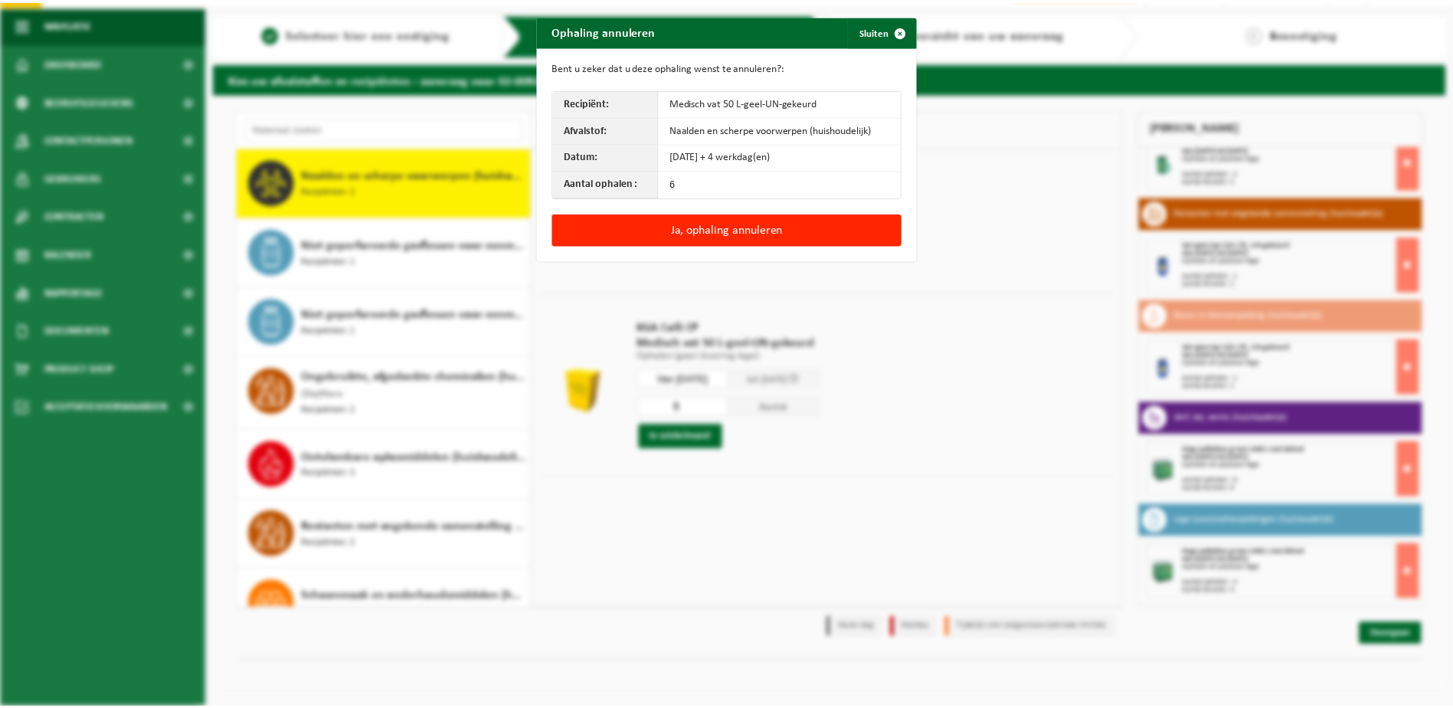
scroll to position [257, 0]
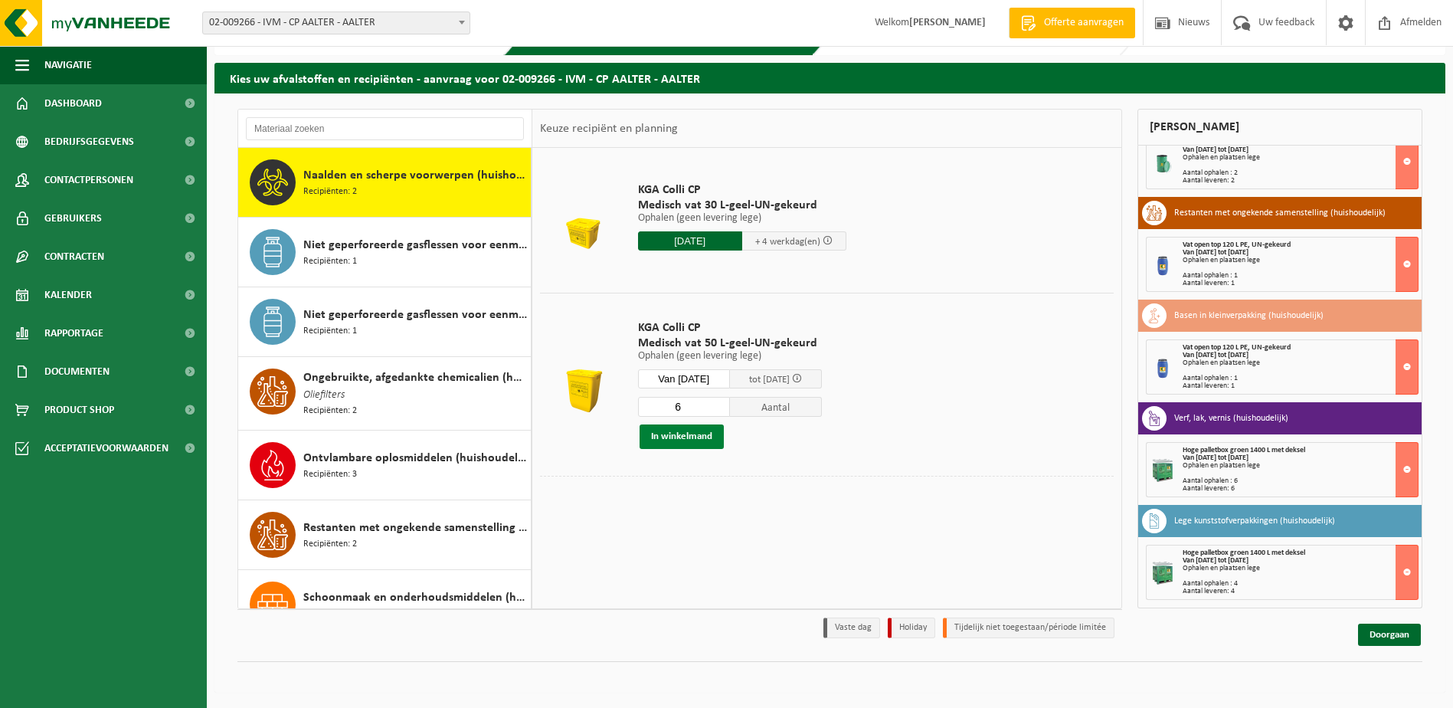
click at [677, 435] on button "In winkelmand" at bounding box center [681, 436] width 84 height 25
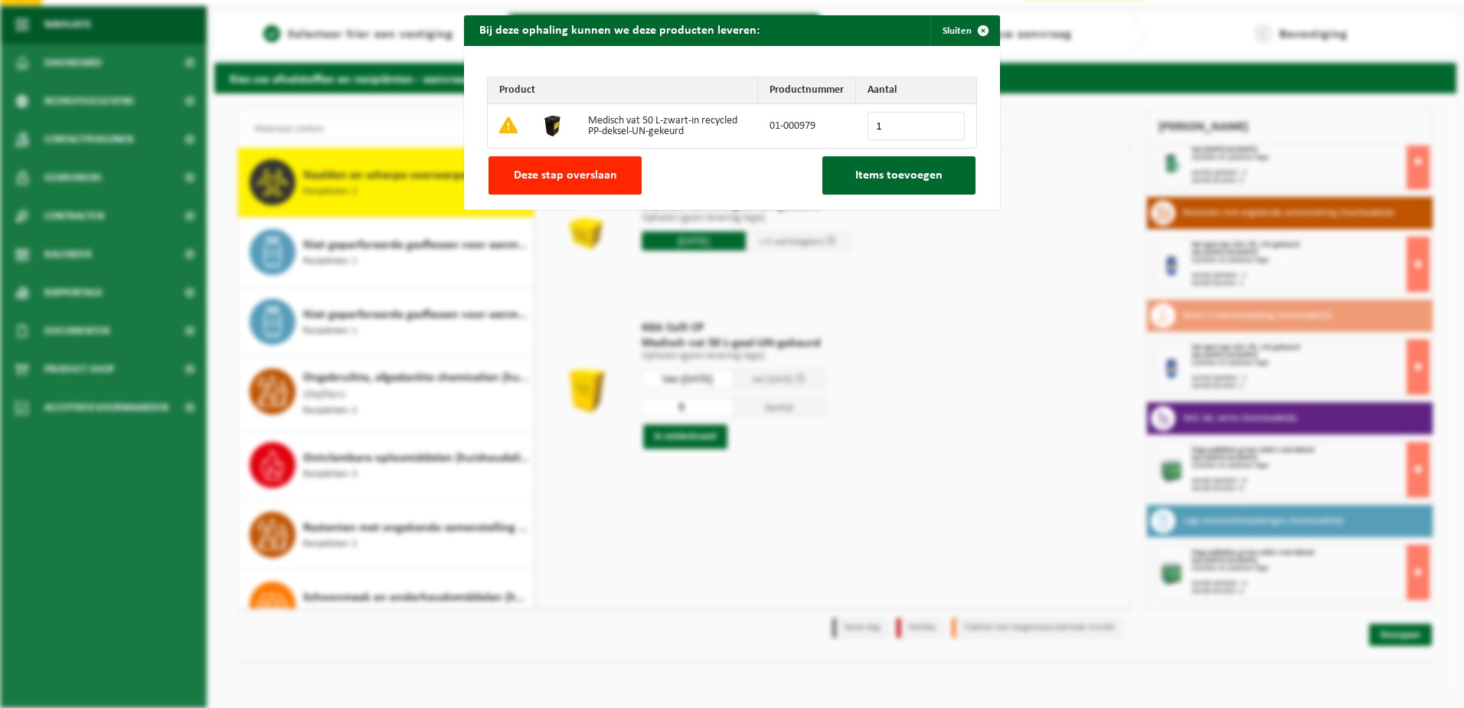
click at [945, 123] on input "1" at bounding box center [916, 126] width 97 height 28
click at [945, 123] on input "2" at bounding box center [916, 126] width 97 height 28
click at [945, 123] on input "3" at bounding box center [916, 126] width 97 height 28
click at [945, 123] on input "4" at bounding box center [916, 126] width 97 height 28
click at [945, 123] on input "5" at bounding box center [916, 126] width 97 height 28
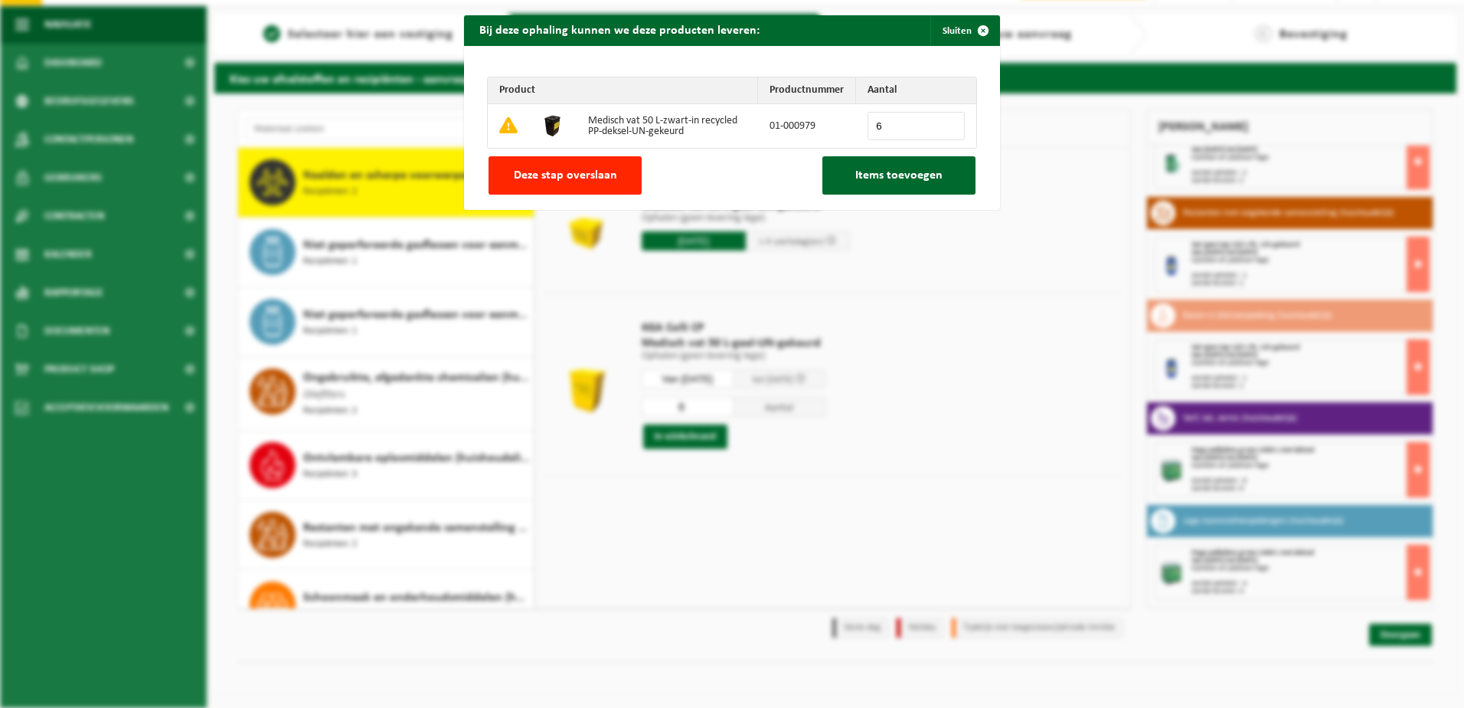
type input "6"
click at [945, 123] on input "6" at bounding box center [916, 126] width 97 height 28
click at [881, 172] on span "Items toevoegen" at bounding box center [898, 175] width 87 height 12
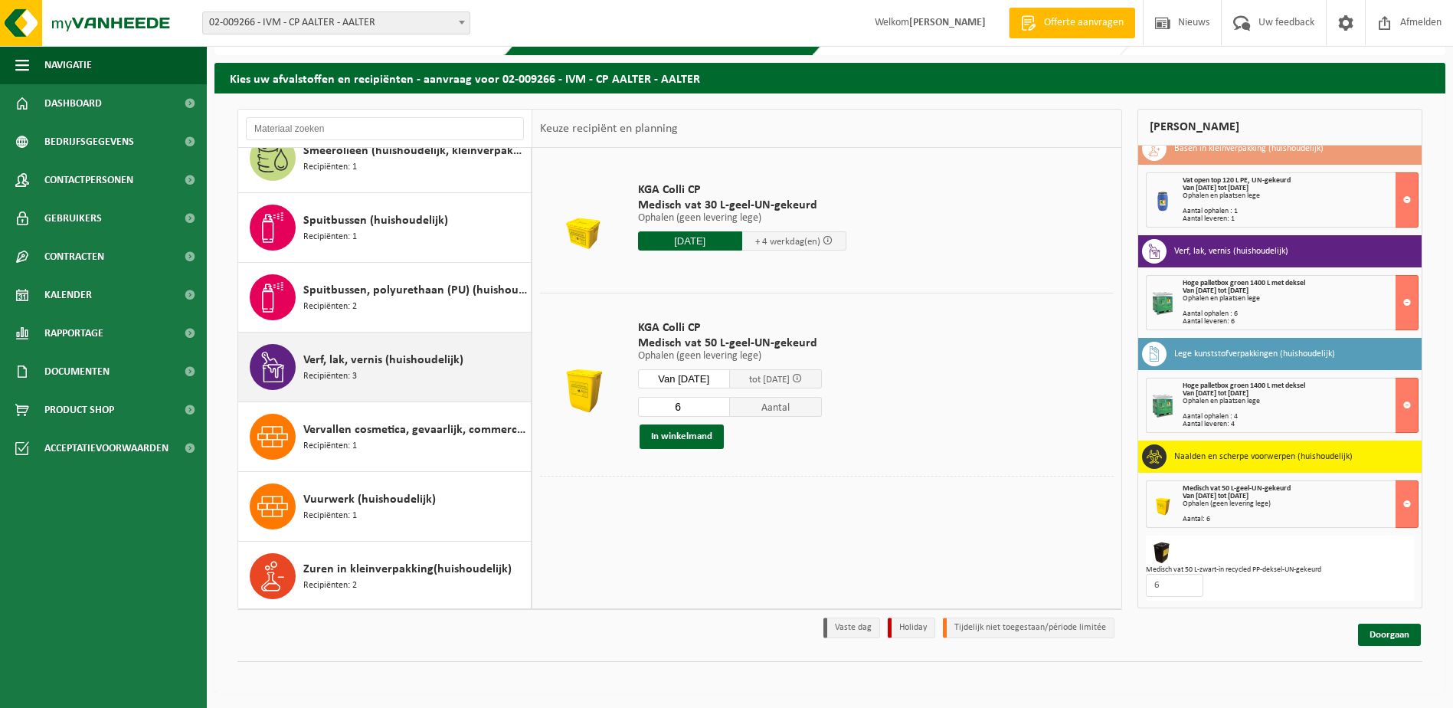
scroll to position [1345, 0]
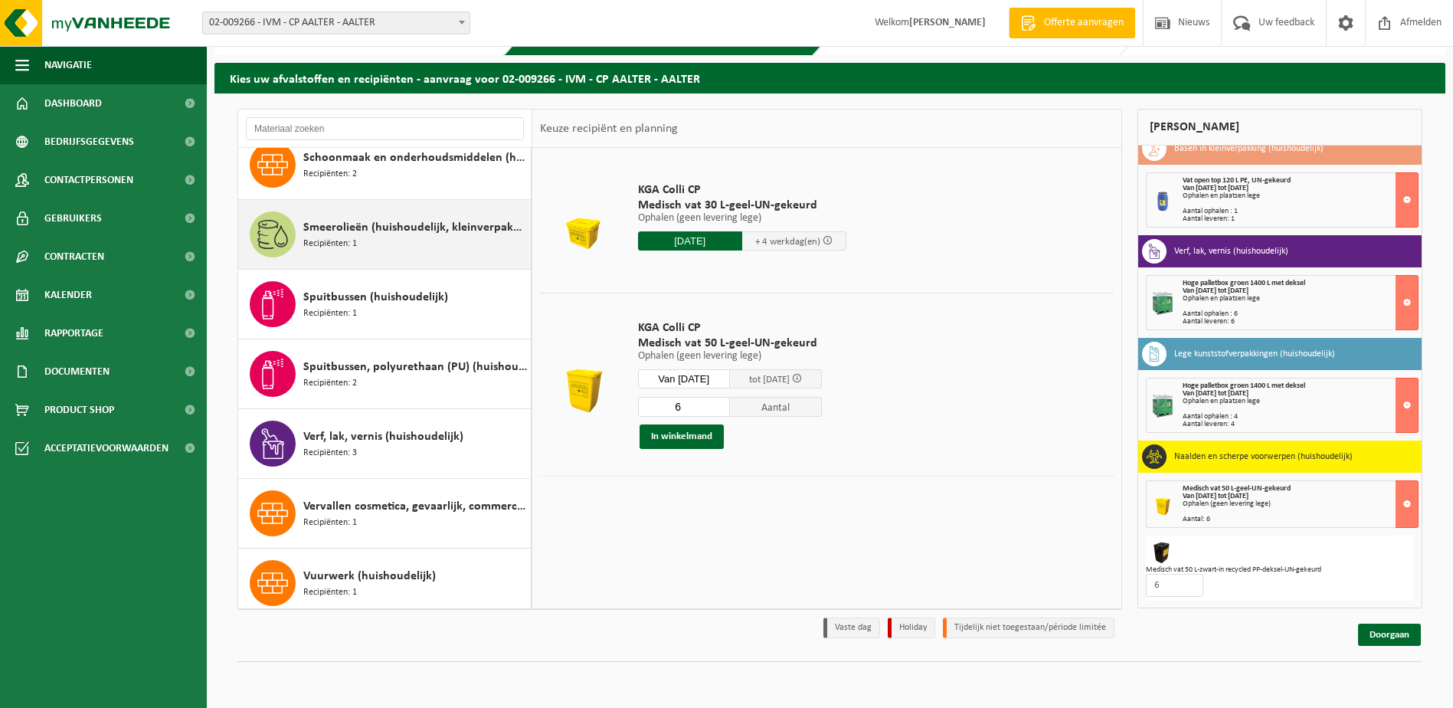
click at [339, 230] on span "Smeerolieën (huishoudelijk, kleinverpakking)" at bounding box center [415, 227] width 224 height 18
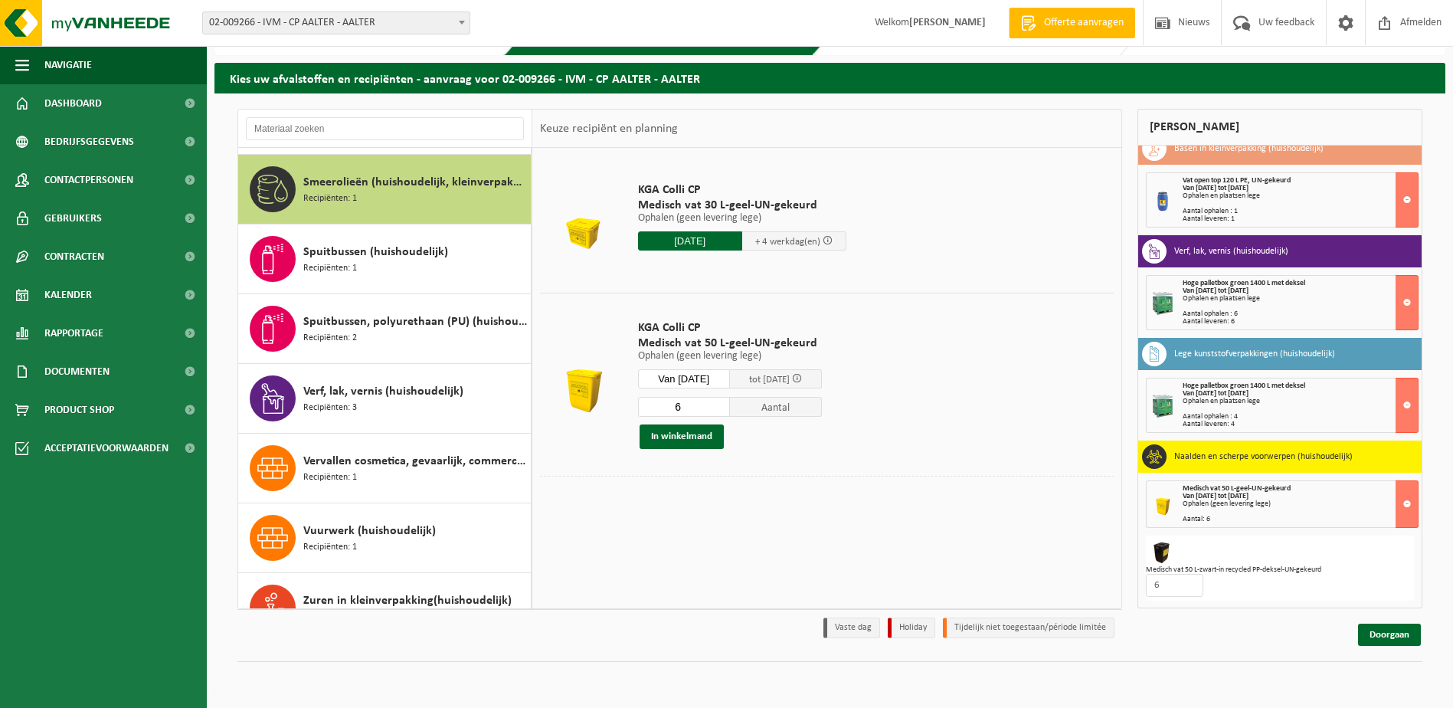
scroll to position [1395, 0]
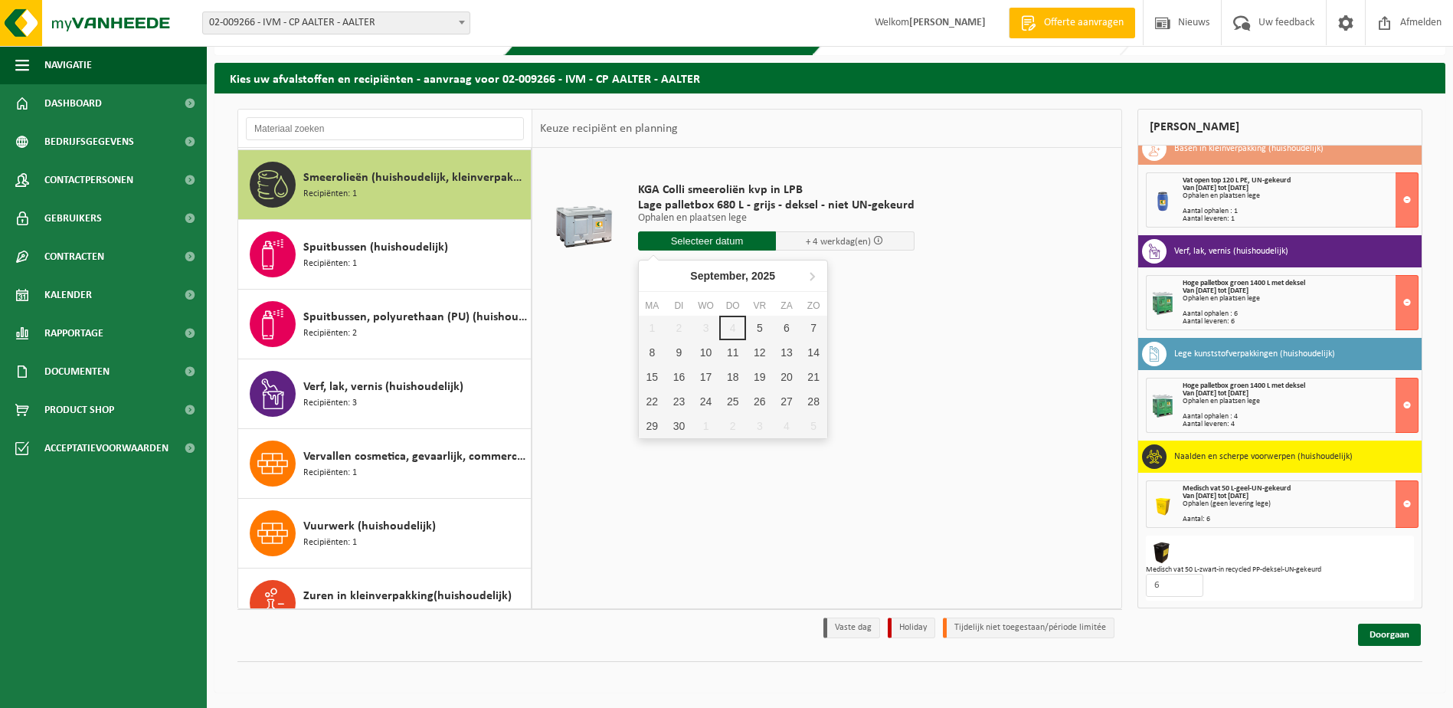
click at [671, 238] on input "text" at bounding box center [707, 240] width 139 height 19
click at [682, 344] on div "9" at bounding box center [678, 352] width 27 height 25
type input "Van 2025-09-09"
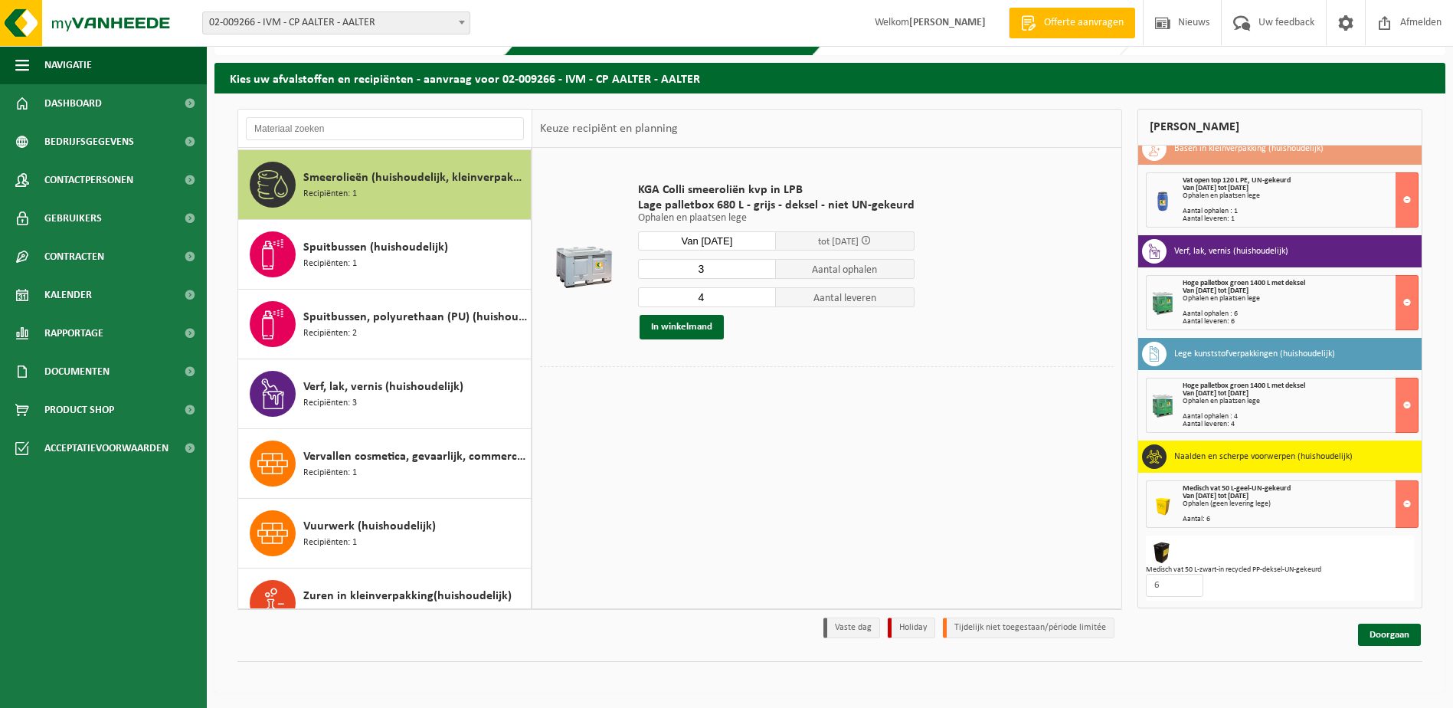
click at [762, 271] on input "3" at bounding box center [707, 269] width 139 height 20
type input "2"
click at [762, 271] on input "2" at bounding box center [707, 269] width 139 height 20
click at [763, 300] on input "3" at bounding box center [707, 297] width 139 height 20
type input "2"
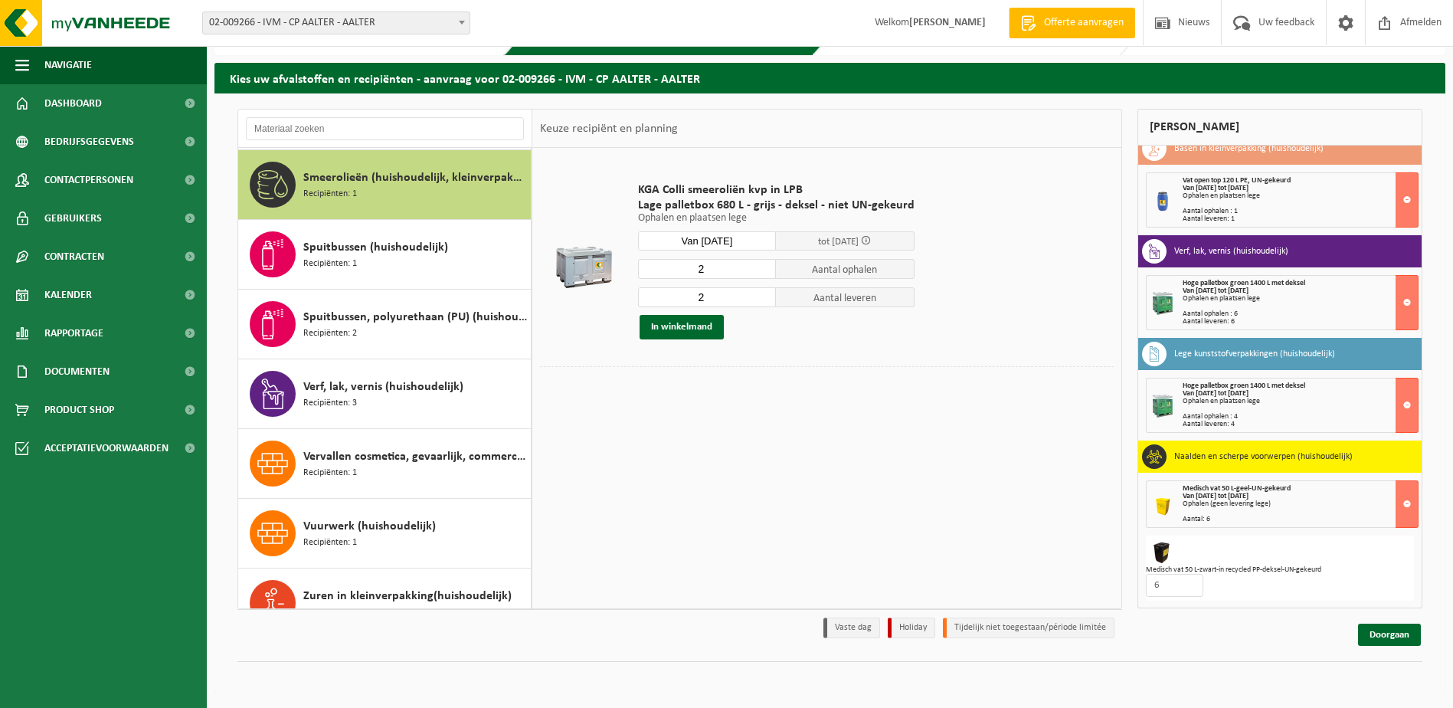
click at [763, 300] on input "2" at bounding box center [707, 297] width 139 height 20
click at [678, 323] on button "In winkelmand" at bounding box center [681, 327] width 84 height 25
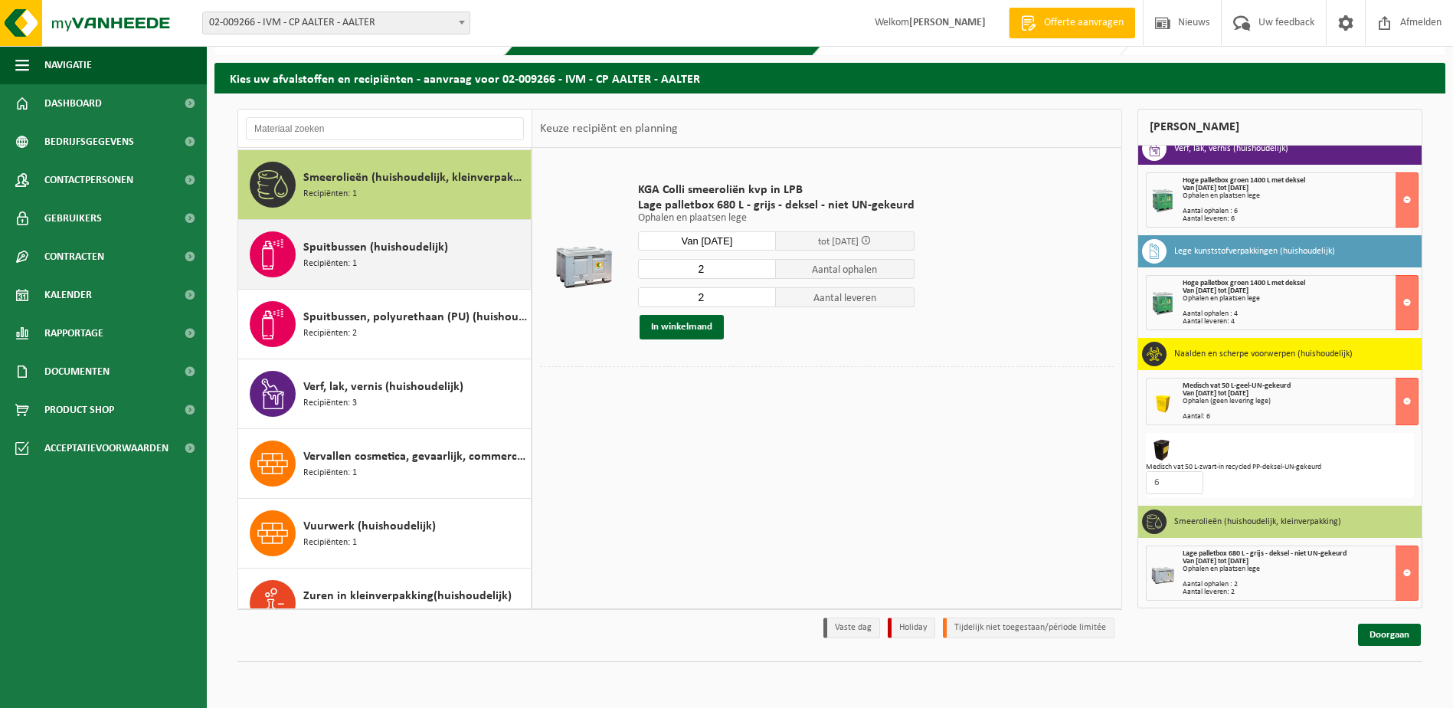
click at [342, 247] on span "Spuitbussen (huishoudelijk)" at bounding box center [375, 247] width 145 height 18
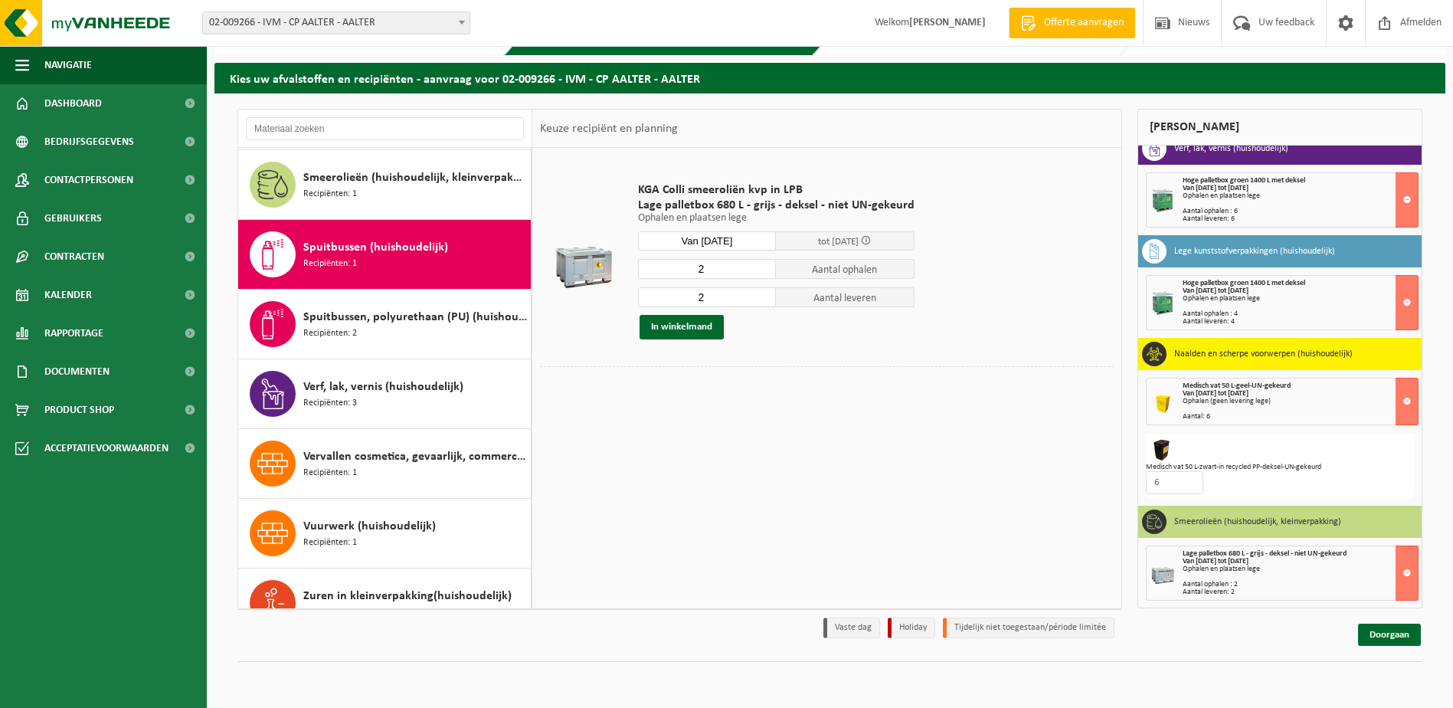
scroll to position [1422, 0]
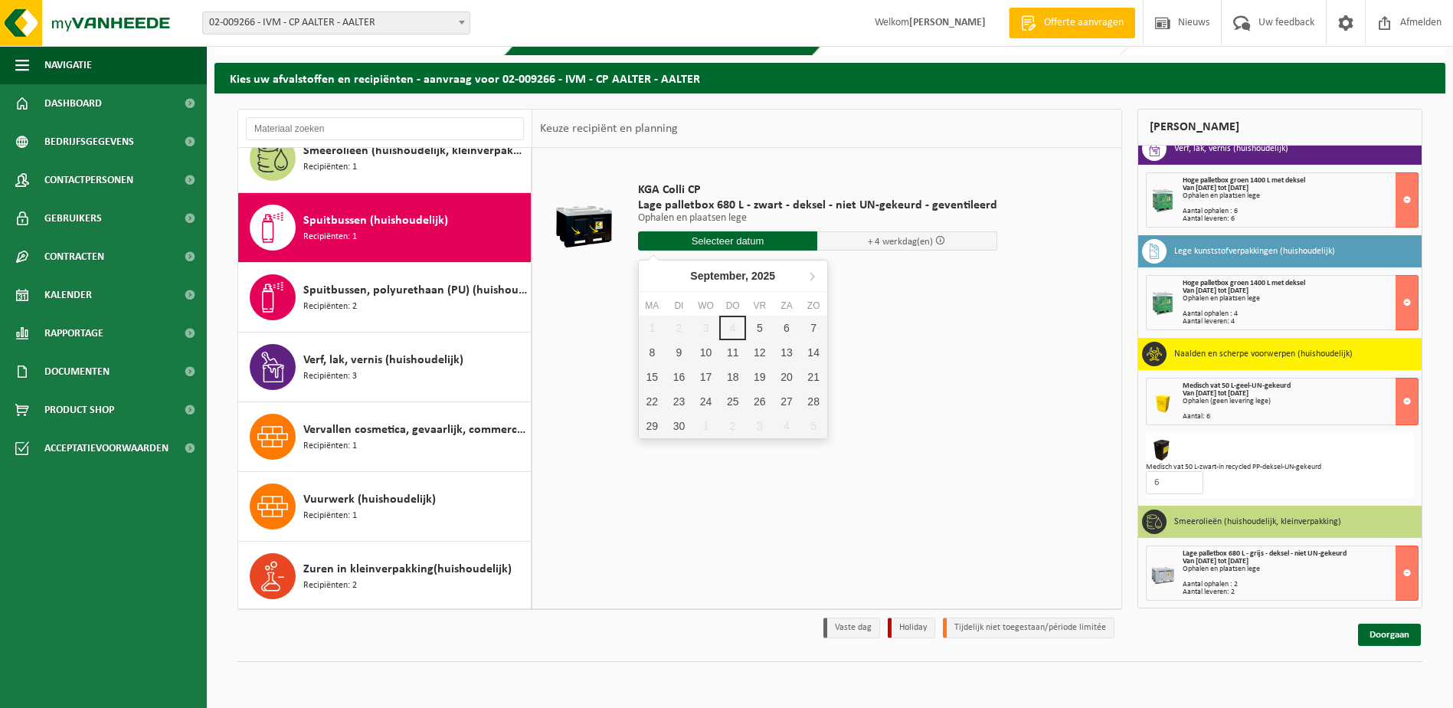
click at [711, 237] on input "text" at bounding box center [728, 240] width 180 height 19
click at [679, 347] on div "9" at bounding box center [678, 352] width 27 height 25
type input "Van 2025-09-09"
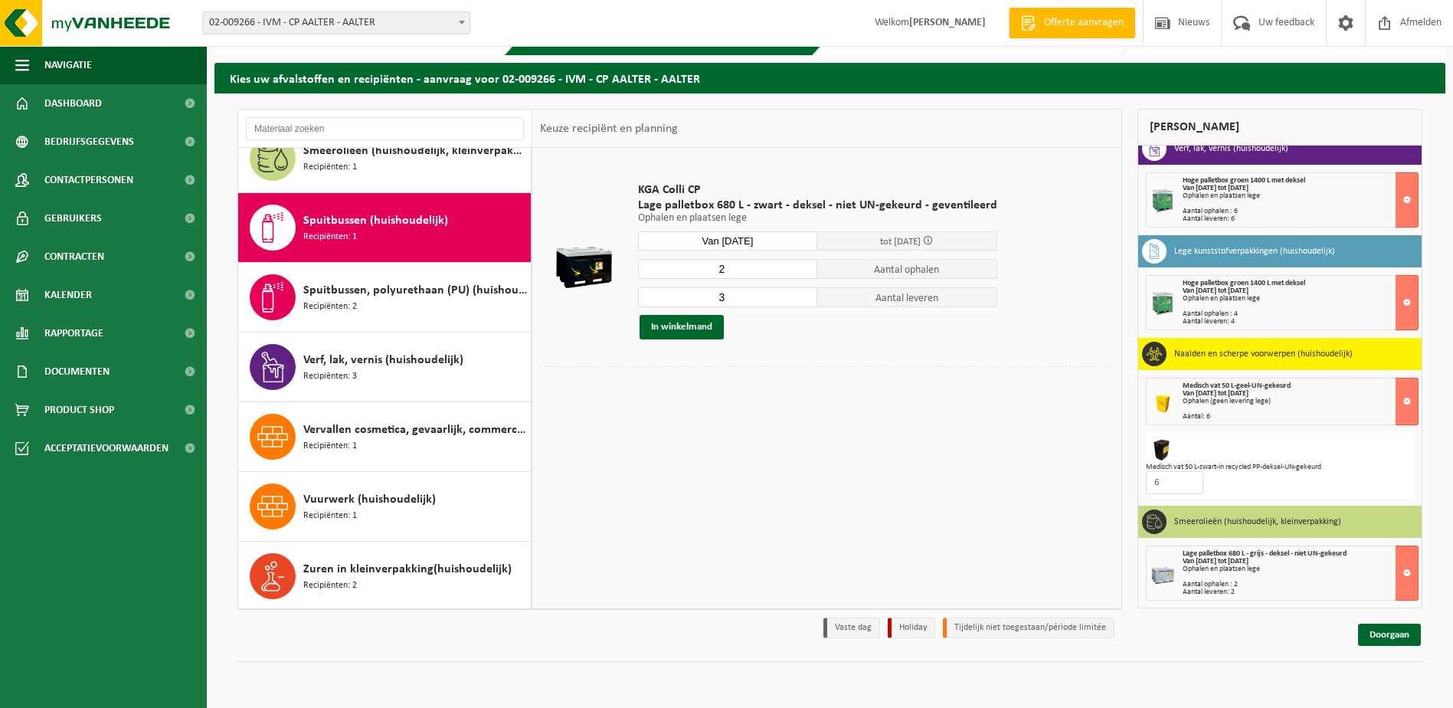
click at [800, 270] on input "2" at bounding box center [728, 269] width 180 height 20
type input "1"
click at [800, 270] on input "1" at bounding box center [728, 269] width 180 height 20
click at [802, 301] on input "2" at bounding box center [728, 297] width 180 height 20
type input "1"
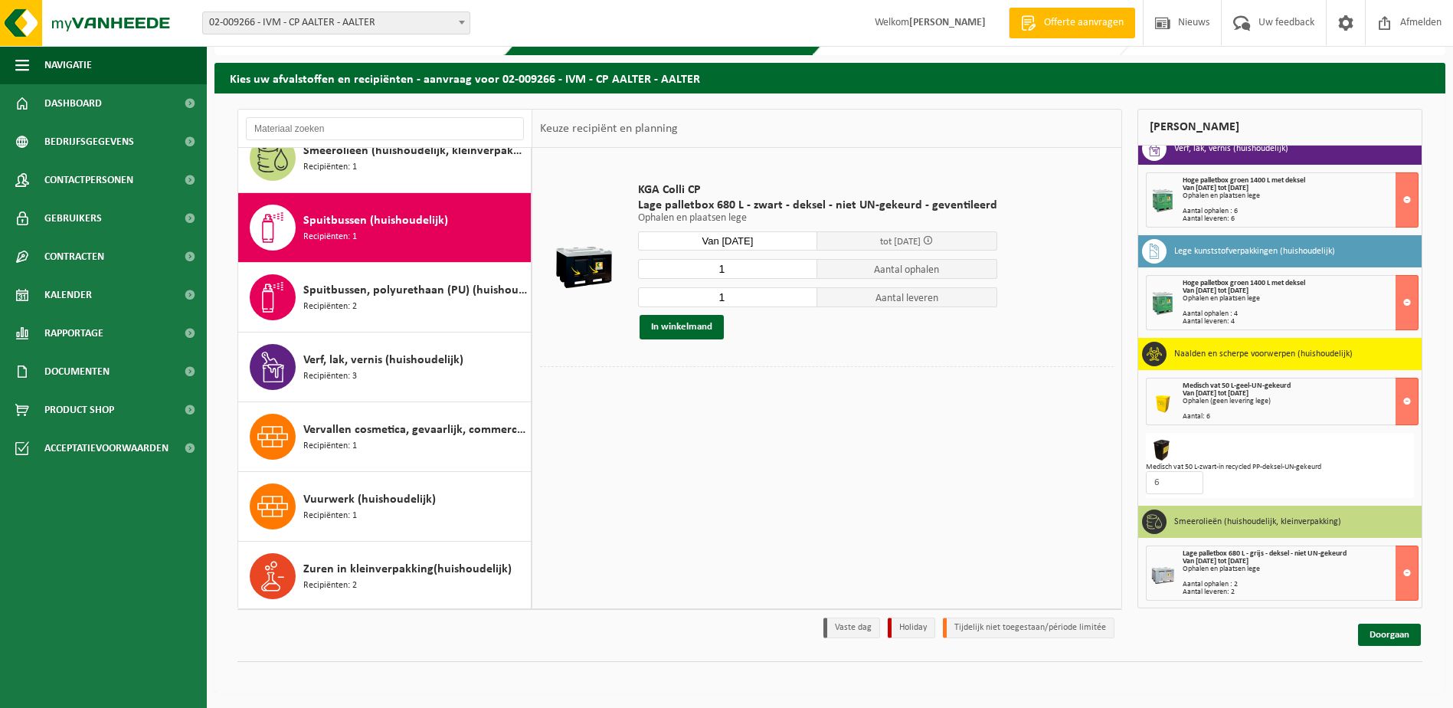
click at [802, 301] on input "1" at bounding box center [728, 297] width 180 height 20
click at [681, 330] on button "In winkelmand" at bounding box center [681, 327] width 84 height 25
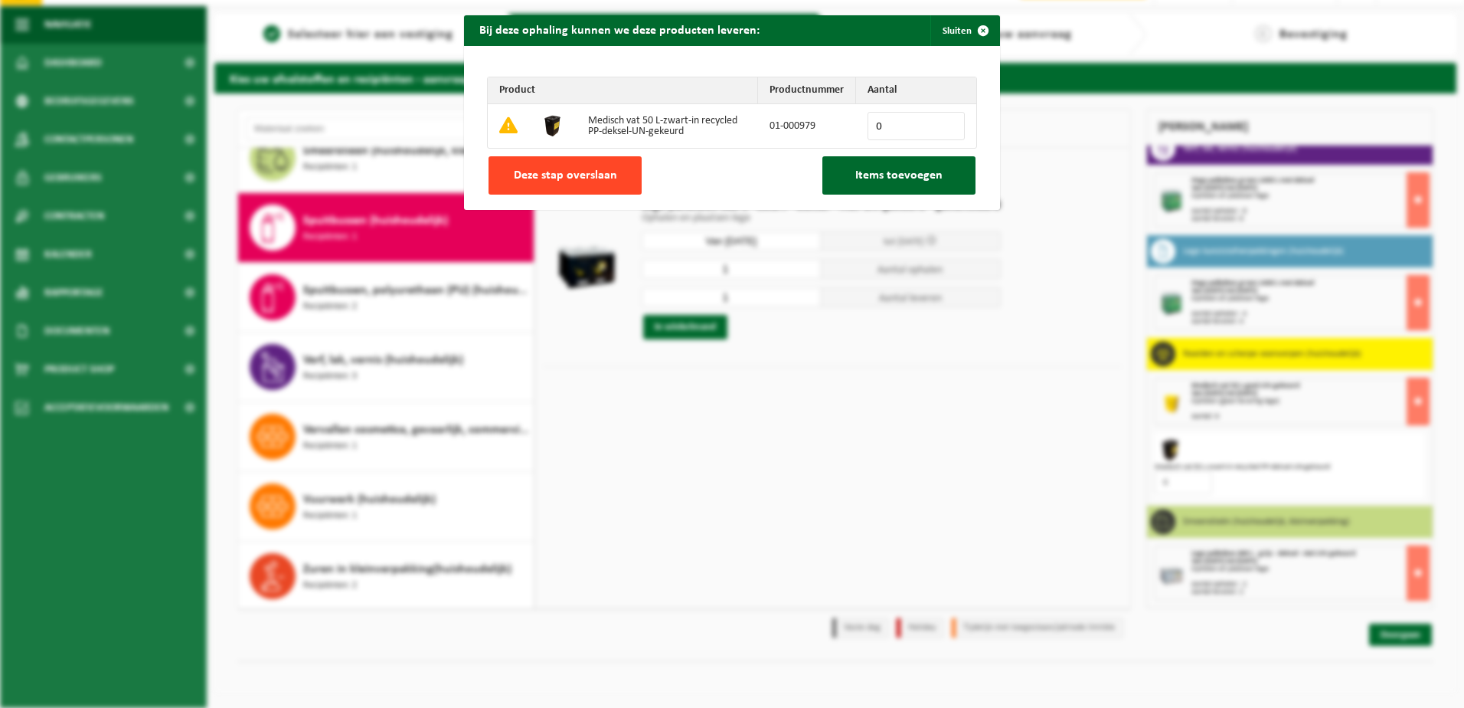
click at [580, 162] on button "Deze stap overslaan" at bounding box center [565, 175] width 153 height 38
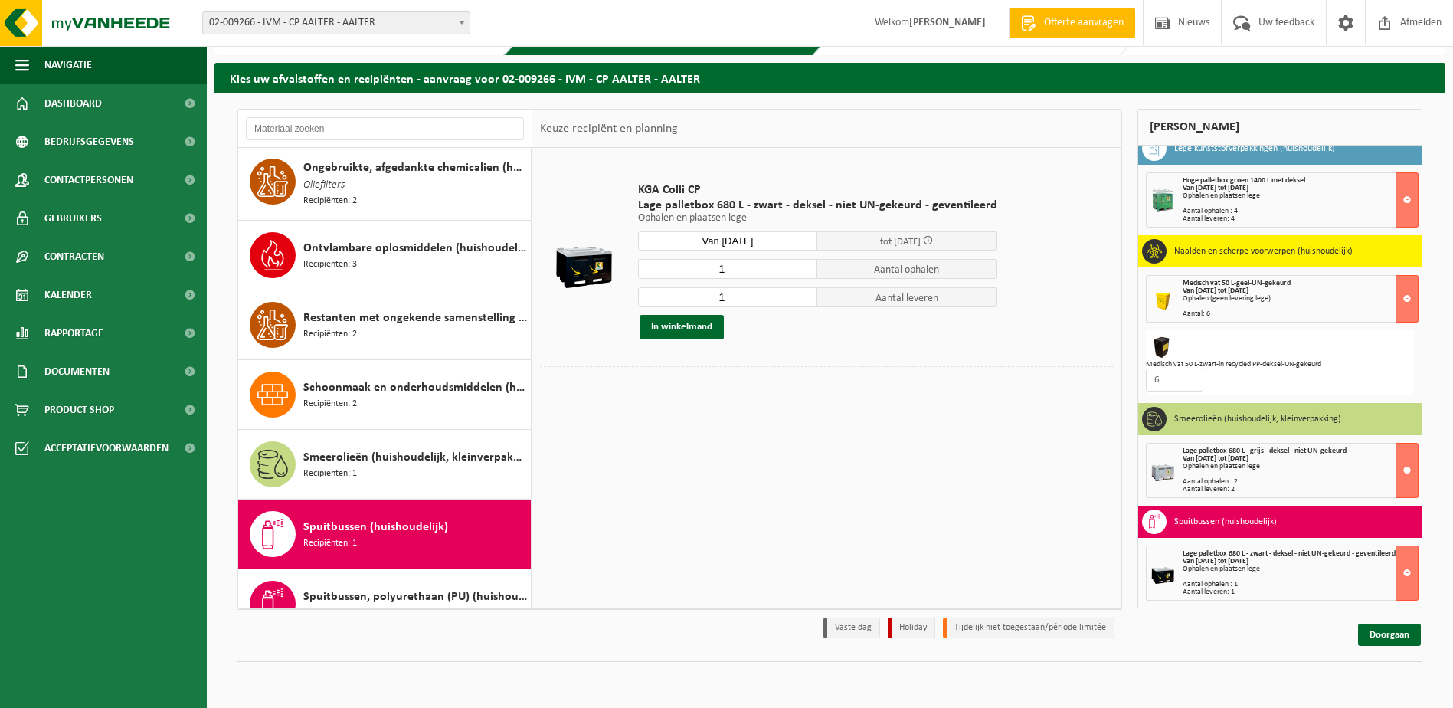
scroll to position [963, 0]
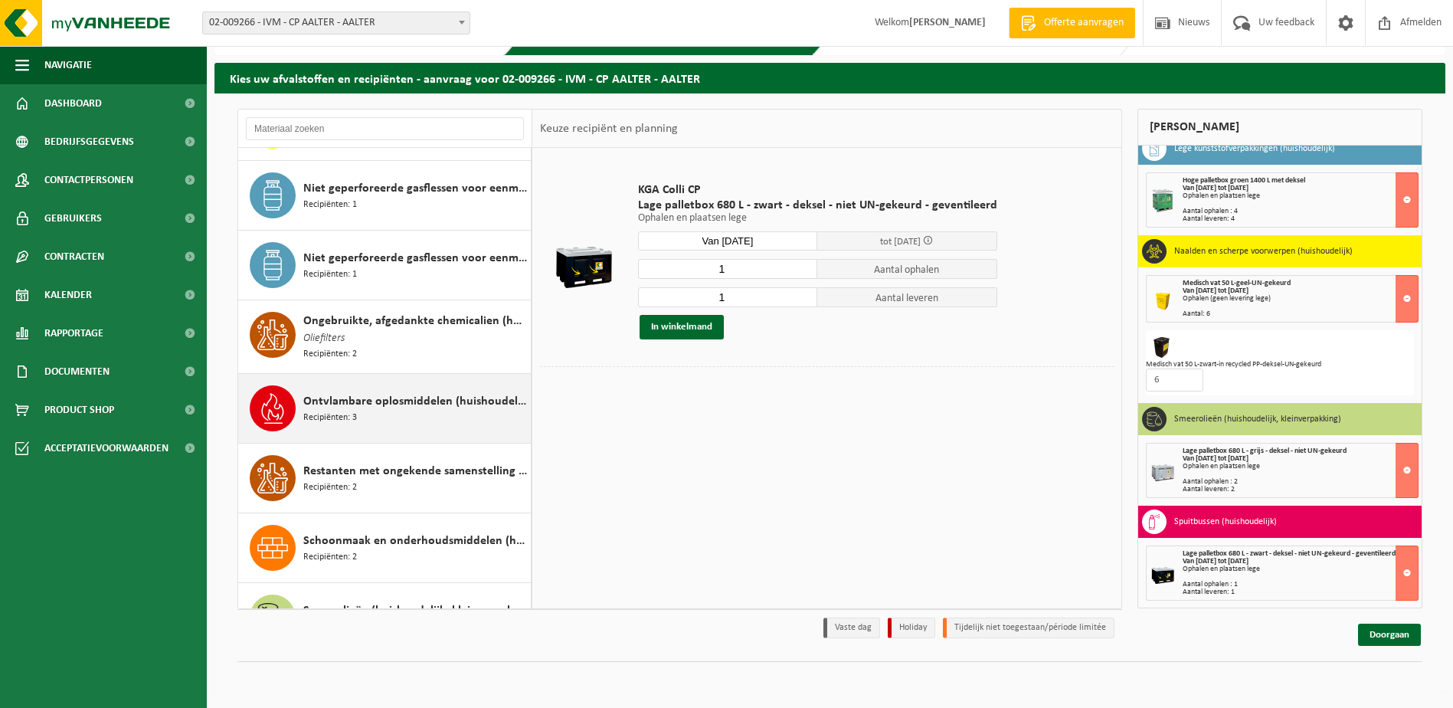
click at [328, 400] on span "Ontvlambare oplosmiddelen (huishoudelijk)" at bounding box center [415, 401] width 224 height 18
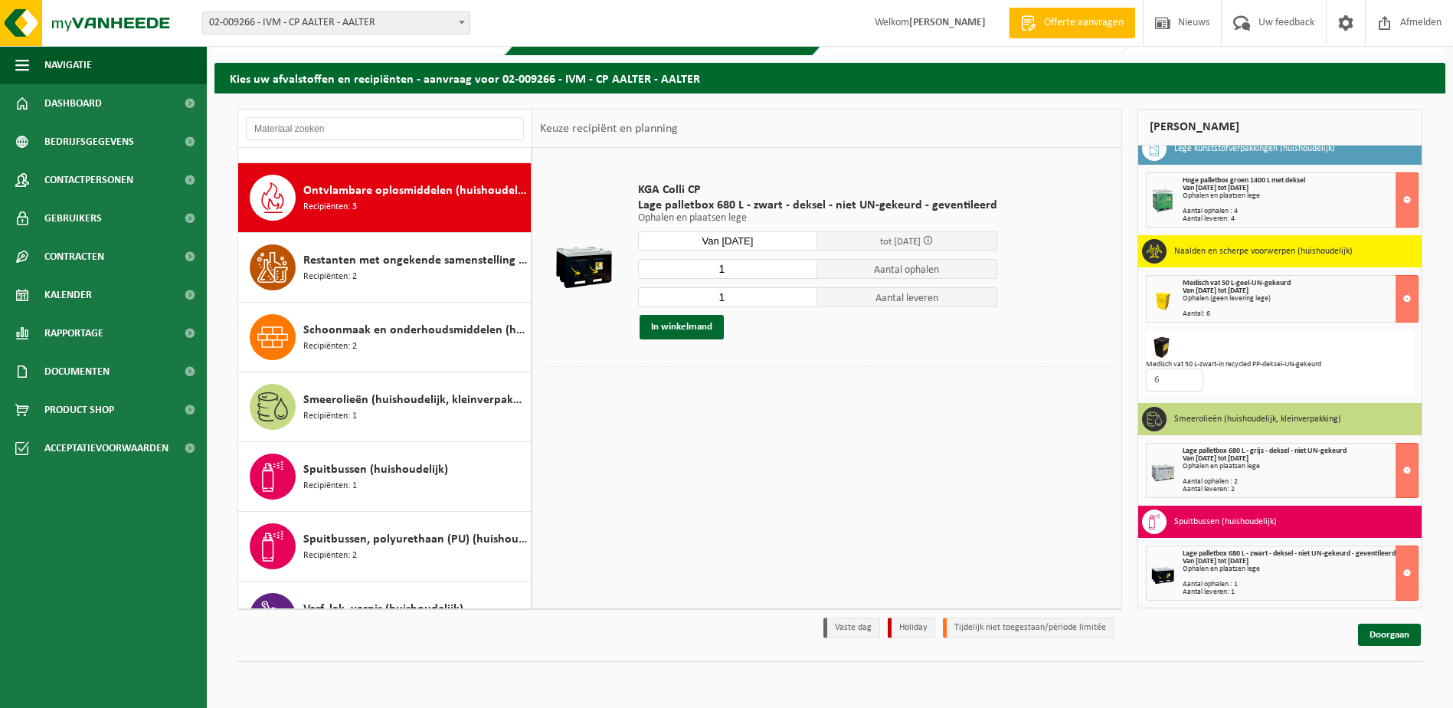
scroll to position [1186, 0]
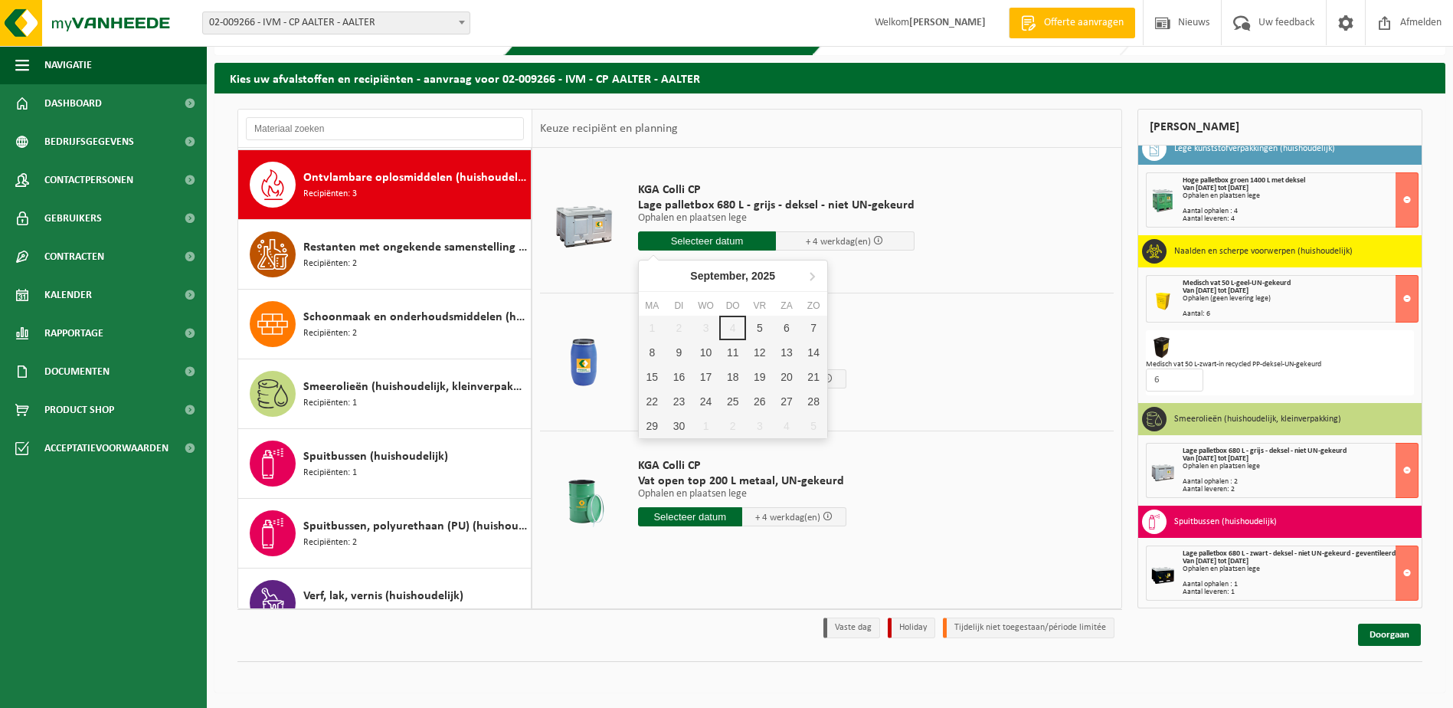
click at [689, 240] on input "text" at bounding box center [707, 240] width 139 height 19
click at [679, 348] on div "9" at bounding box center [678, 352] width 27 height 25
type input "Van 2025-09-09"
type input "2025-09-09"
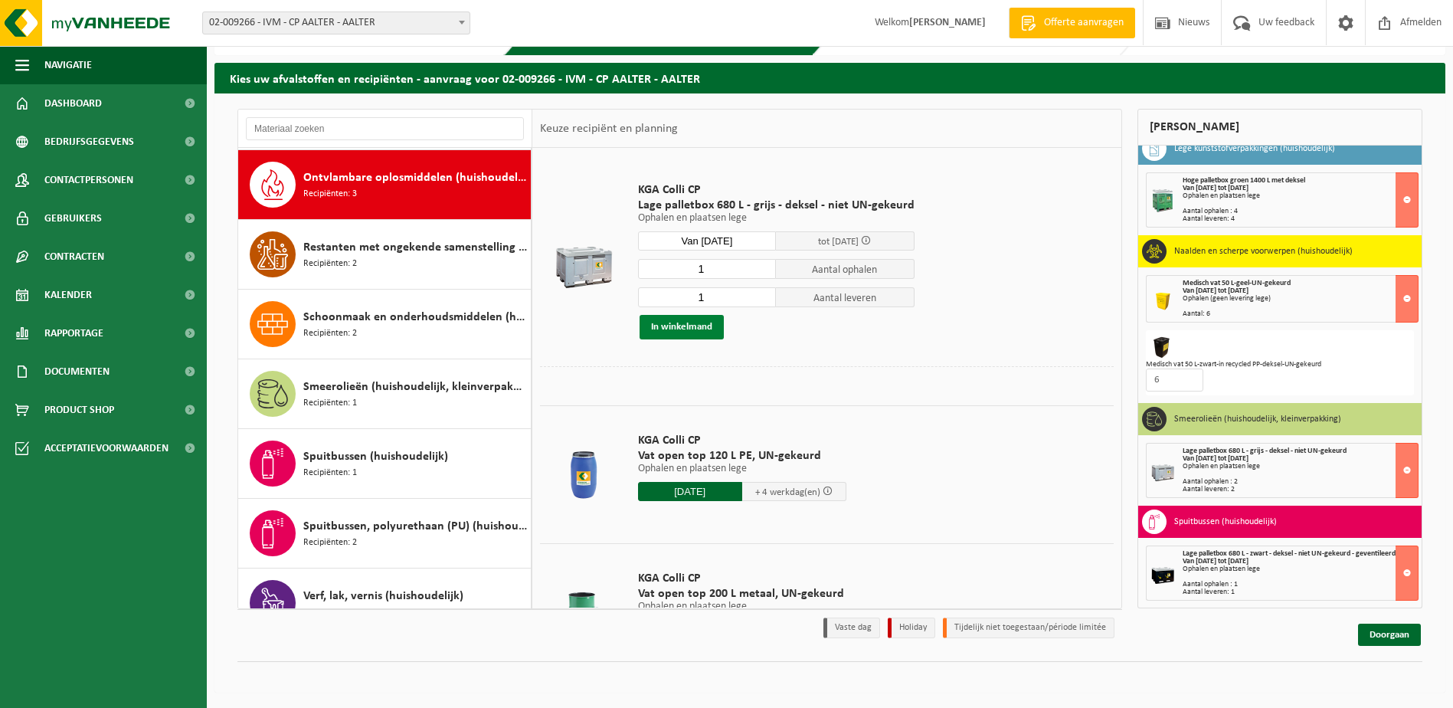
click at [668, 324] on button "In winkelmand" at bounding box center [681, 327] width 84 height 25
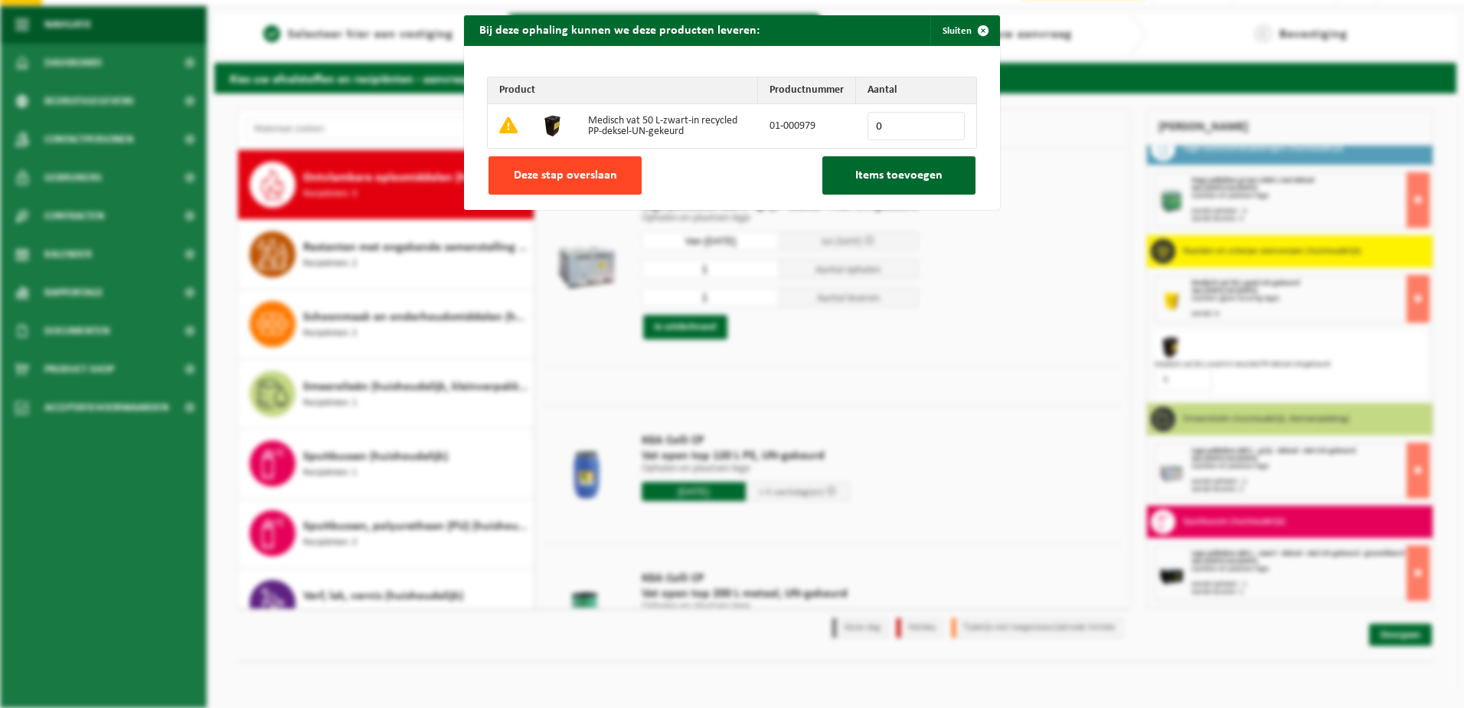
click at [587, 172] on span "Deze stap overslaan" at bounding box center [565, 175] width 103 height 12
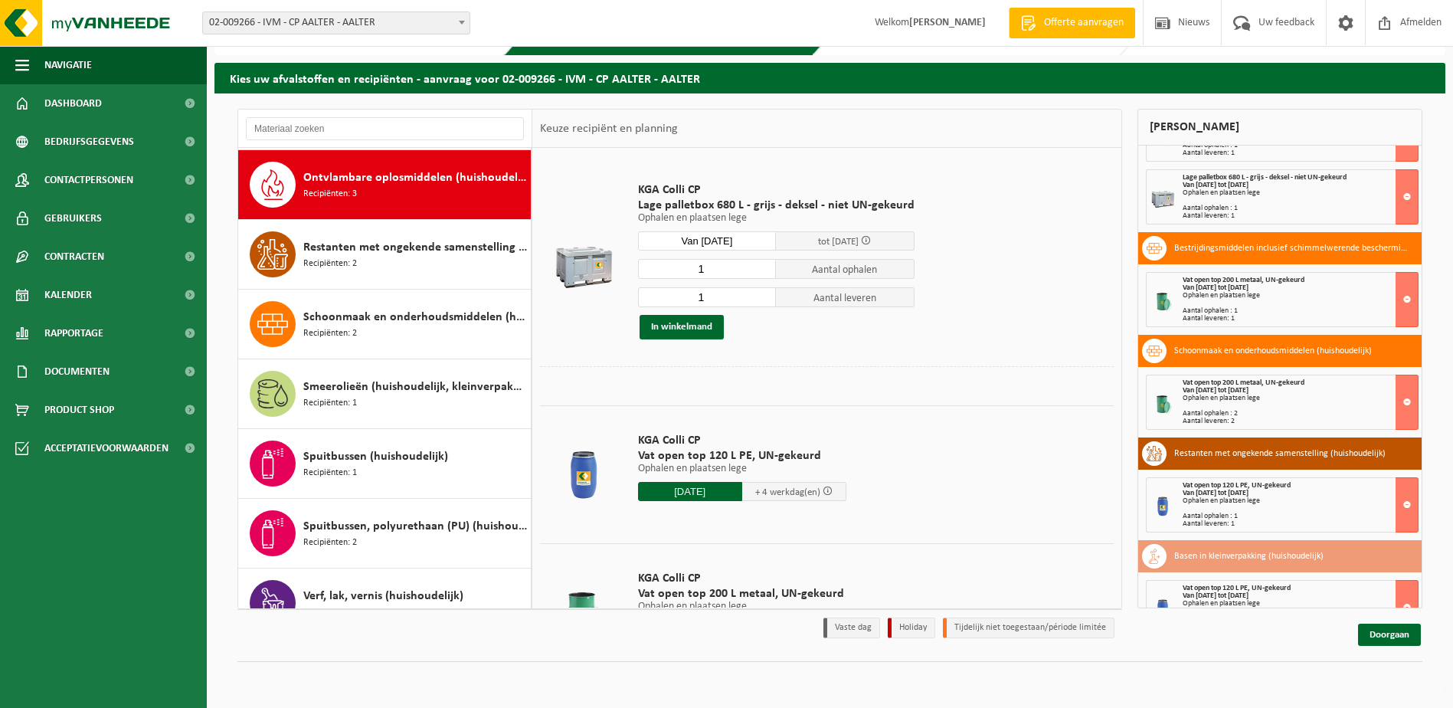
scroll to position [2, 0]
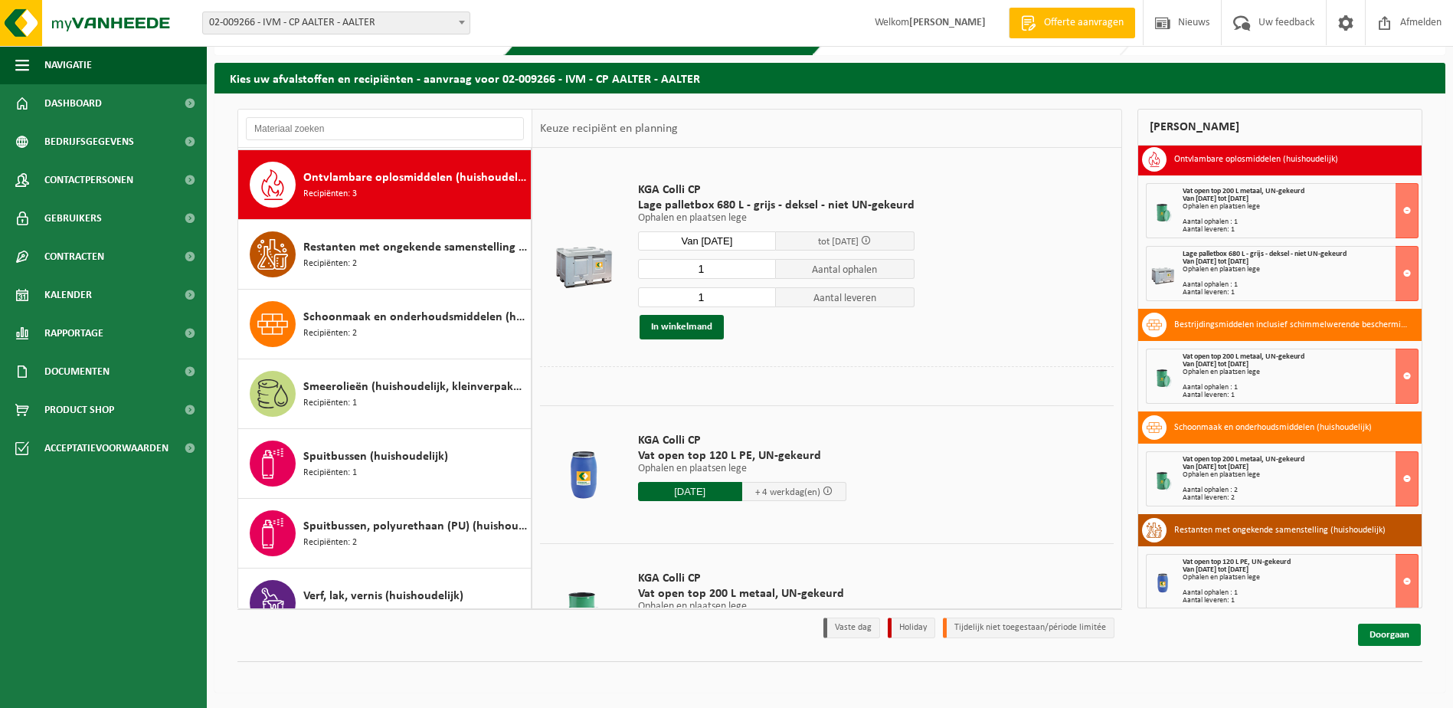
click at [1389, 637] on link "Doorgaan" at bounding box center [1389, 634] width 63 height 22
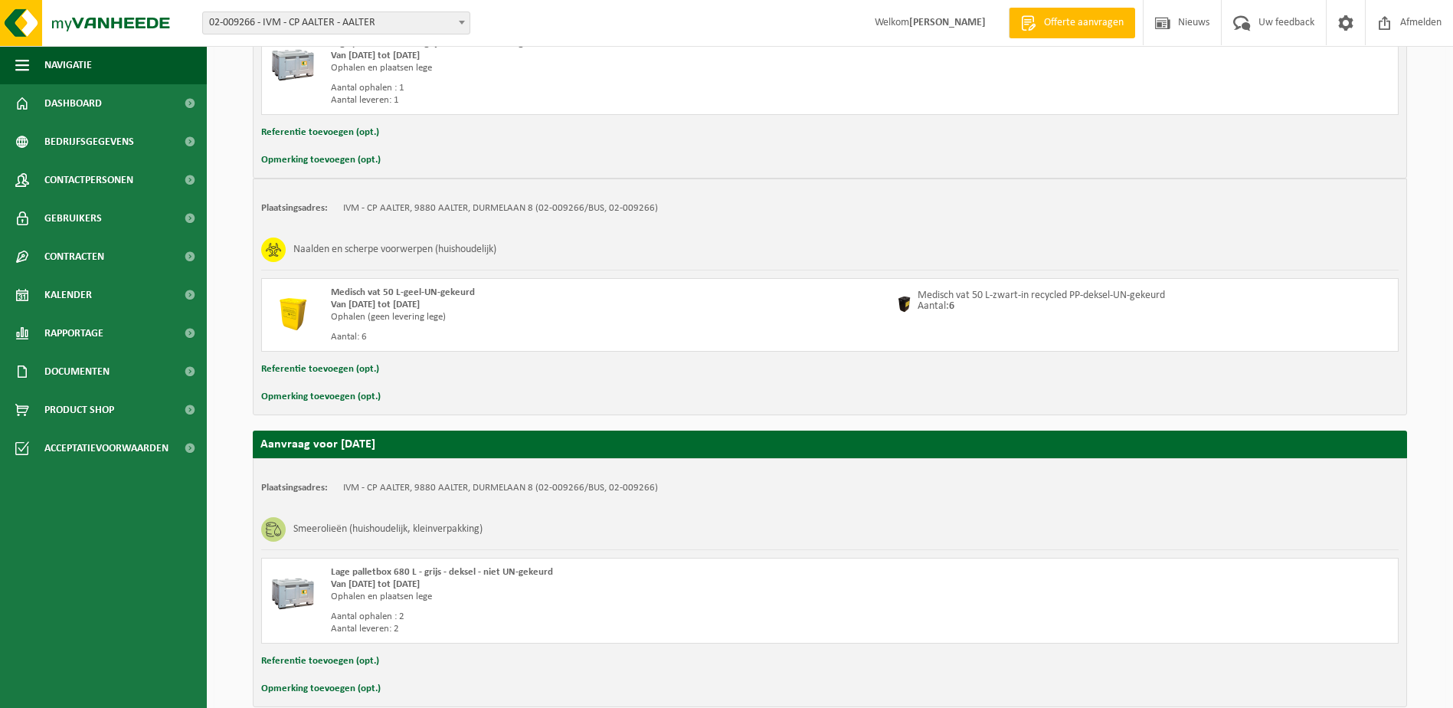
scroll to position [1623, 0]
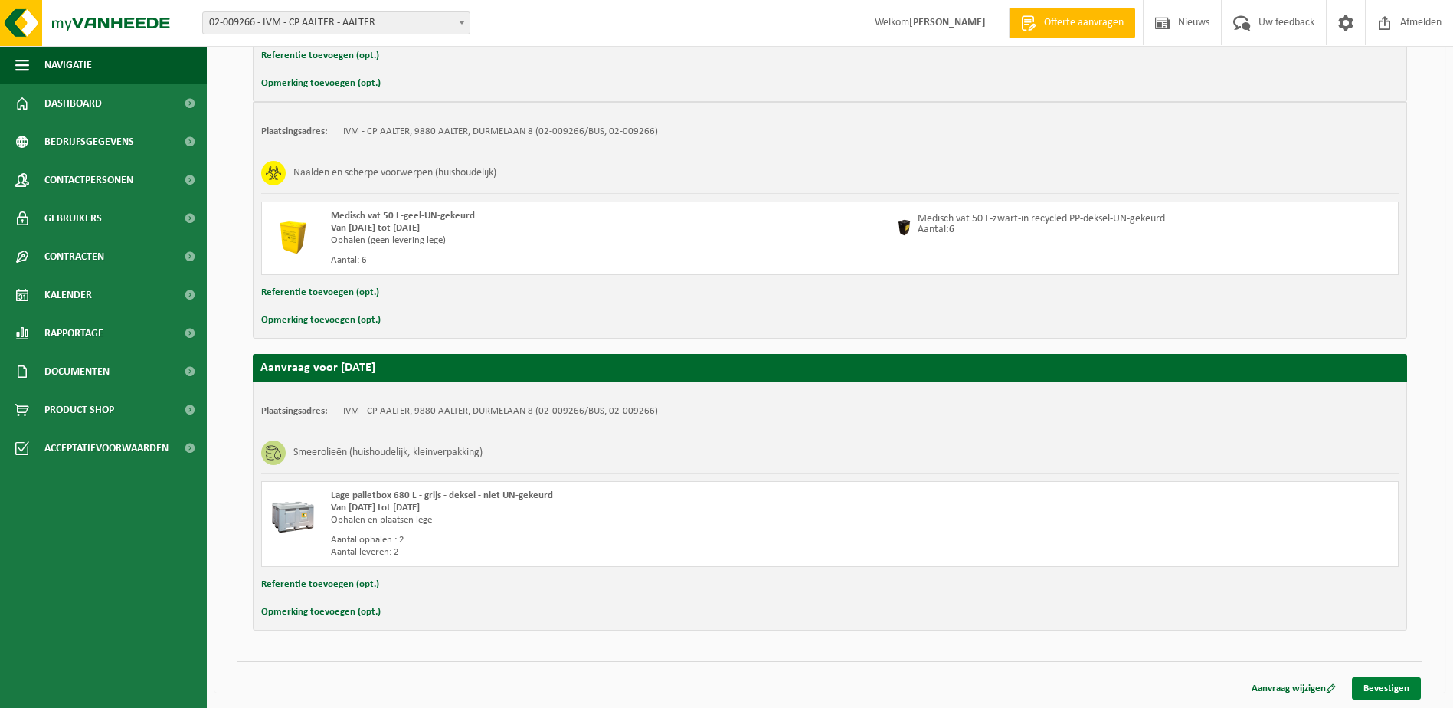
click at [1380, 688] on link "Bevestigen" at bounding box center [1386, 688] width 69 height 22
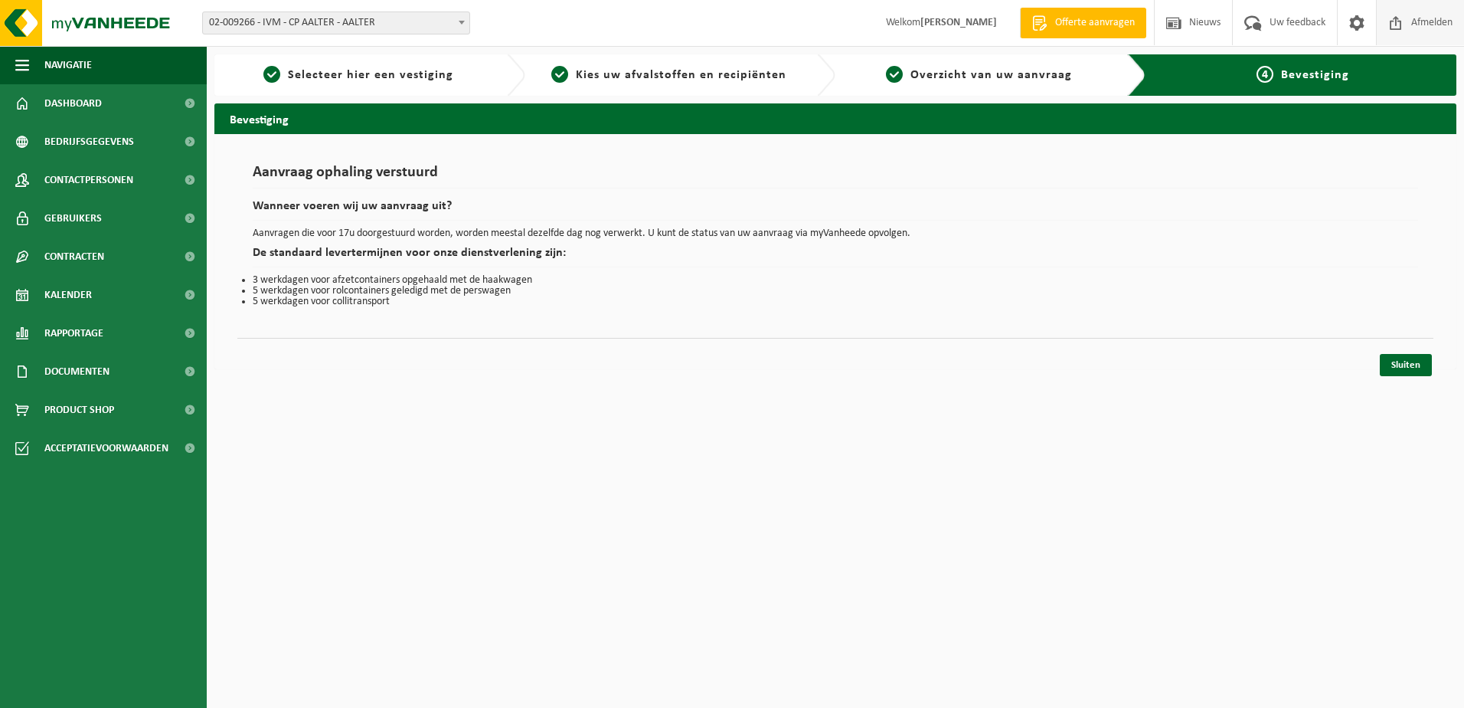
drag, startPoint x: 1426, startPoint y: 23, endPoint x: 1414, endPoint y: 25, distance: 11.7
click at [1426, 23] on span "Afmelden" at bounding box center [1431, 22] width 49 height 45
